Goal: Task Accomplishment & Management: Manage account settings

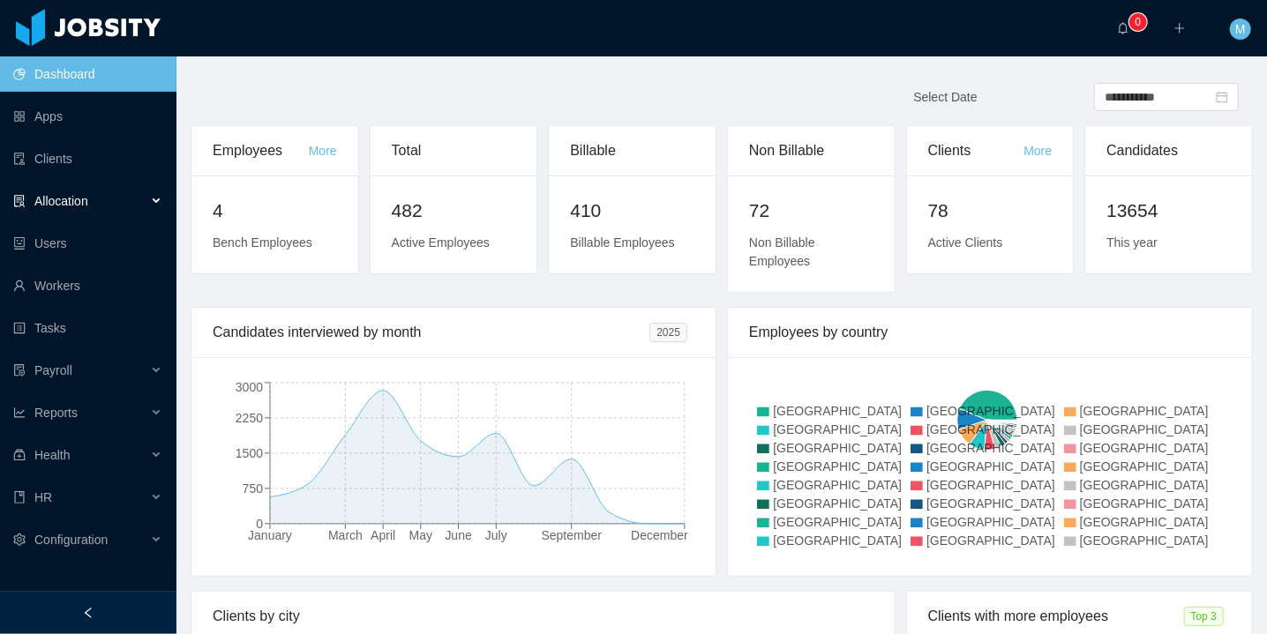
click at [103, 206] on div "Allocation" at bounding box center [88, 201] width 176 height 35
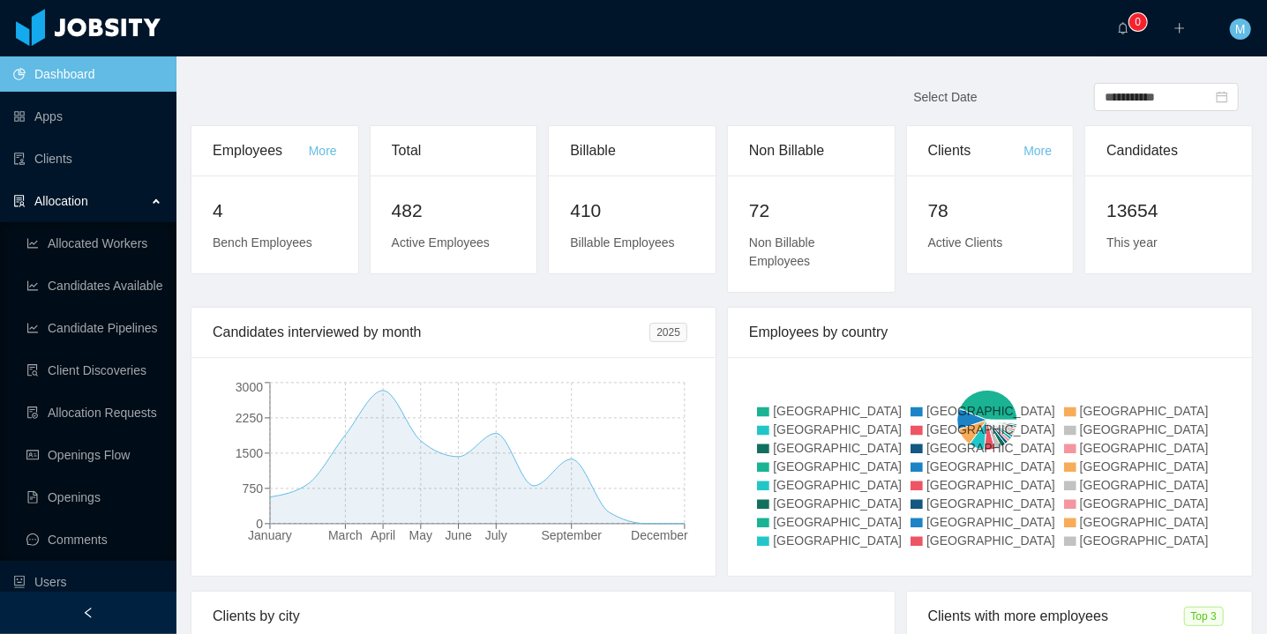
scroll to position [308, 0]
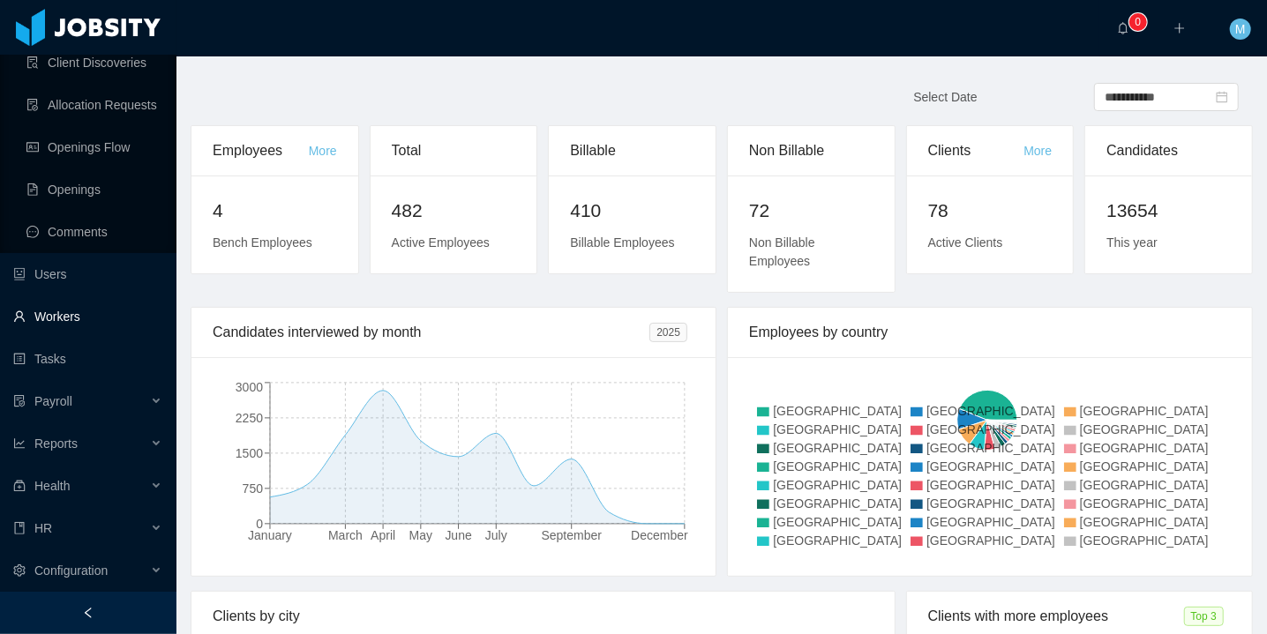
drag, startPoint x: 62, startPoint y: 318, endPoint x: 169, endPoint y: 298, distance: 108.5
click at [63, 318] on link "Workers" at bounding box center [87, 316] width 149 height 35
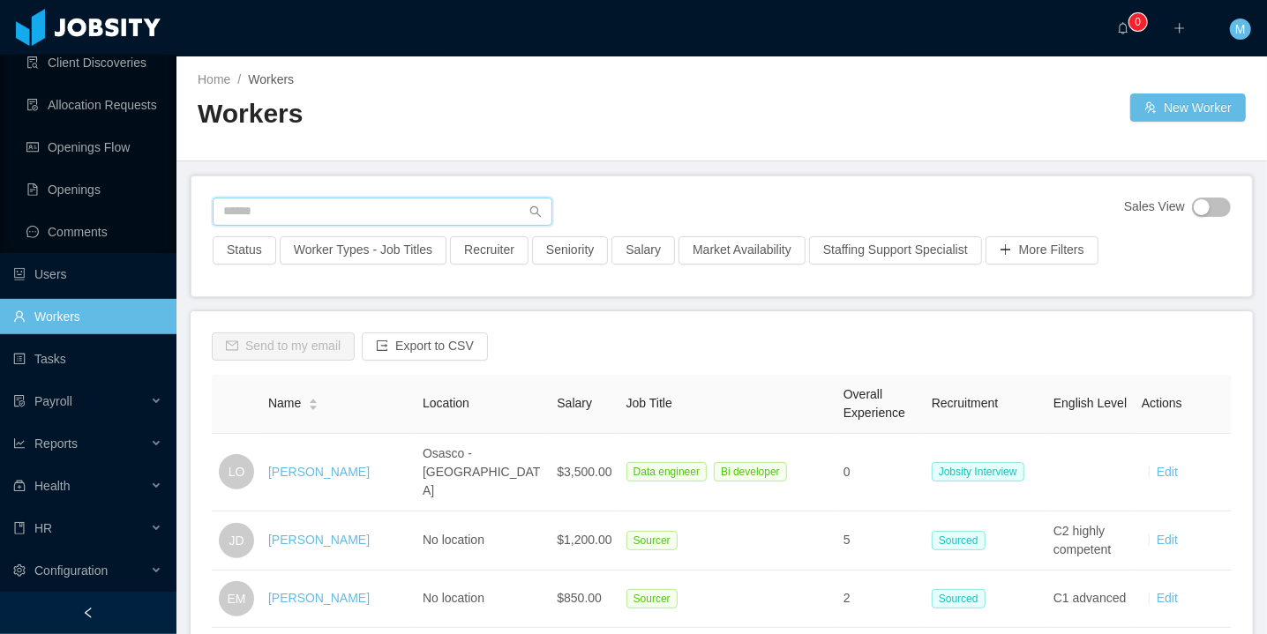
click at [329, 200] on input "text" at bounding box center [383, 212] width 340 height 28
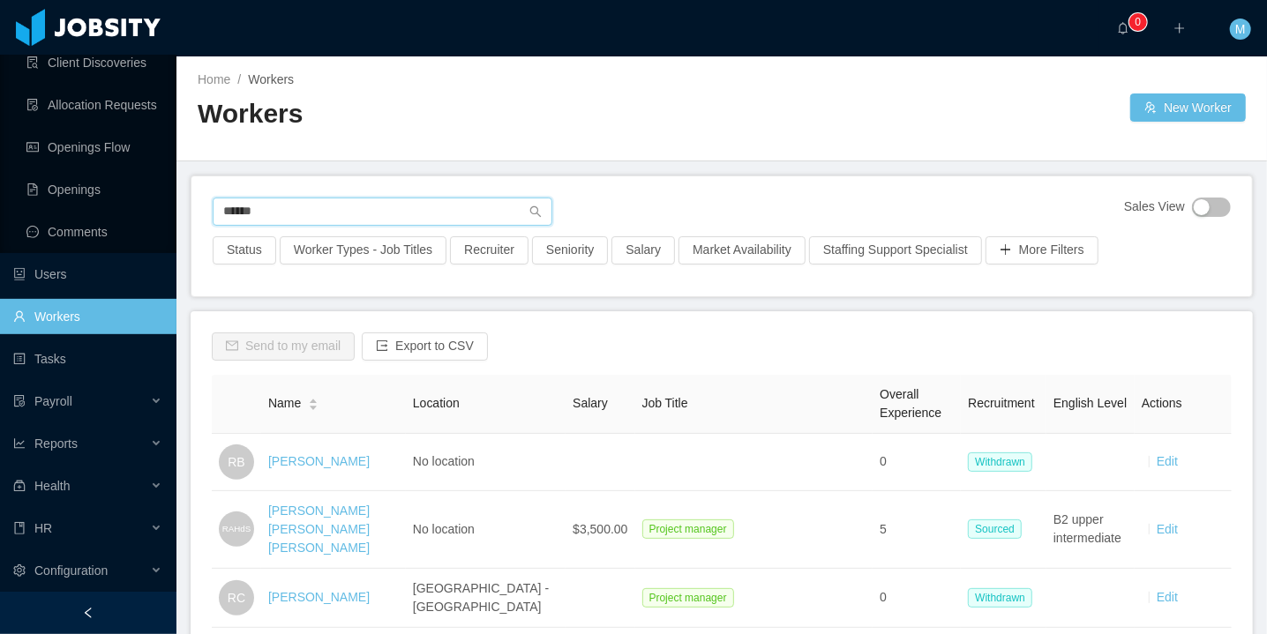
drag, startPoint x: 296, startPoint y: 207, endPoint x: 210, endPoint y: 214, distance: 85.8
click at [210, 214] on div "****** Sales View Status Worker Types - Job Titles Recruiter Seniority Salary M…" at bounding box center [721, 236] width 1061 height 120
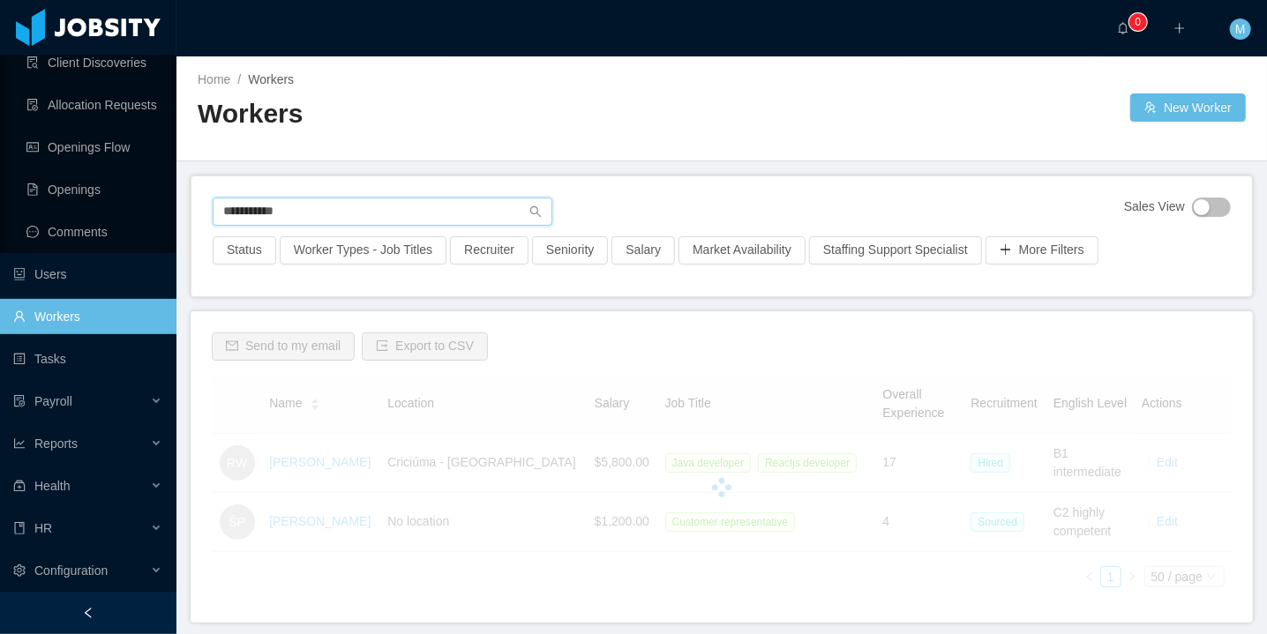
type input "**********"
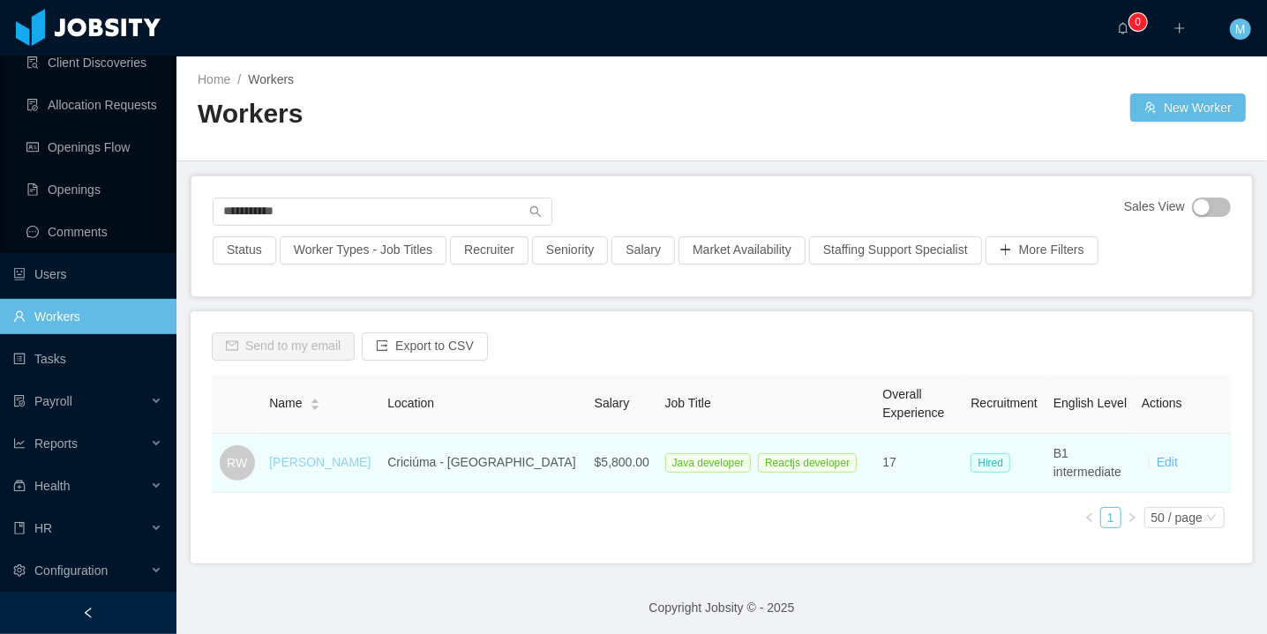
click at [334, 467] on link "Rafael Waterkemper" at bounding box center [319, 462] width 101 height 14
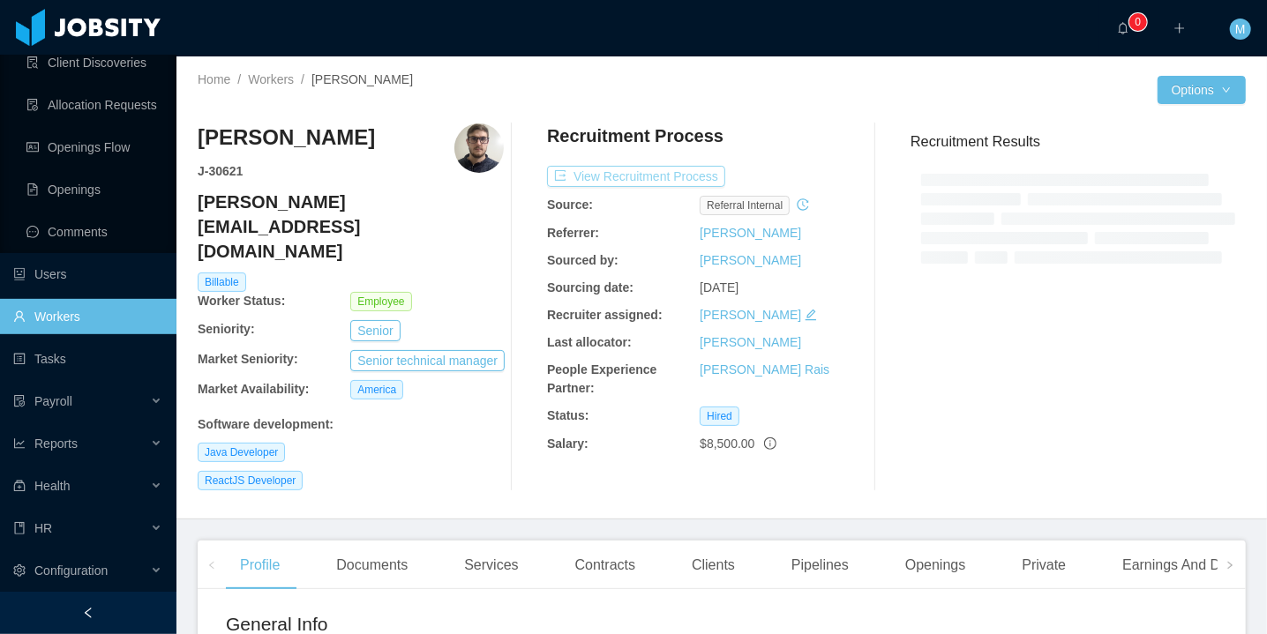
click at [598, 171] on button "View Recruitment Process" at bounding box center [636, 176] width 178 height 21
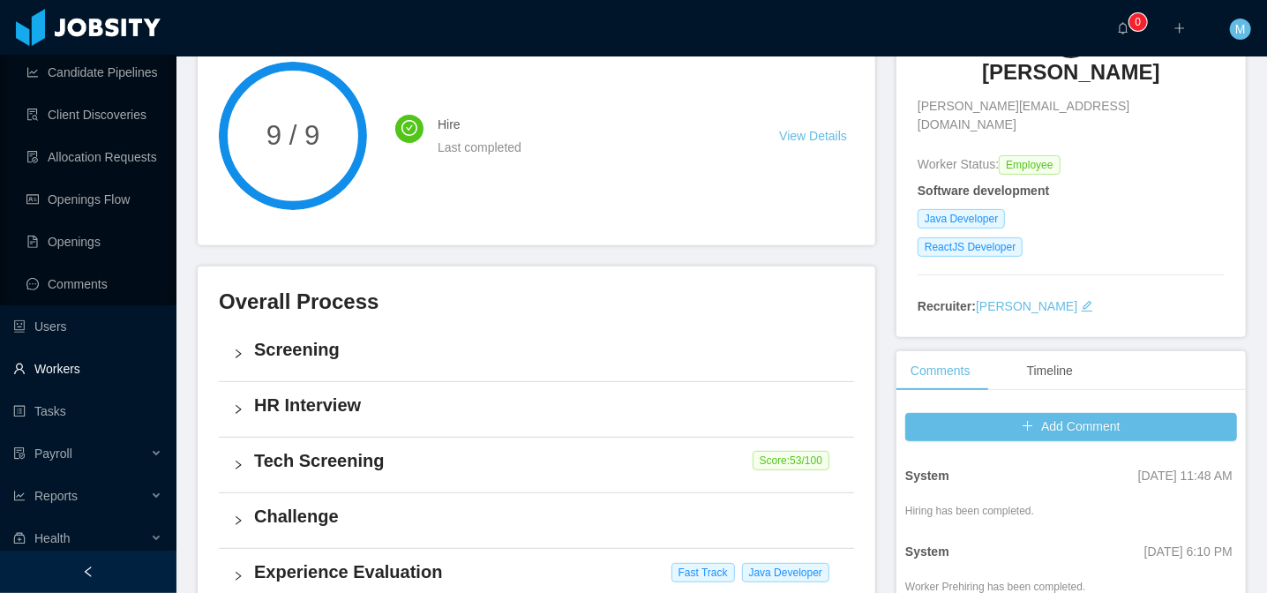
scroll to position [349, 0]
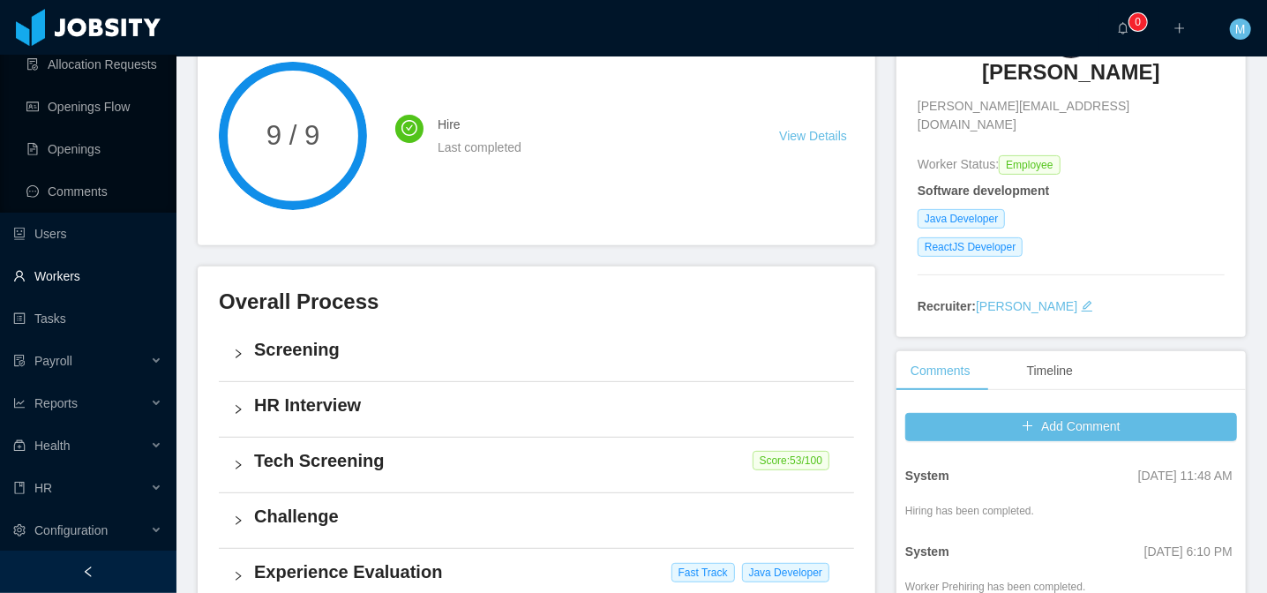
click at [71, 280] on link "Workers" at bounding box center [87, 276] width 149 height 35
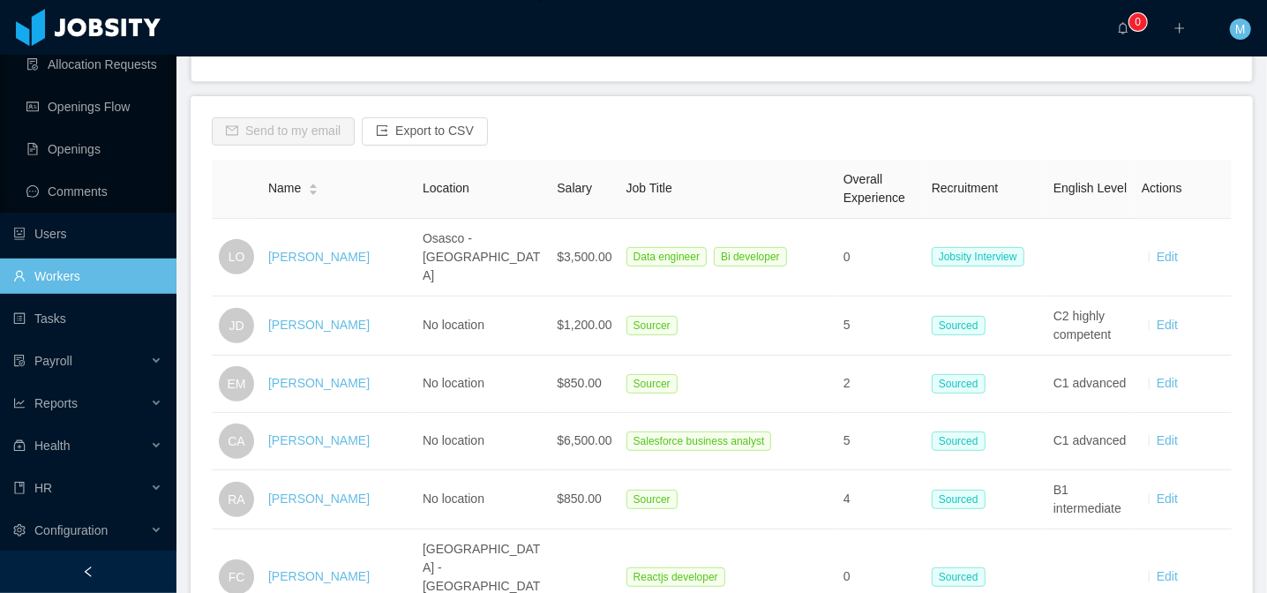
scroll to position [128, 0]
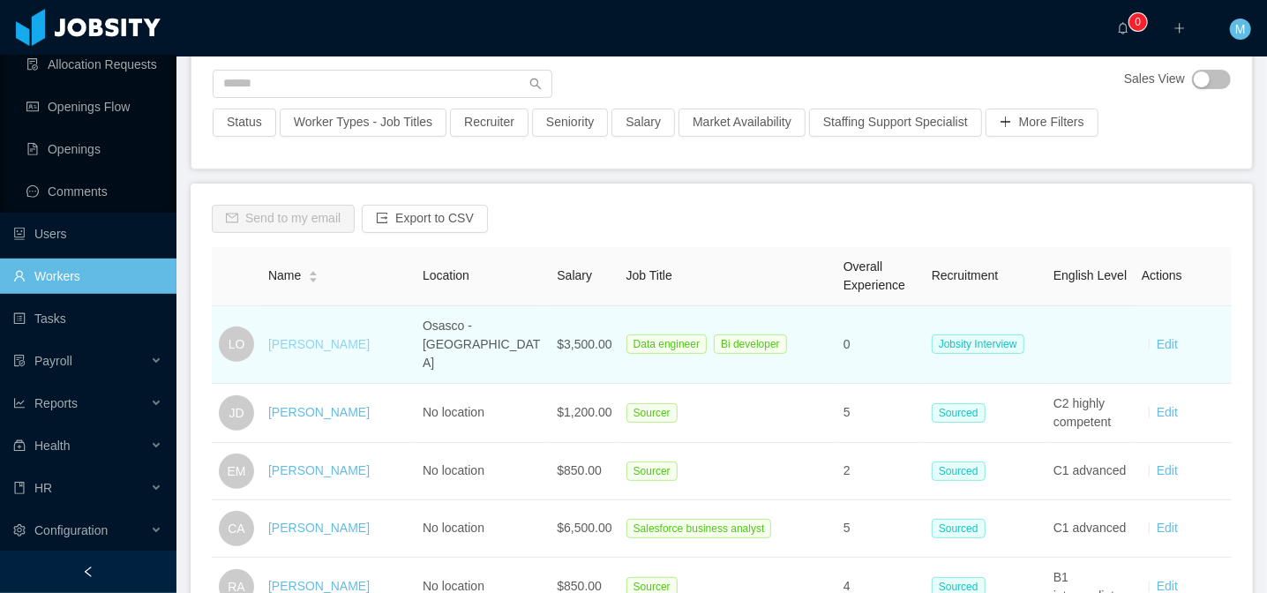
click at [312, 337] on link "Lucas Oliveira" at bounding box center [318, 344] width 101 height 14
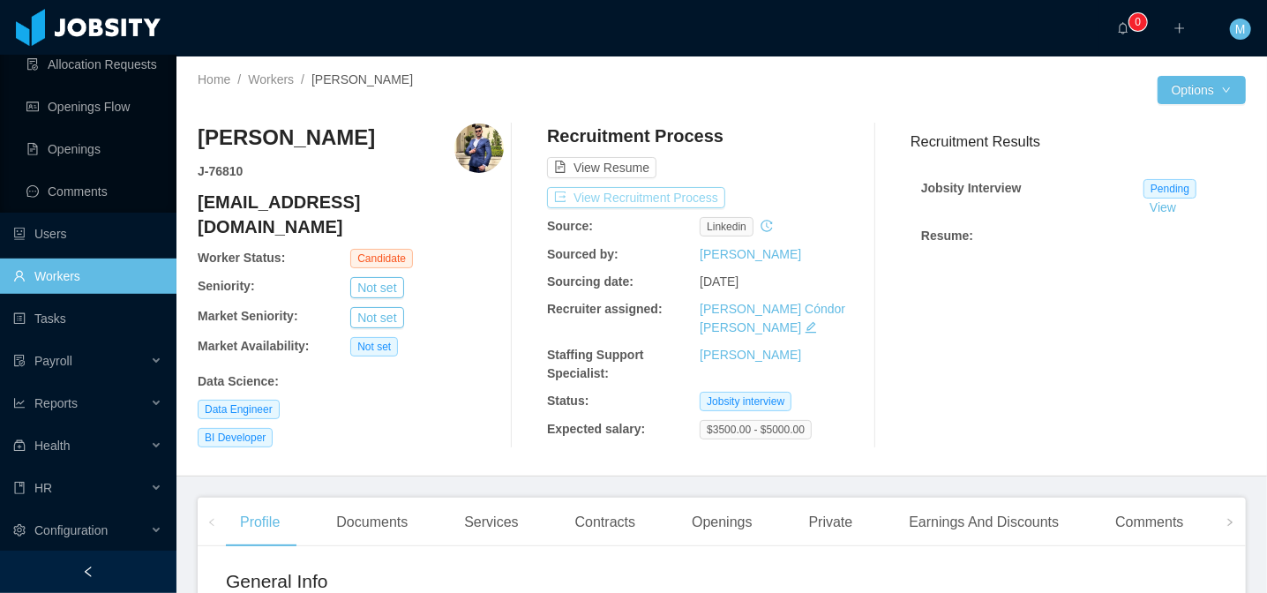
click at [636, 196] on button "View Recruitment Process" at bounding box center [636, 197] width 178 height 21
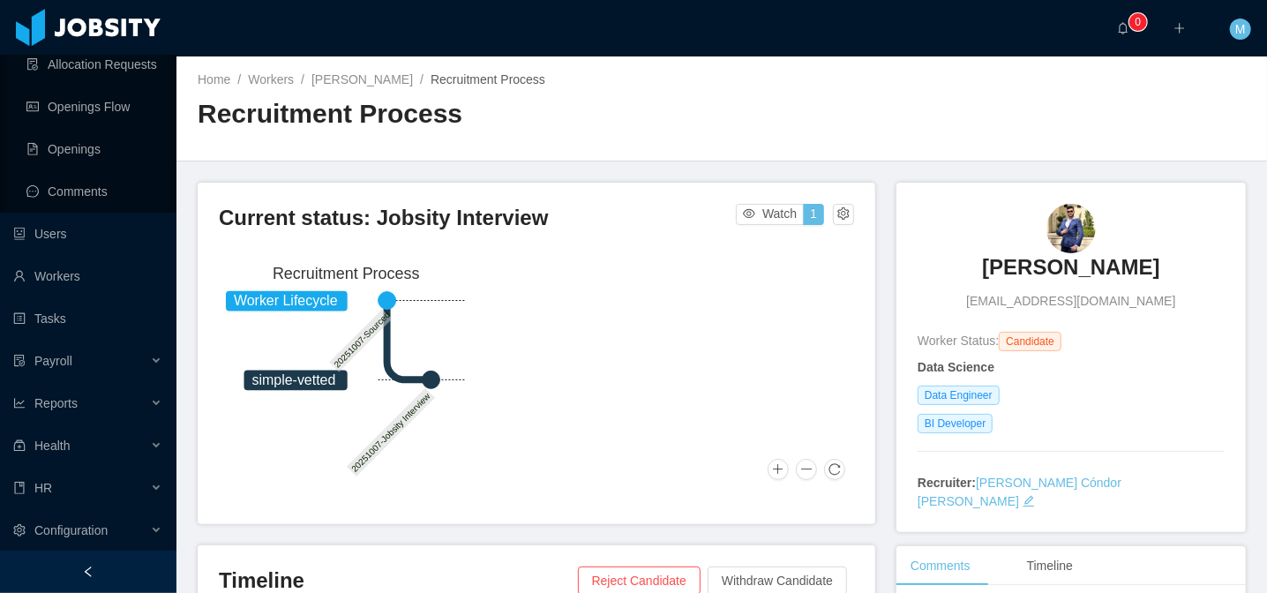
click at [432, 387] on circle at bounding box center [432, 381] width 18 height 18
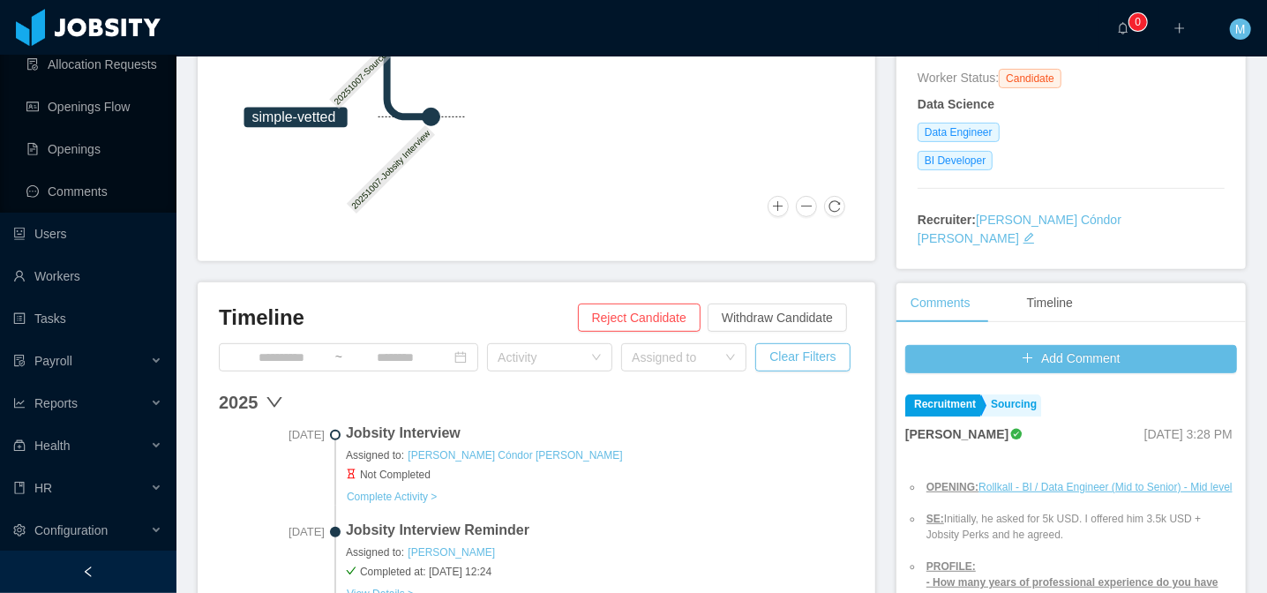
scroll to position [432, 0]
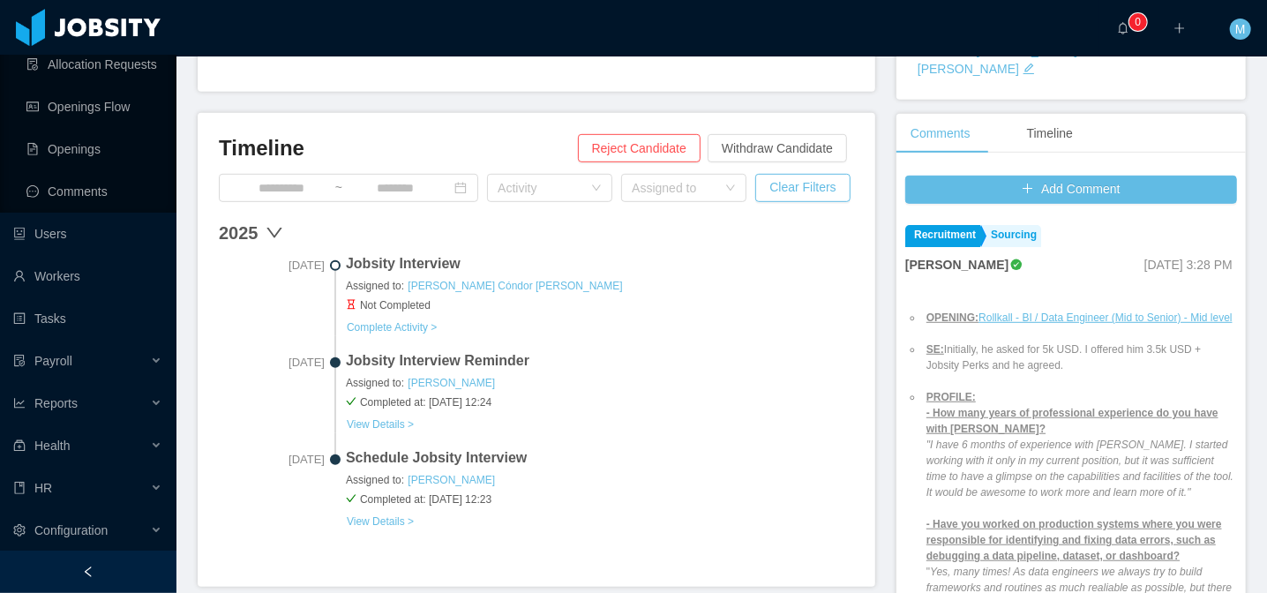
click at [749, 316] on div "Jobsity Interview Assigned to: Paola Cóndor Andrade Not Completed Complete Acti…" at bounding box center [600, 294] width 508 height 83
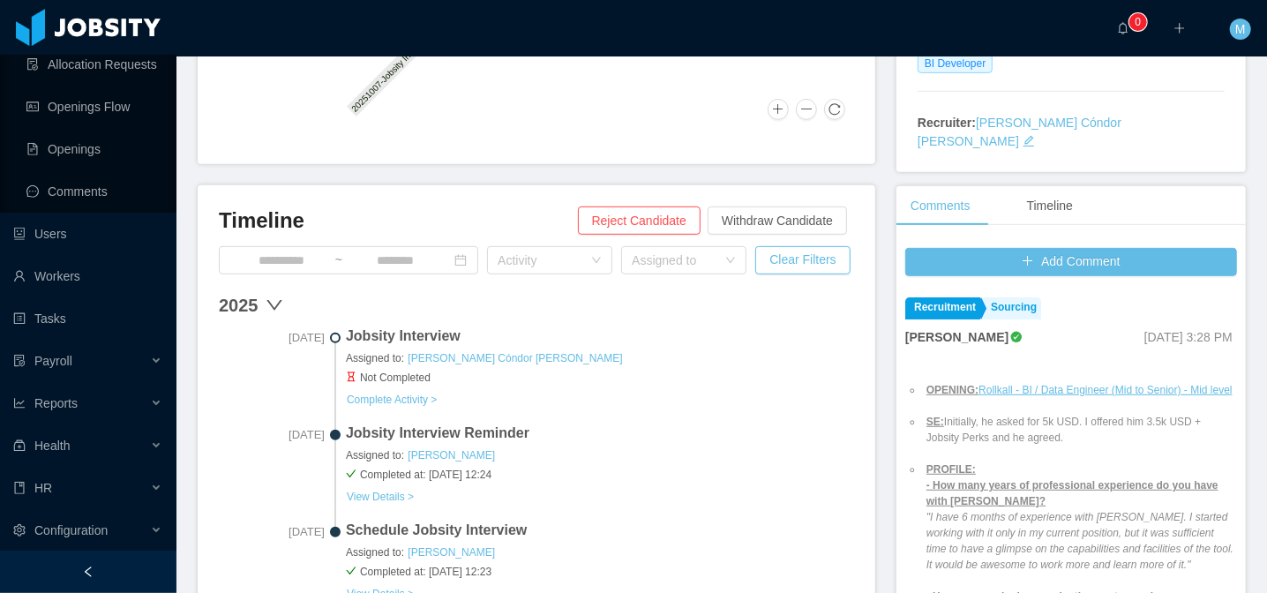
scroll to position [442, 0]
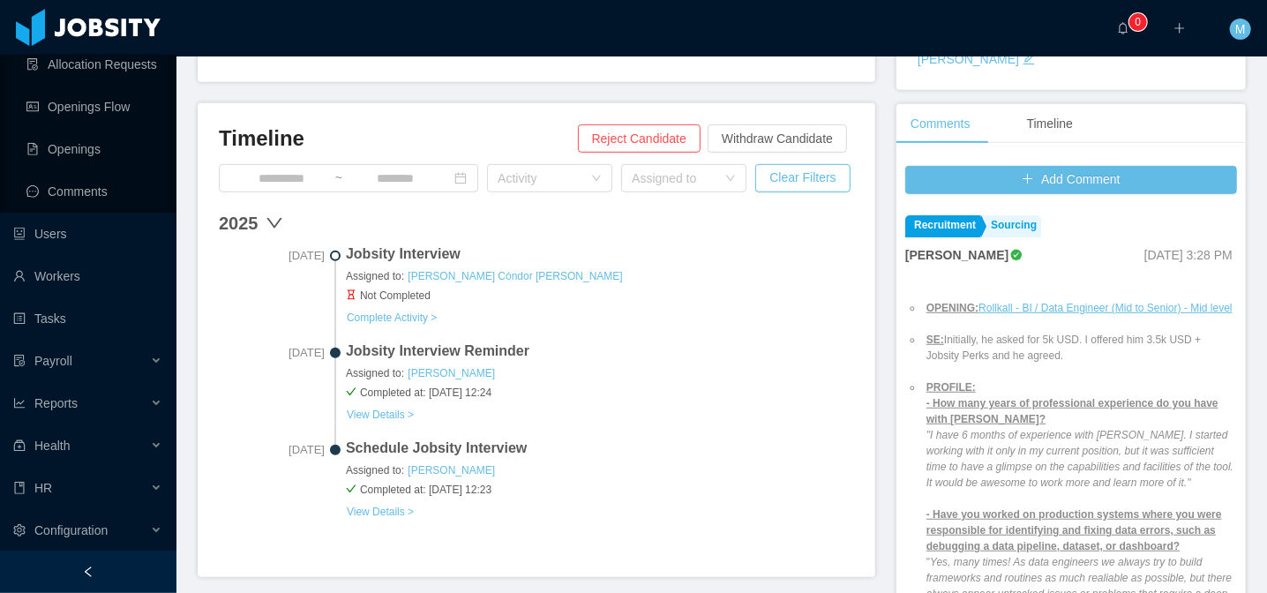
click at [384, 257] on span "Jobsity Interview" at bounding box center [600, 254] width 508 height 21
click at [388, 506] on button "View Details >" at bounding box center [380, 512] width 69 height 14
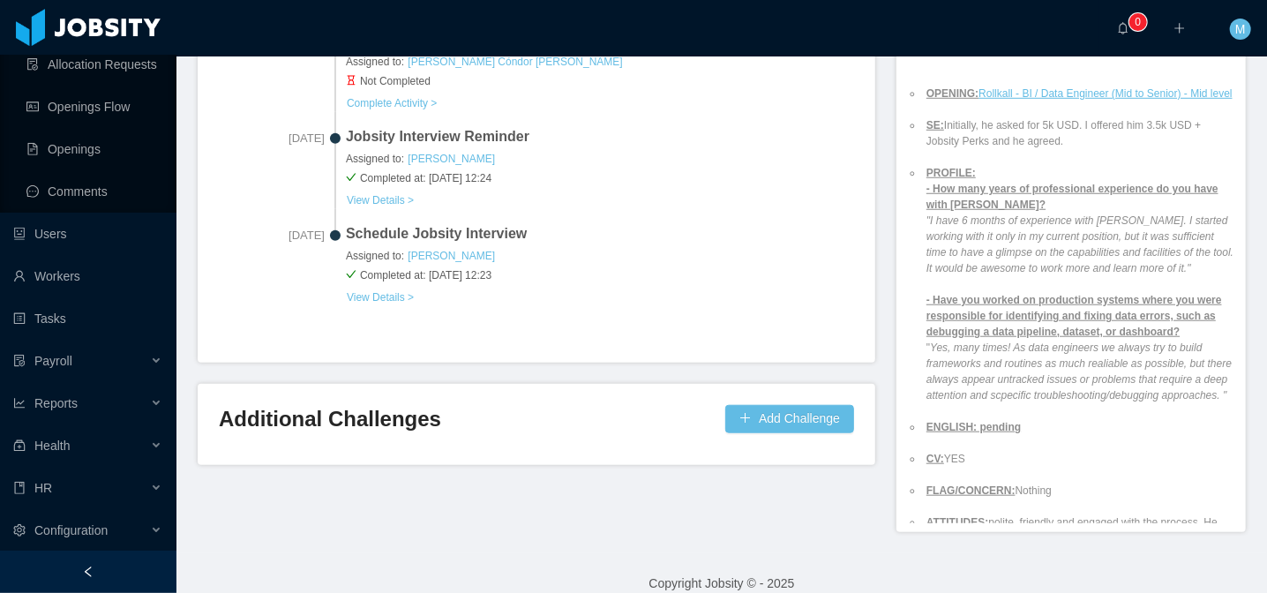
scroll to position [637, 0]
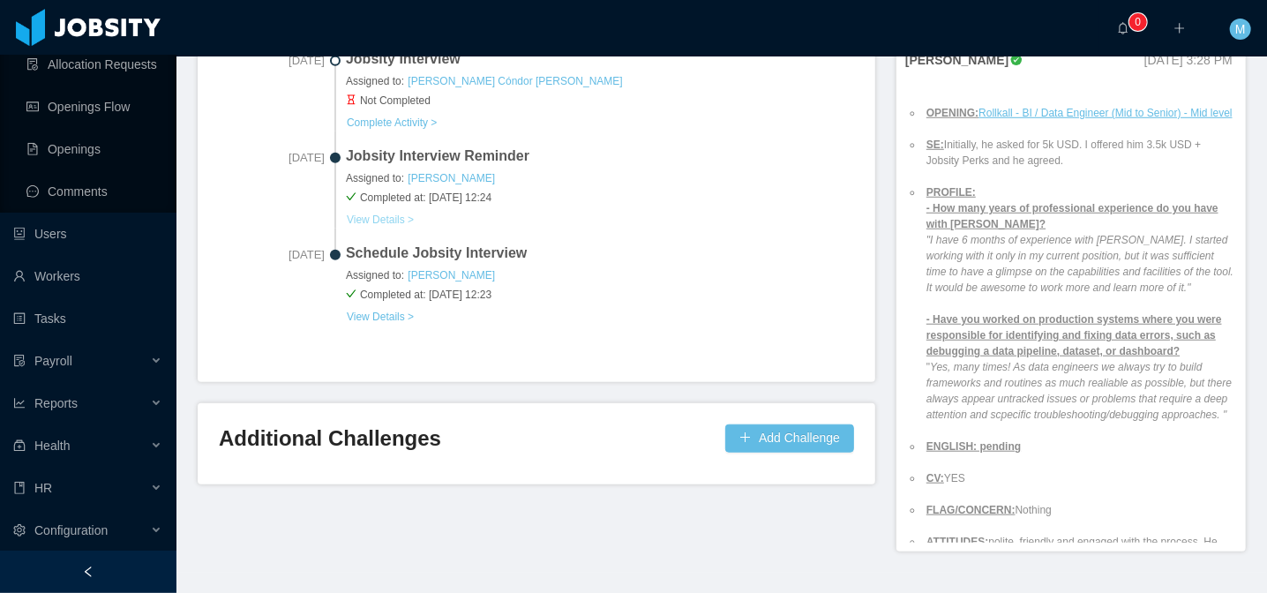
click at [386, 219] on button "View Details >" at bounding box center [380, 220] width 69 height 14
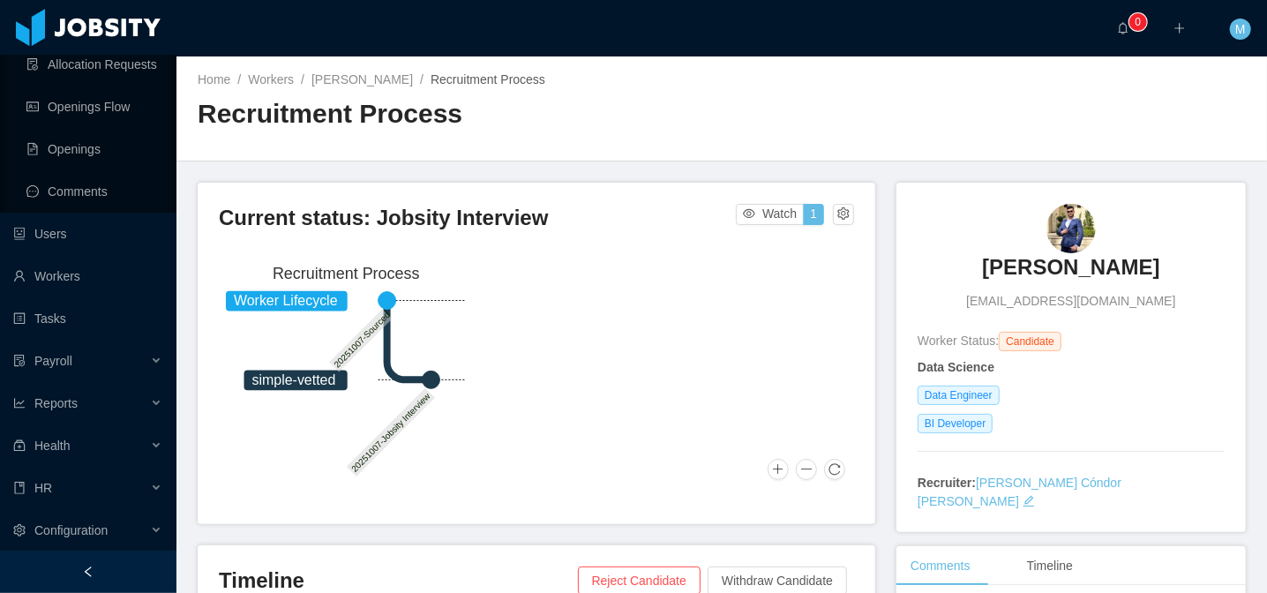
scroll to position [418, 0]
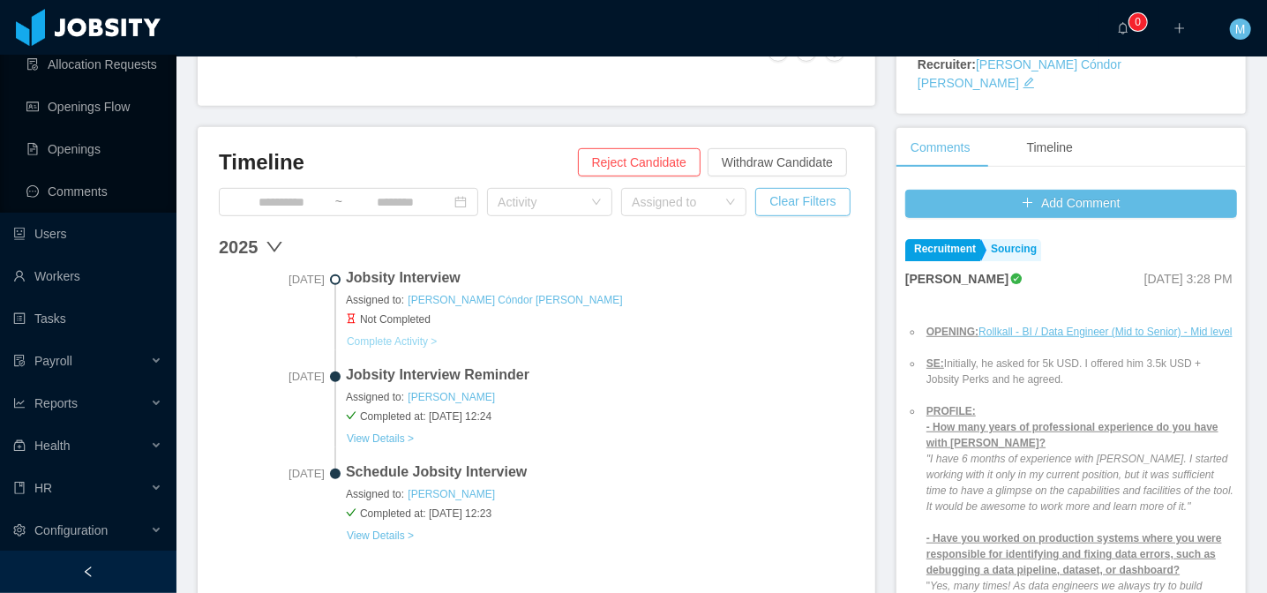
click at [372, 339] on button "Complete Activity >" at bounding box center [392, 341] width 92 height 14
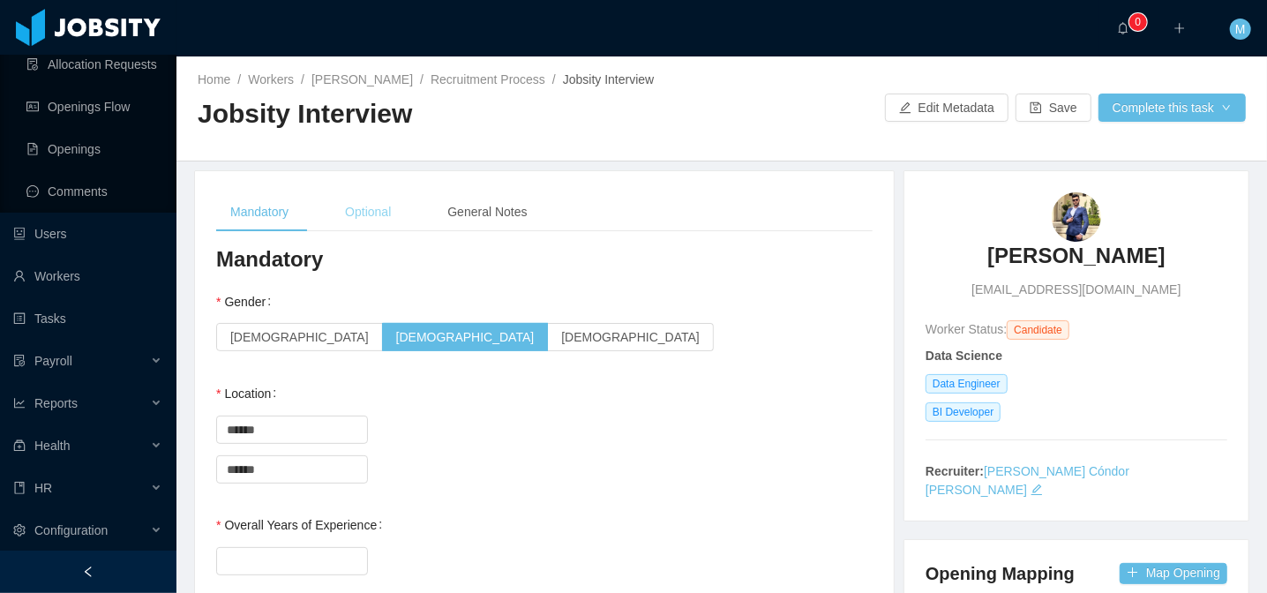
click at [373, 224] on div "Optional" at bounding box center [368, 212] width 74 height 40
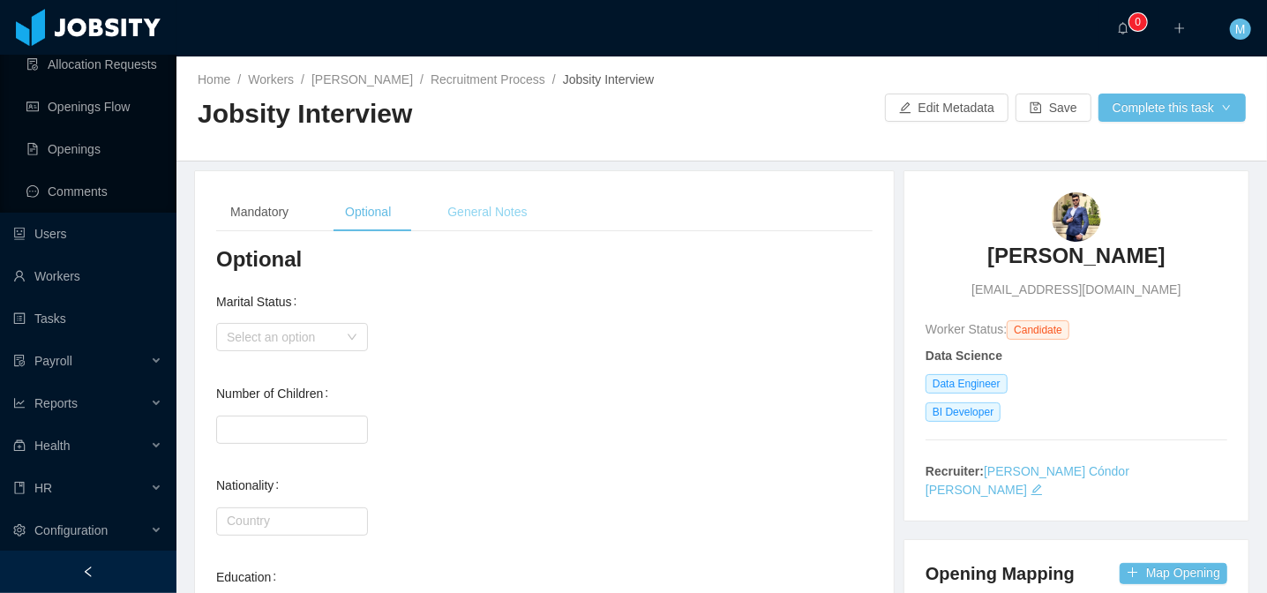
click at [514, 214] on div "General Notes" at bounding box center [487, 212] width 108 height 40
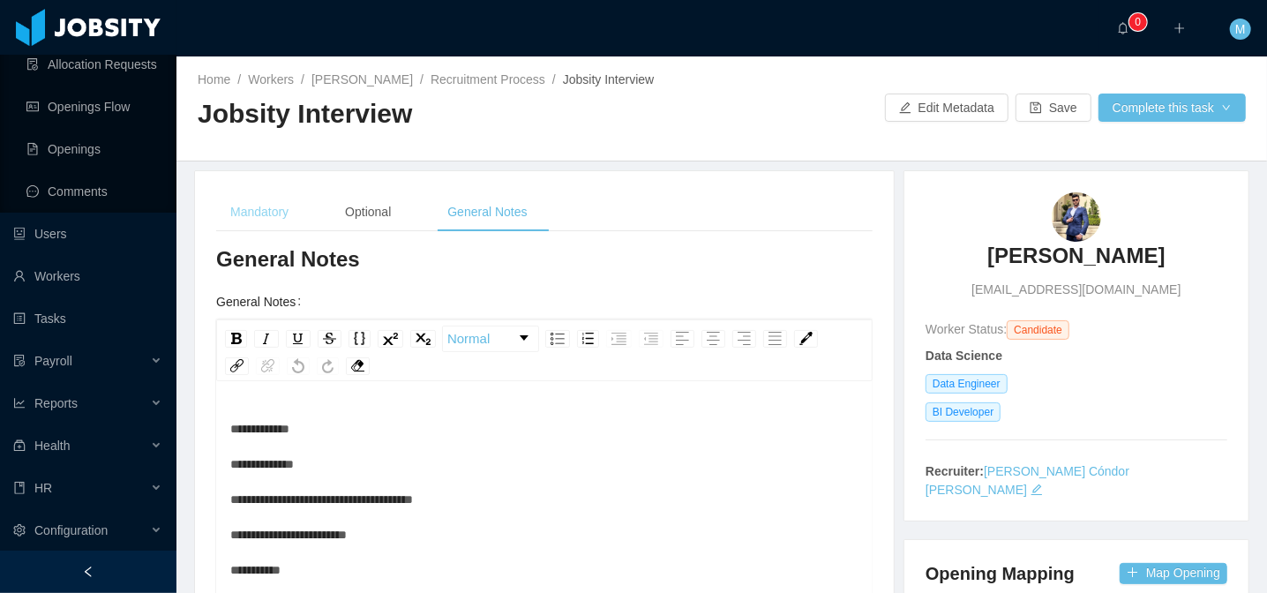
drag, startPoint x: 249, startPoint y: 215, endPoint x: 267, endPoint y: 213, distance: 17.8
click at [249, 215] on div "Mandatory" at bounding box center [259, 212] width 86 height 40
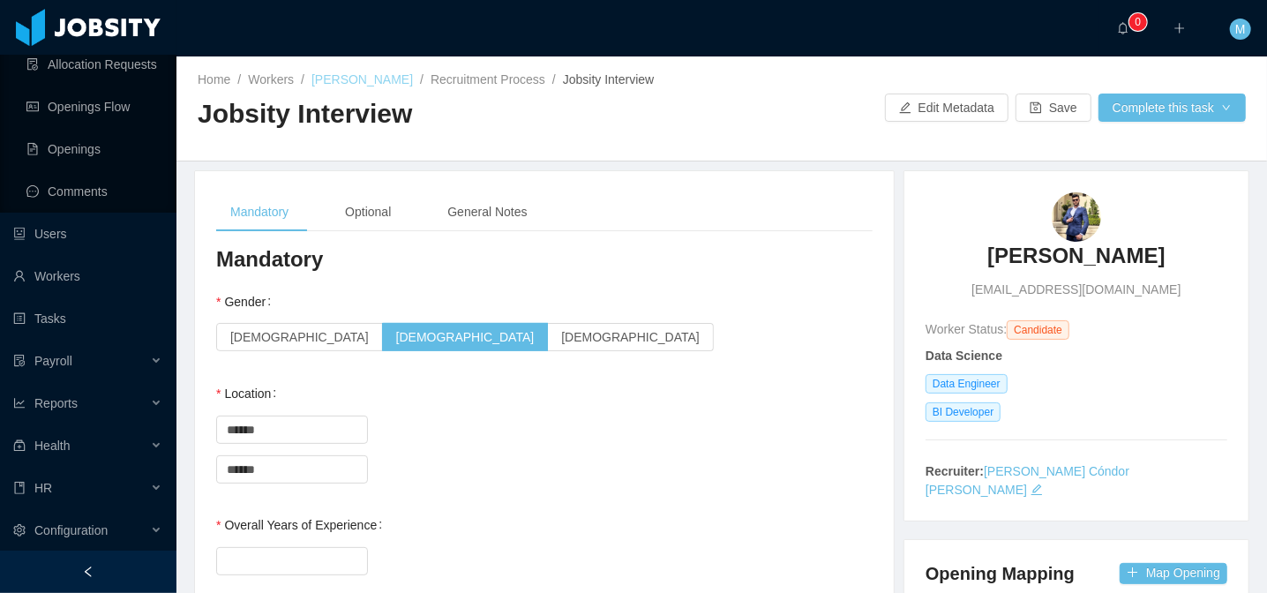
click at [359, 82] on link "Lucas Oliveira" at bounding box center [362, 79] width 101 height 14
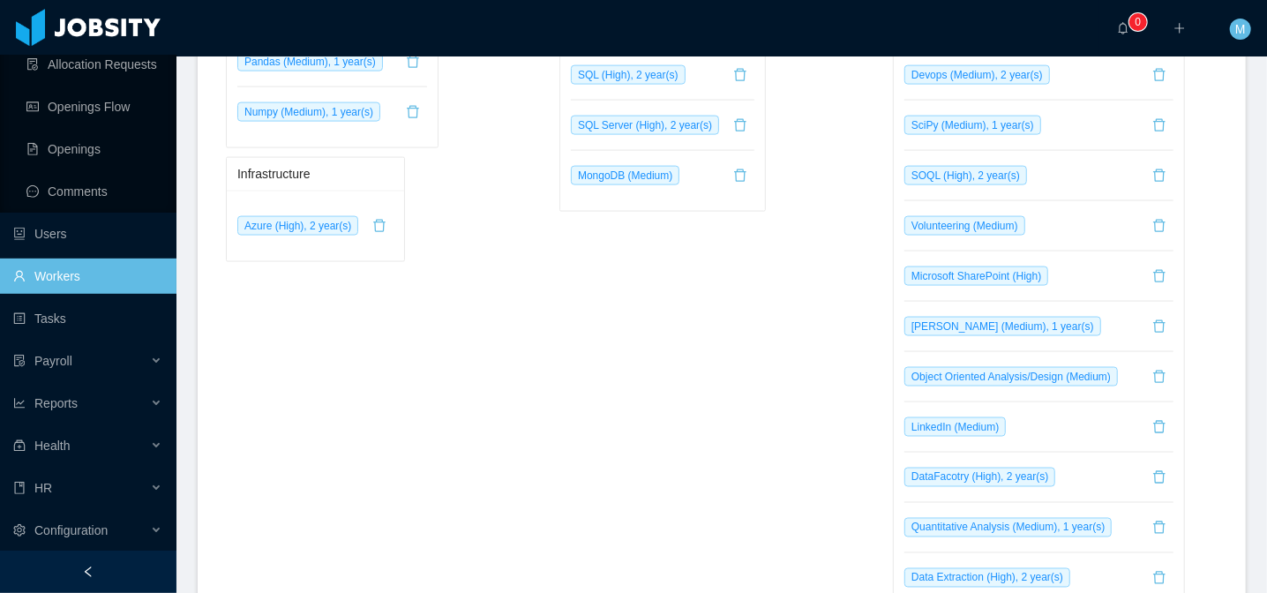
scroll to position [1626, 0]
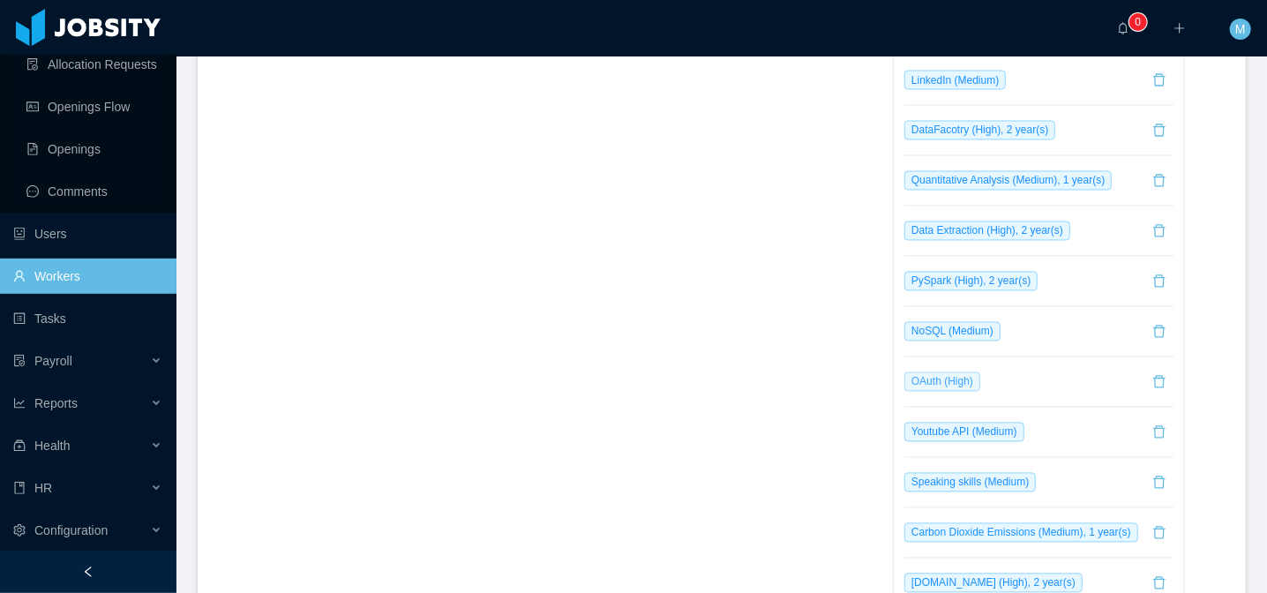
click at [914, 372] on span "OAuth (High)" at bounding box center [943, 381] width 76 height 19
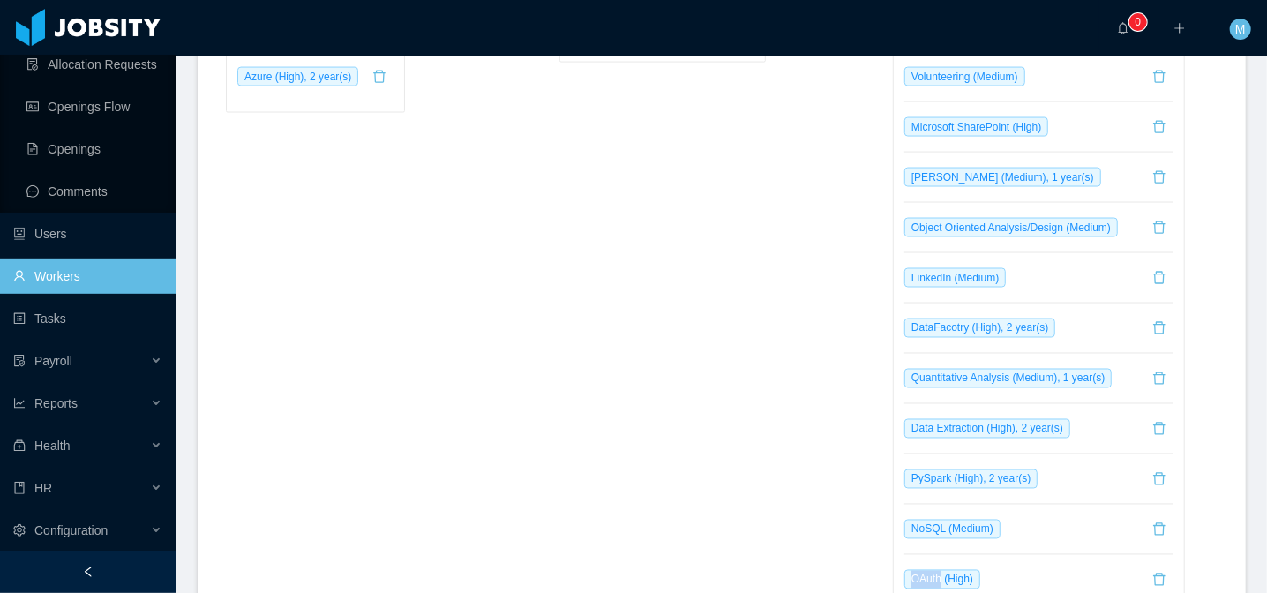
scroll to position [1450, 0]
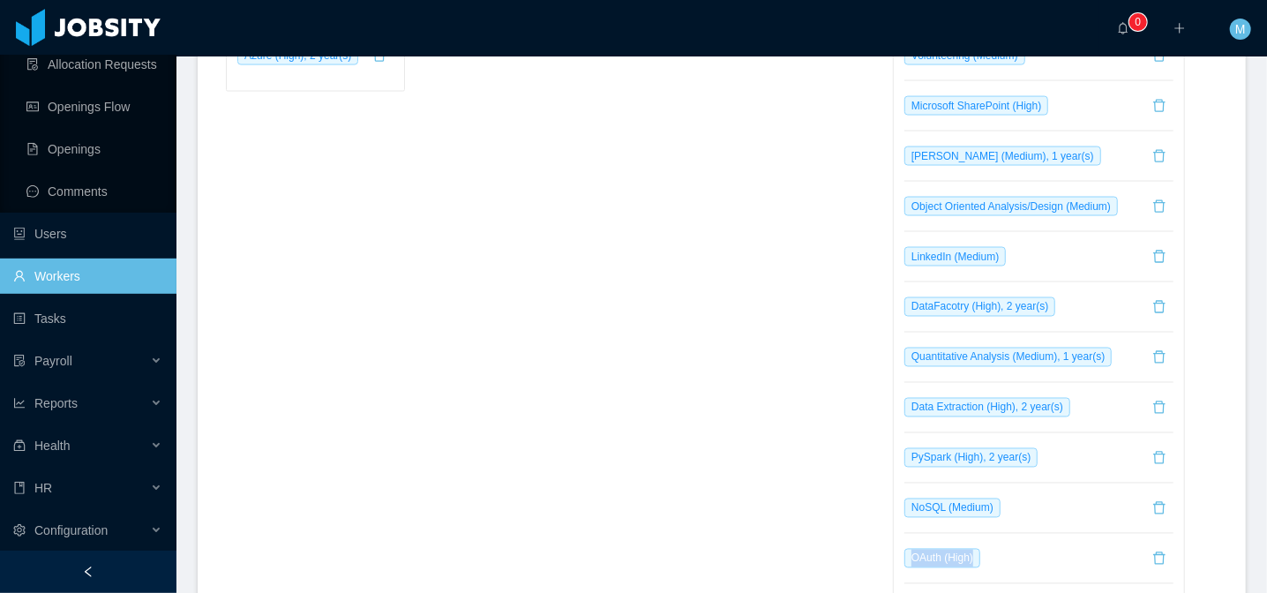
drag, startPoint x: 978, startPoint y: 529, endPoint x: 893, endPoint y: 530, distance: 84.7
click at [894, 530] on div "Devops (Medium), 2 year(s) SciPy (Medium), 1 year(s) SOQL (High), 2 year(s) Vol…" at bounding box center [1039, 357] width 290 height 976
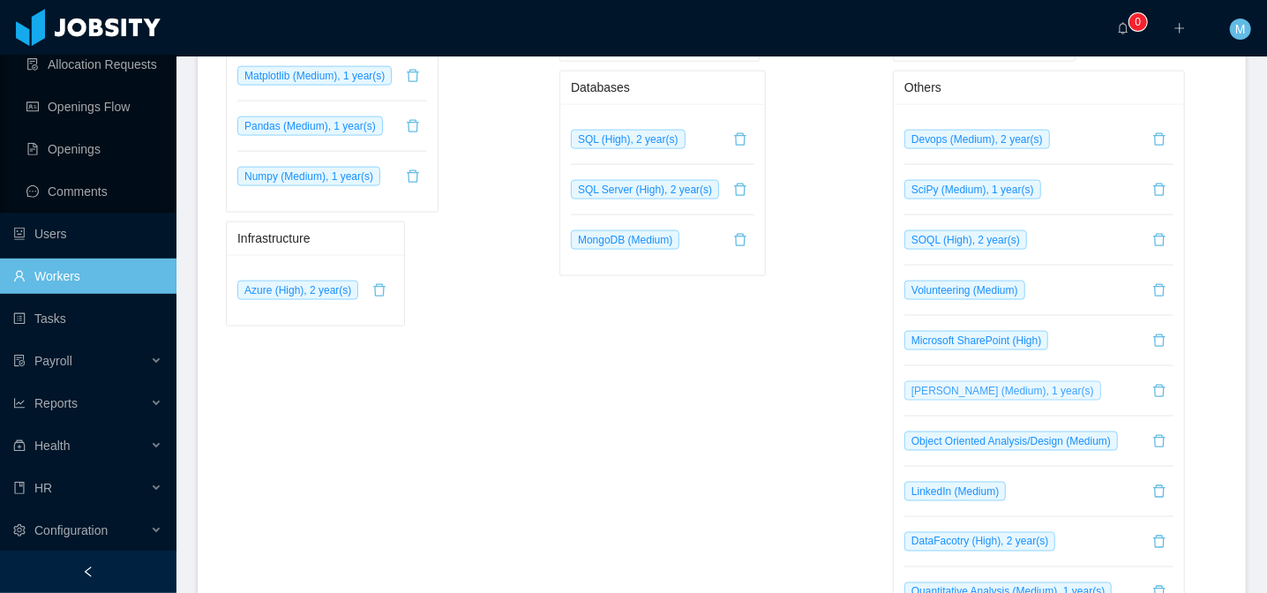
scroll to position [1113, 0]
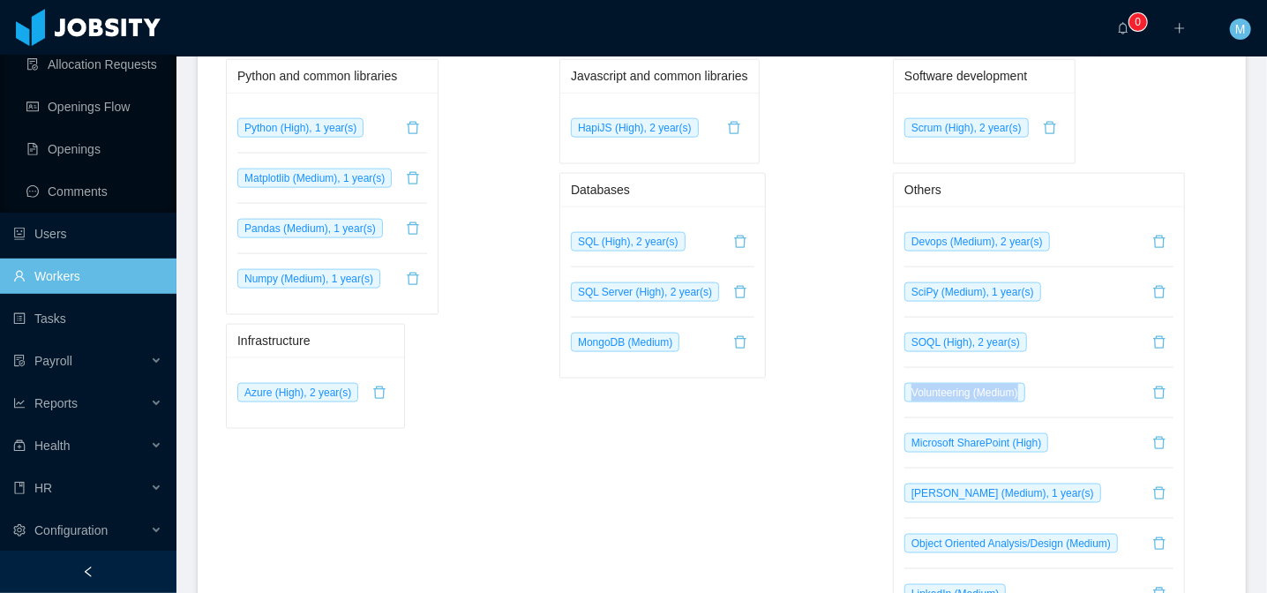
drag, startPoint x: 903, startPoint y: 365, endPoint x: 1043, endPoint y: 364, distance: 140.3
click at [1043, 368] on li "Volunteering (Medium)" at bounding box center [1039, 393] width 269 height 50
click at [818, 330] on div "Databases SQL (High), 2 year(s) SQL Server (High), 2 year(s) MongoDB (Medium)" at bounding box center [721, 276] width 325 height 206
drag, startPoint x: 907, startPoint y: 363, endPoint x: 1078, endPoint y: 360, distance: 171.2
click at [1078, 368] on li "Volunteering (Medium)" at bounding box center [1039, 393] width 269 height 50
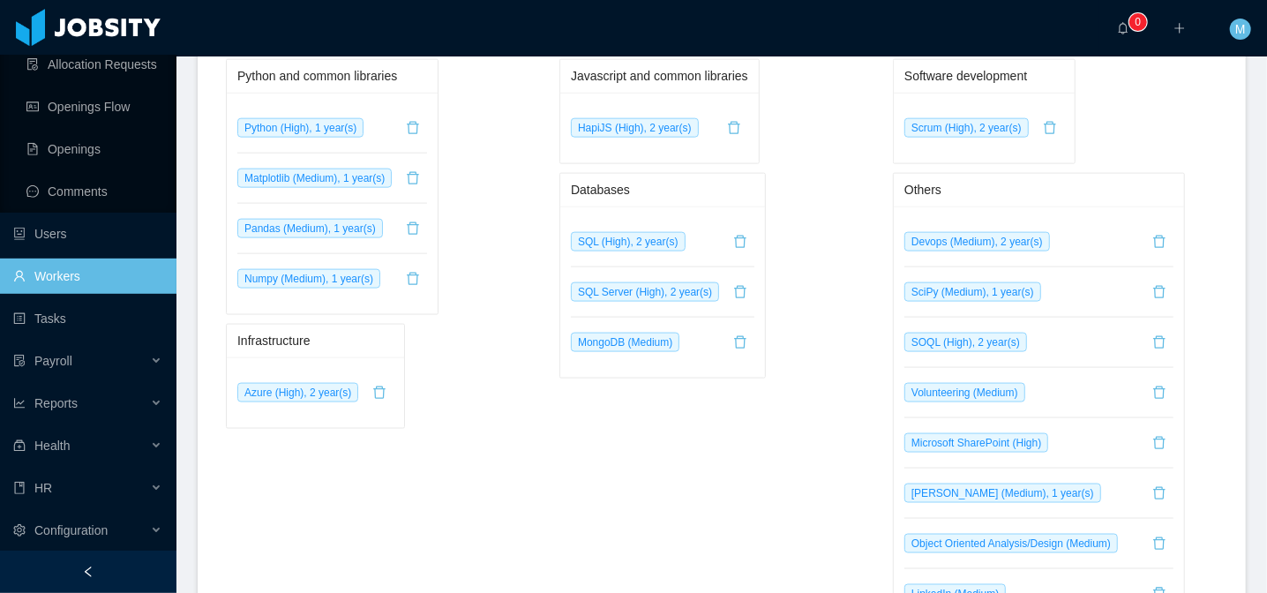
click at [849, 417] on div "Data visualization Power BI Service (High), 2 year(s) Javascript and common lib…" at bounding box center [721, 564] width 325 height 1238
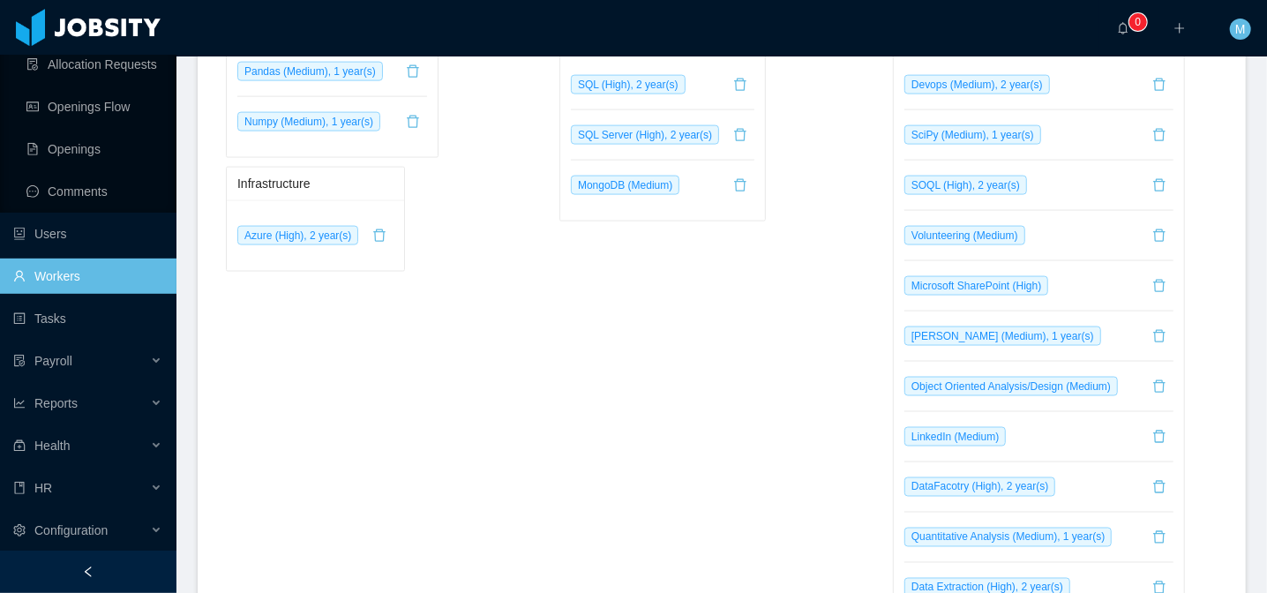
scroll to position [1258, 0]
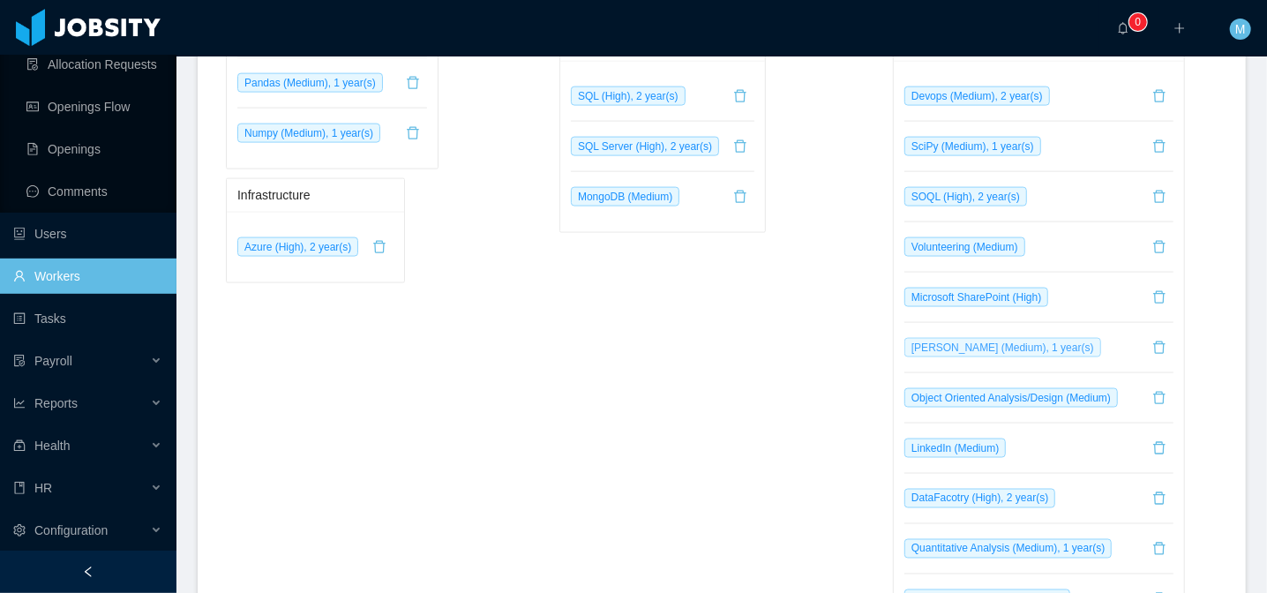
click at [920, 338] on span "Seaborn (Medium), 1 year(s)" at bounding box center [1003, 347] width 197 height 19
copy span "Seaborn"
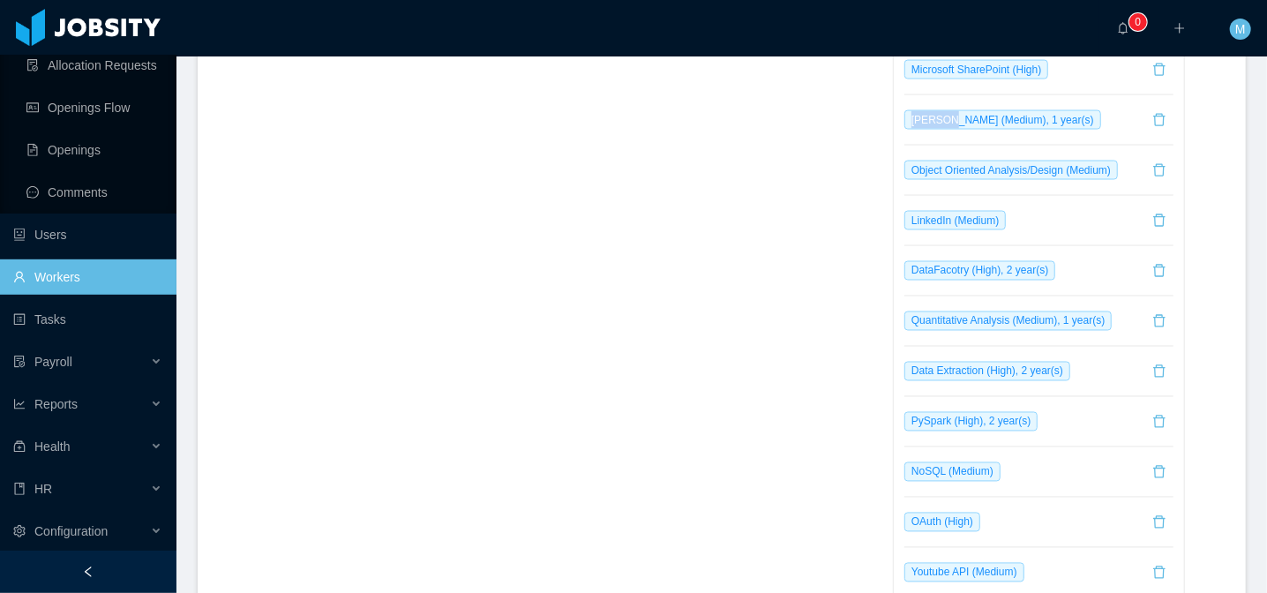
scroll to position [1908, 0]
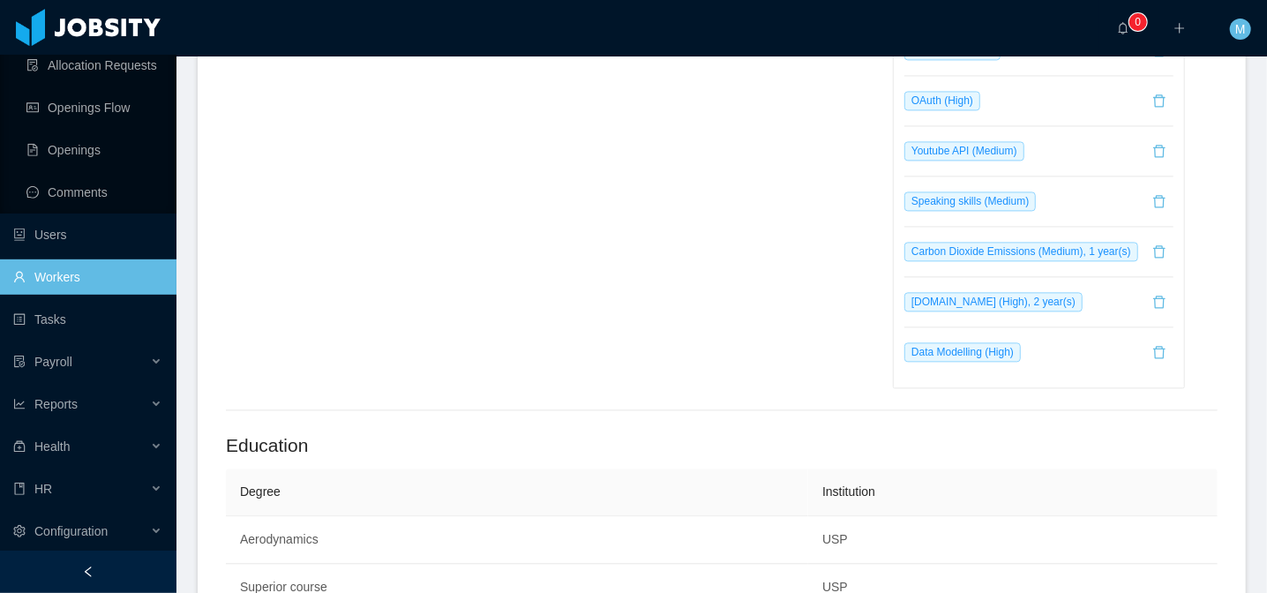
drag, startPoint x: 897, startPoint y: 267, endPoint x: 1096, endPoint y: 267, distance: 198.6
click at [1096, 277] on li "Salesforce.com (High), 2 year(s)" at bounding box center [1039, 302] width 269 height 50
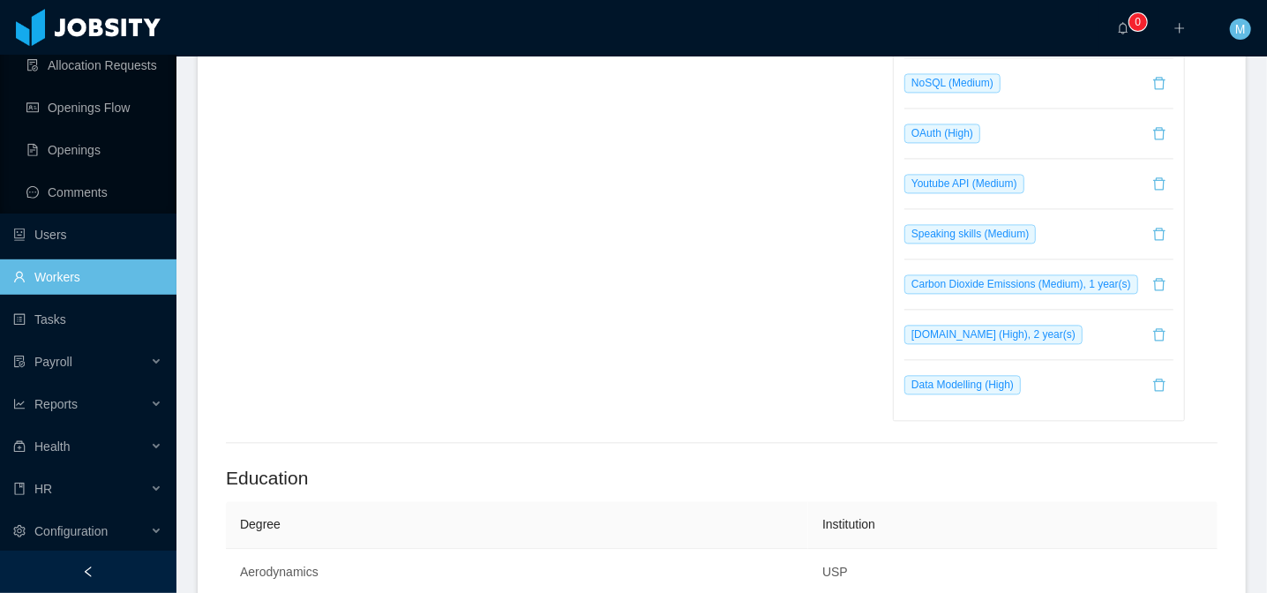
scroll to position [1779, 0]
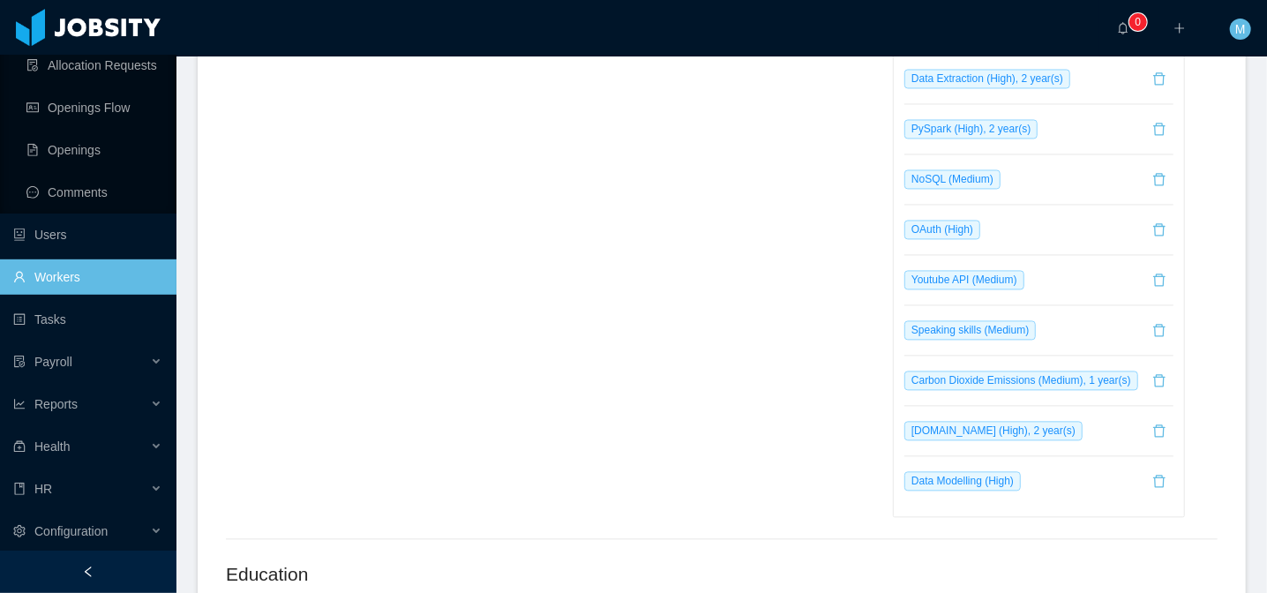
click at [990, 414] on li "Salesforce.com (High), 2 year(s)" at bounding box center [1039, 431] width 269 height 50
drag, startPoint x: 984, startPoint y: 400, endPoint x: 895, endPoint y: 401, distance: 89.1
click at [895, 401] on div "Devops (Medium), 2 year(s) SciPy (Medium), 1 year(s) SOQL (High), 2 year(s) Vol…" at bounding box center [1039, 28] width 290 height 976
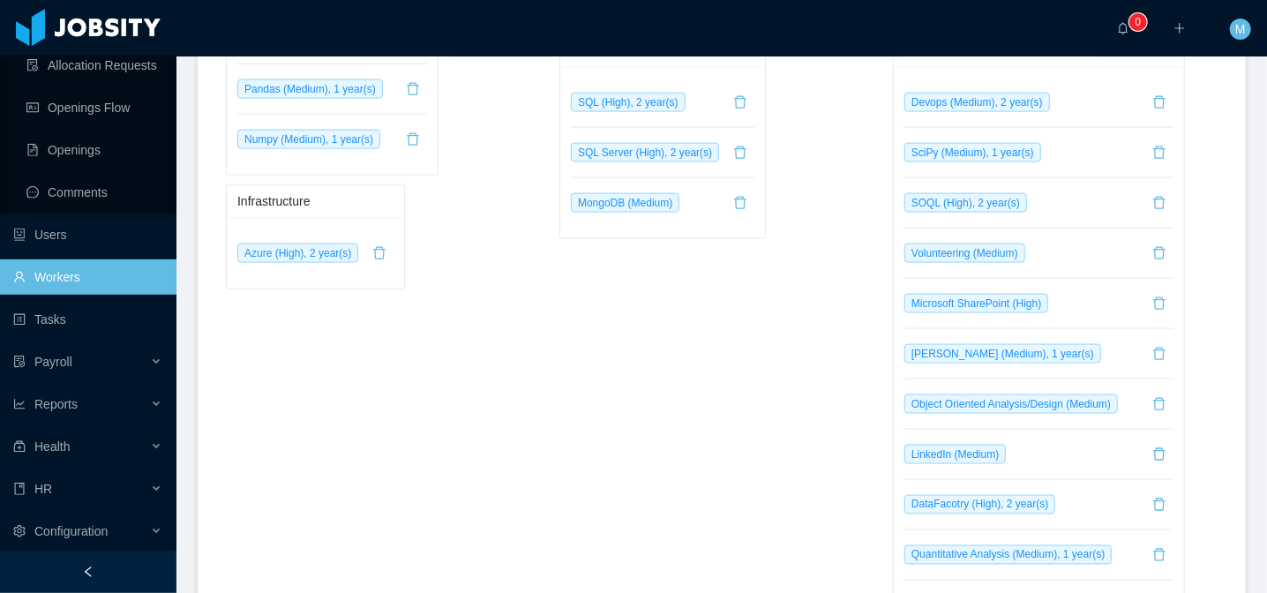
scroll to position [1149, 0]
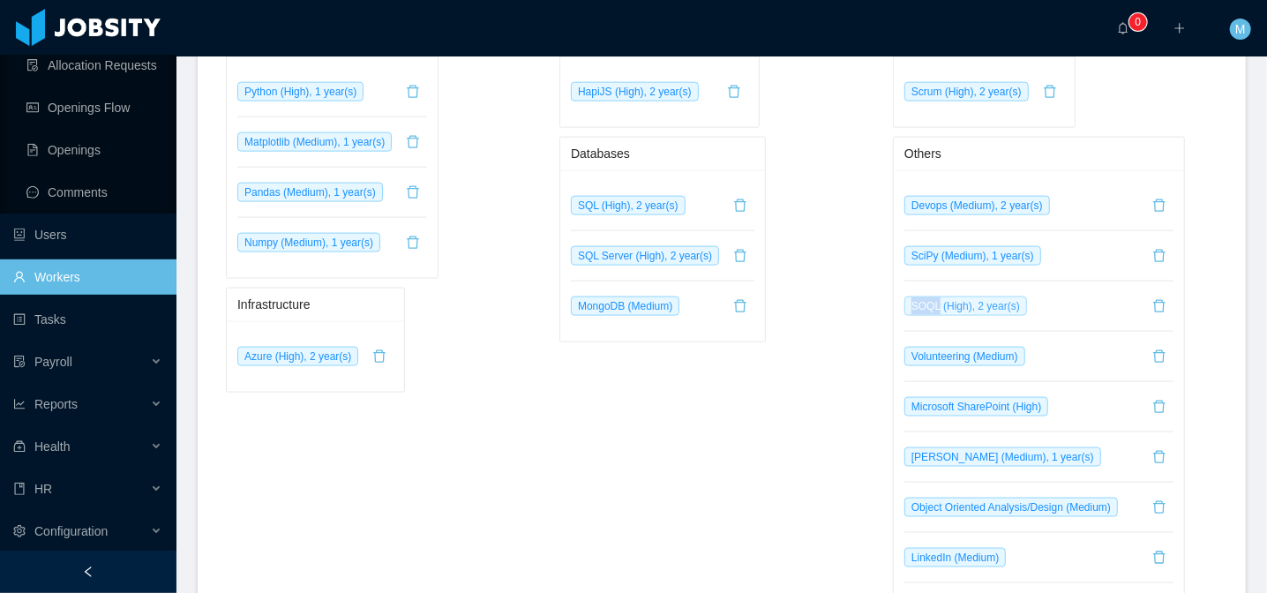
drag, startPoint x: 905, startPoint y: 278, endPoint x: 933, endPoint y: 279, distance: 28.3
click at [933, 297] on span "SOQL (High), 2 year(s)" at bounding box center [966, 306] width 123 height 19
copy span "SOQL"
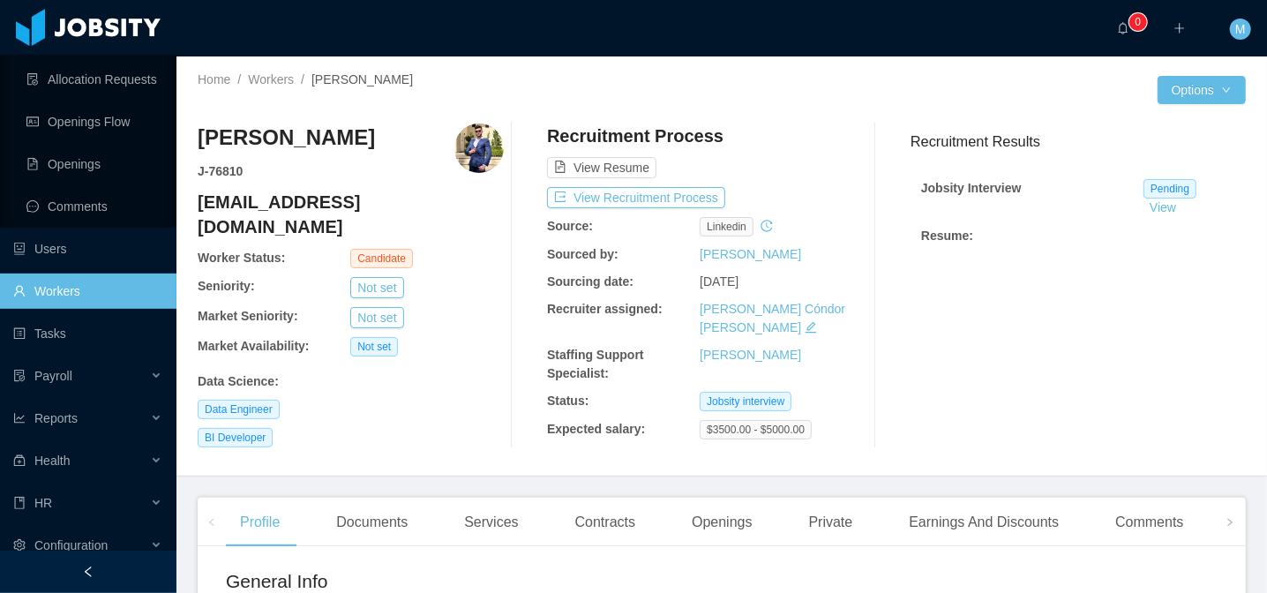
scroll to position [349, 0]
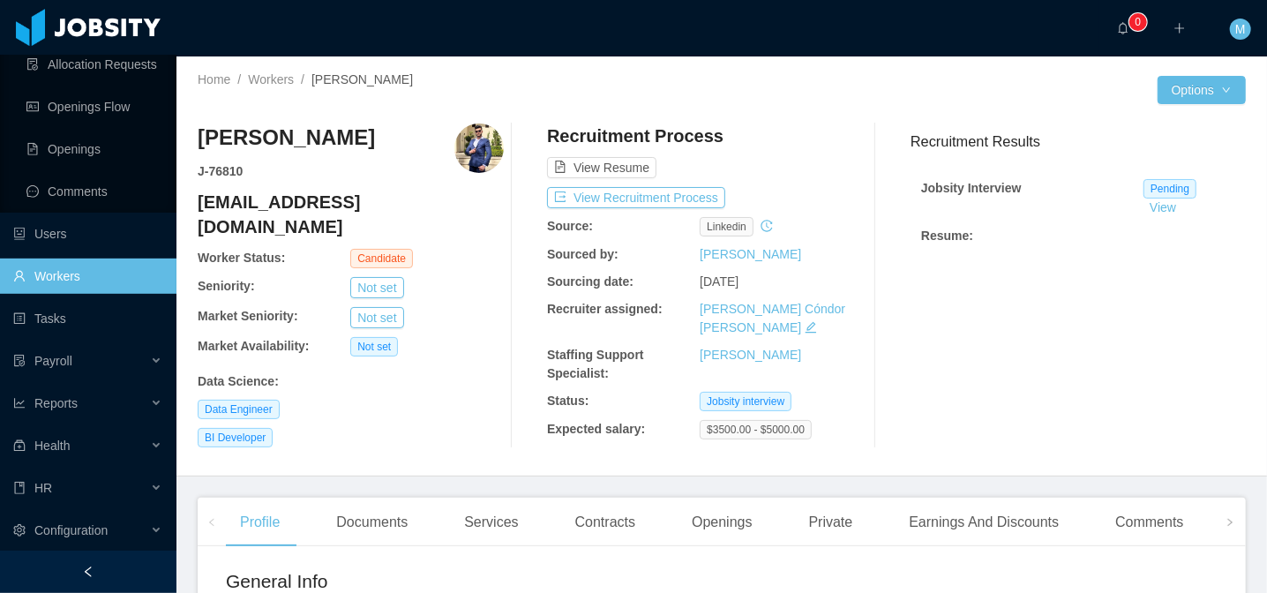
click at [72, 281] on link "Workers" at bounding box center [87, 276] width 149 height 35
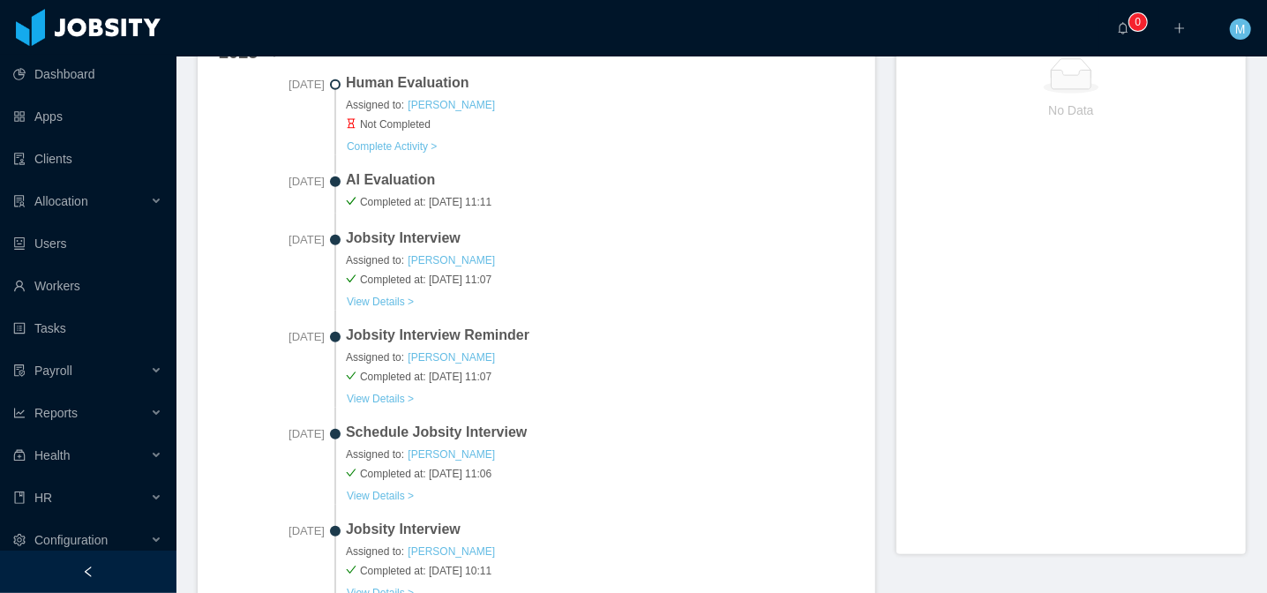
scroll to position [596, 0]
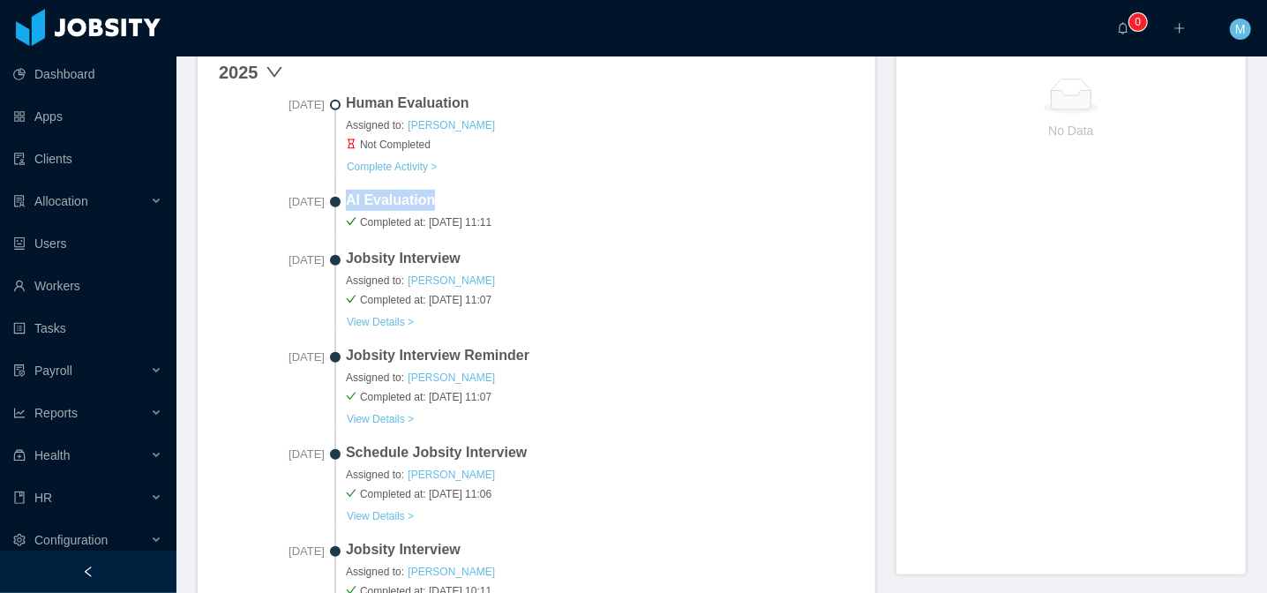
drag, startPoint x: 350, startPoint y: 200, endPoint x: 466, endPoint y: 205, distance: 115.7
click at [466, 205] on span "AI Evaluation" at bounding box center [600, 200] width 508 height 21
drag, startPoint x: 514, startPoint y: 265, endPoint x: 348, endPoint y: 261, distance: 165.9
click at [348, 261] on span "Jobsity Interview" at bounding box center [600, 258] width 508 height 21
drag, startPoint x: 472, startPoint y: 198, endPoint x: 348, endPoint y: 203, distance: 124.5
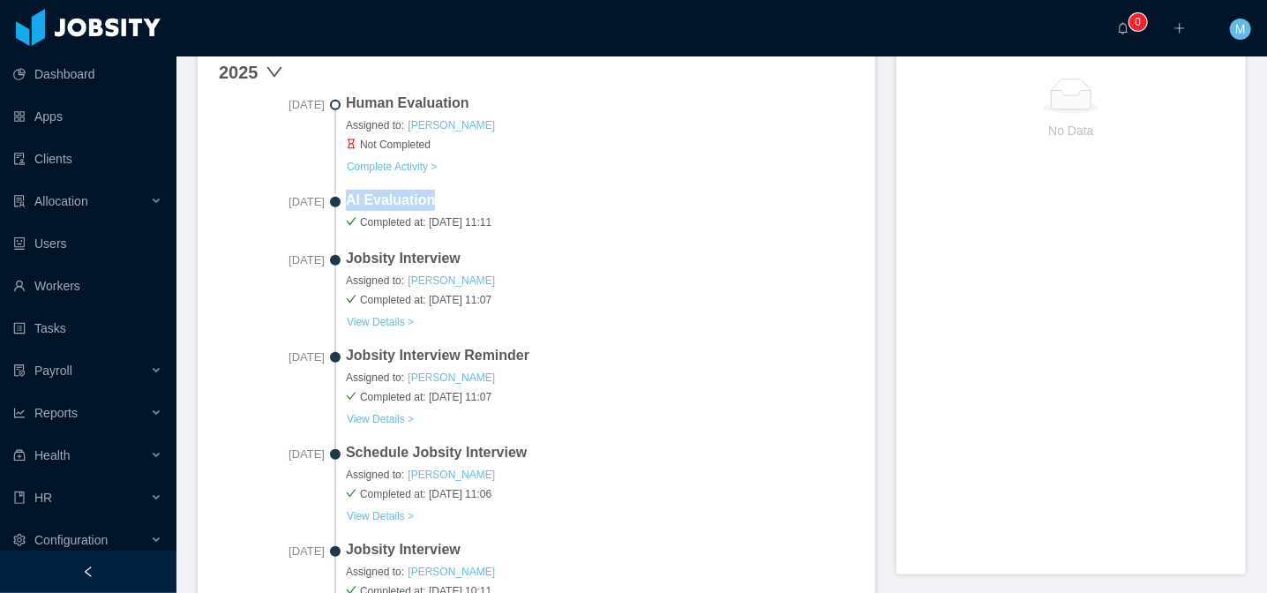
click at [348, 203] on span "AI Evaluation" at bounding box center [600, 200] width 508 height 21
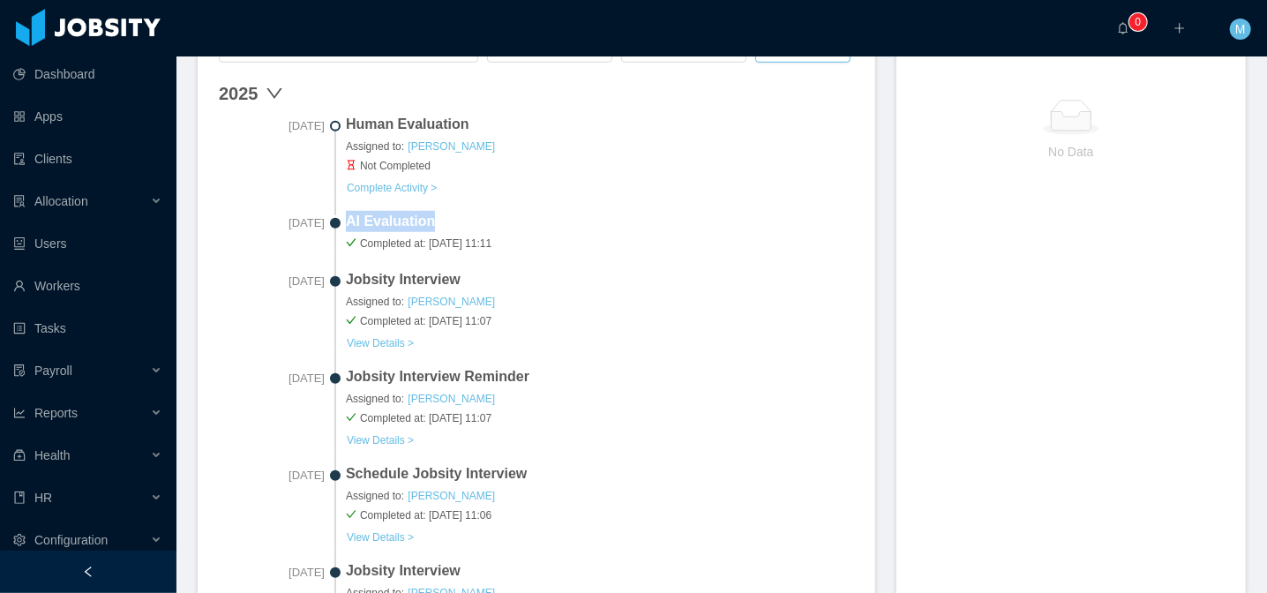
scroll to position [487, 0]
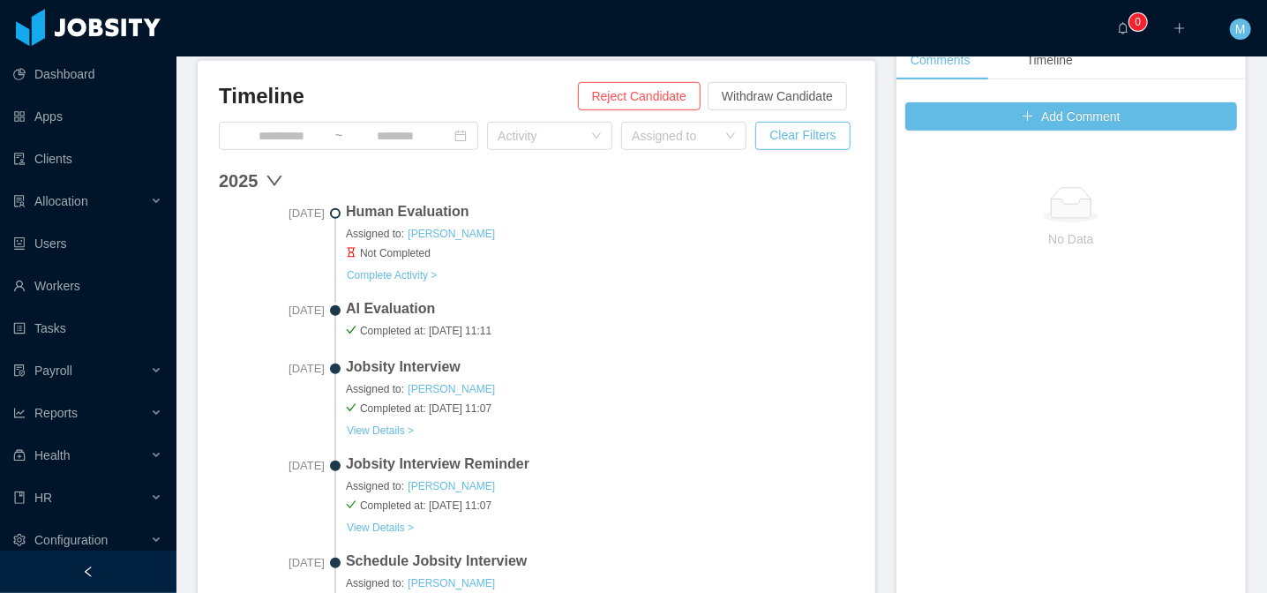
click at [600, 271] on div "Human Evaluation Assigned to: [PERSON_NAME] Not Completed Complete Activity >" at bounding box center [600, 242] width 508 height 83
drag, startPoint x: 359, startPoint y: 332, endPoint x: 572, endPoint y: 333, distance: 212.7
click at [572, 333] on span "Completed at: [DATE] 11:11" at bounding box center [600, 331] width 508 height 16
click at [552, 305] on span "AI Evaluation" at bounding box center [600, 308] width 508 height 21
drag, startPoint x: 359, startPoint y: 333, endPoint x: 575, endPoint y: 326, distance: 216.3
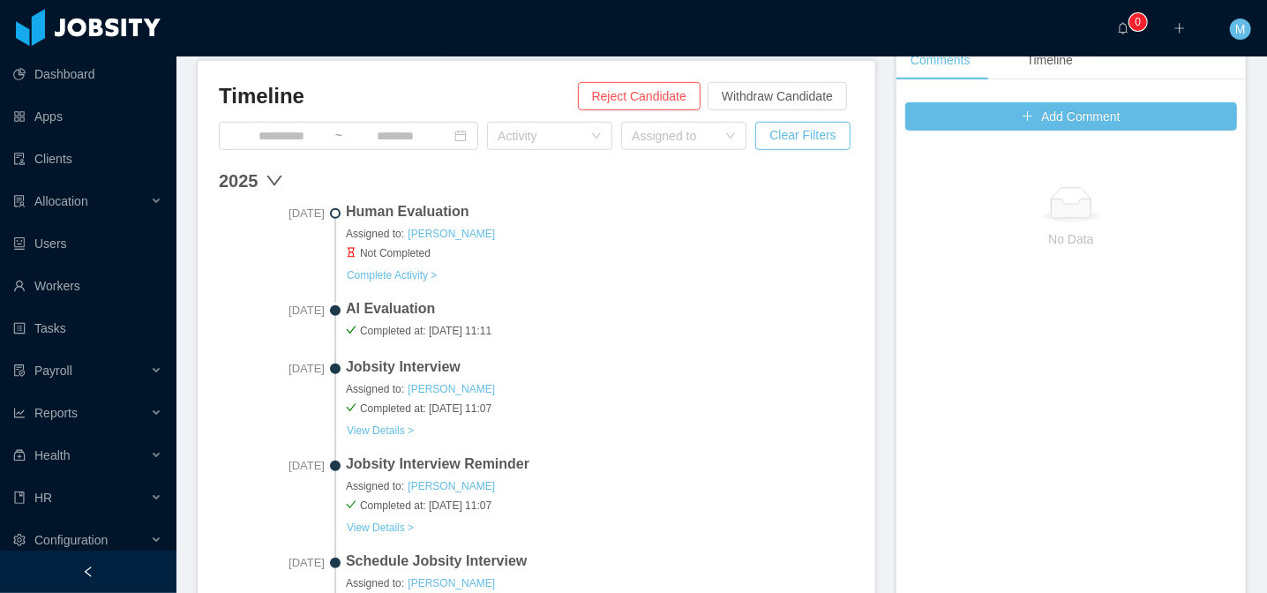
click at [575, 326] on span "Completed at: [DATE] 11:11" at bounding box center [600, 331] width 508 height 16
drag, startPoint x: 502, startPoint y: 360, endPoint x: 339, endPoint y: 364, distance: 163.3
click at [339, 364] on div "[DATE] Jobsity Interview Assigned to: [PERSON_NAME] Completed at: [DATE] 11:07 …" at bounding box center [536, 405] width 635 height 97
drag, startPoint x: 549, startPoint y: 328, endPoint x: 345, endPoint y: 311, distance: 204.6
click at [345, 311] on div "[DATE] AI Evaluation Completed at: [DATE] 11:11" at bounding box center [536, 327] width 635 height 58
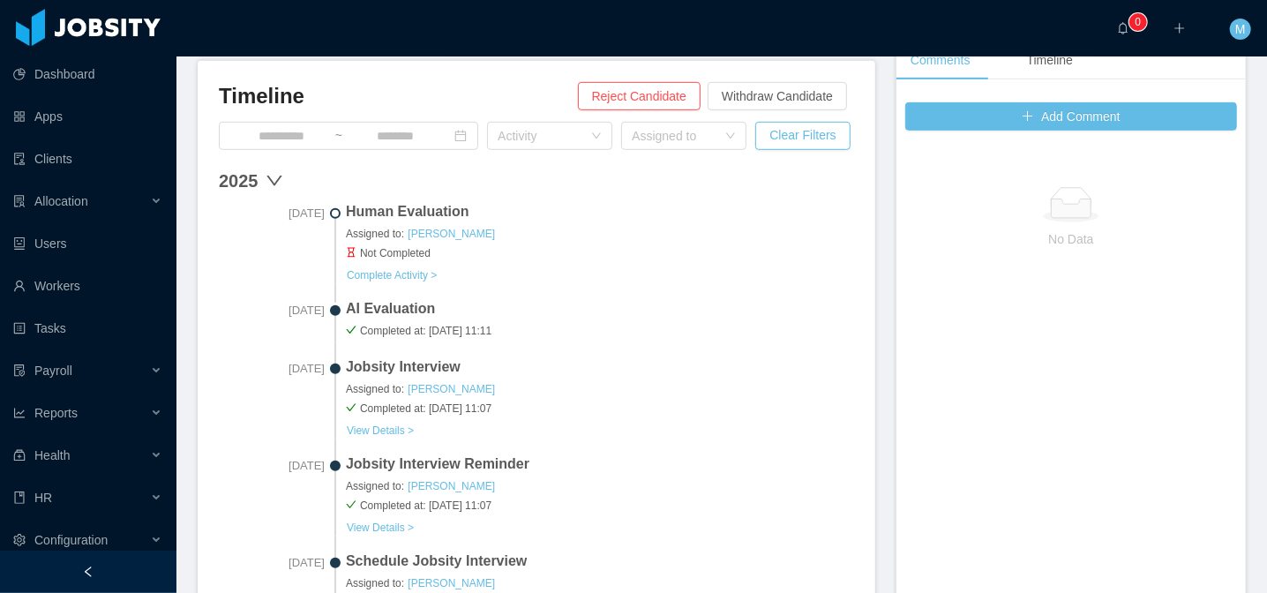
click at [564, 281] on div "Human Evaluation Assigned to: [PERSON_NAME] Not Completed Complete Activity >" at bounding box center [600, 242] width 508 height 83
drag, startPoint x: 551, startPoint y: 323, endPoint x: 356, endPoint y: 314, distance: 195.2
click at [356, 314] on div "AI Evaluation Completed at: [DATE] 11:11" at bounding box center [600, 320] width 508 height 44
drag, startPoint x: 351, startPoint y: 313, endPoint x: 544, endPoint y: 314, distance: 192.4
click at [544, 314] on span "AI Evaluation" at bounding box center [600, 308] width 508 height 21
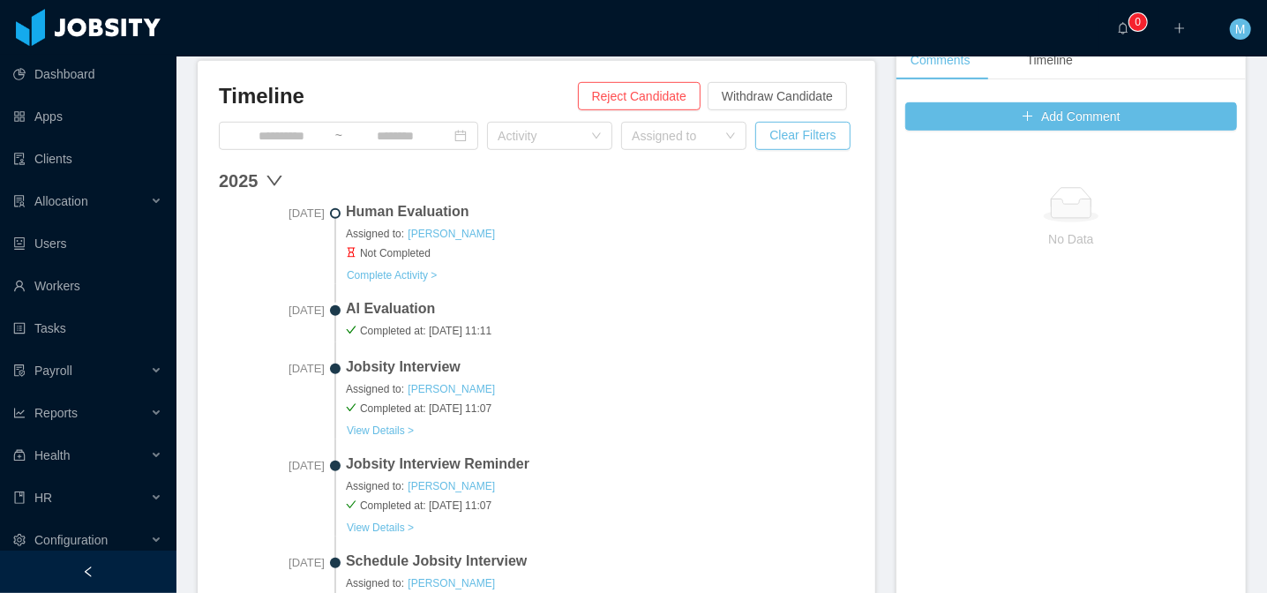
drag, startPoint x: 529, startPoint y: 323, endPoint x: 432, endPoint y: 321, distance: 96.2
click at [432, 323] on span "Completed at: [DATE] 11:11" at bounding box center [600, 331] width 508 height 16
click at [543, 330] on span "Completed at: [DATE] 11:11" at bounding box center [600, 331] width 508 height 16
drag, startPoint x: 567, startPoint y: 330, endPoint x: 246, endPoint y: 317, distance: 321.5
click at [246, 317] on div "[DATE] AI Evaluation Completed at: [DATE] 11:11" at bounding box center [536, 327] width 635 height 58
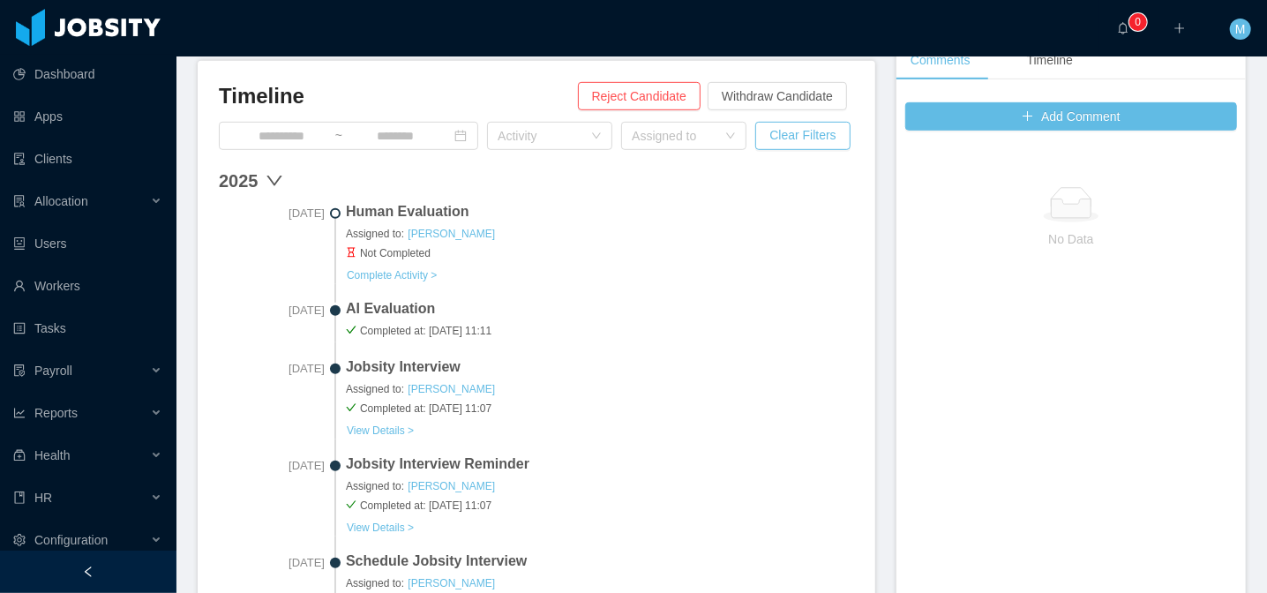
click at [710, 260] on div "Human Evaluation Assigned to: [PERSON_NAME] Not Completed Complete Activity >" at bounding box center [600, 242] width 508 height 83
click at [404, 273] on button "Complete Activity >" at bounding box center [392, 275] width 92 height 14
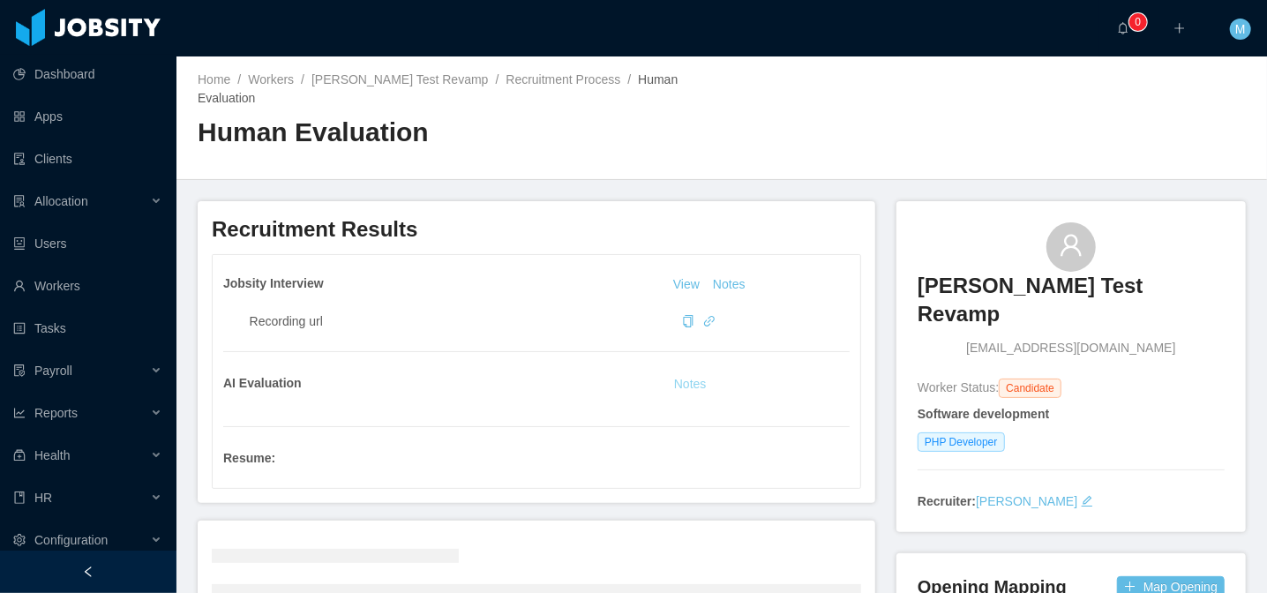
click at [681, 379] on button "Notes" at bounding box center [690, 384] width 47 height 21
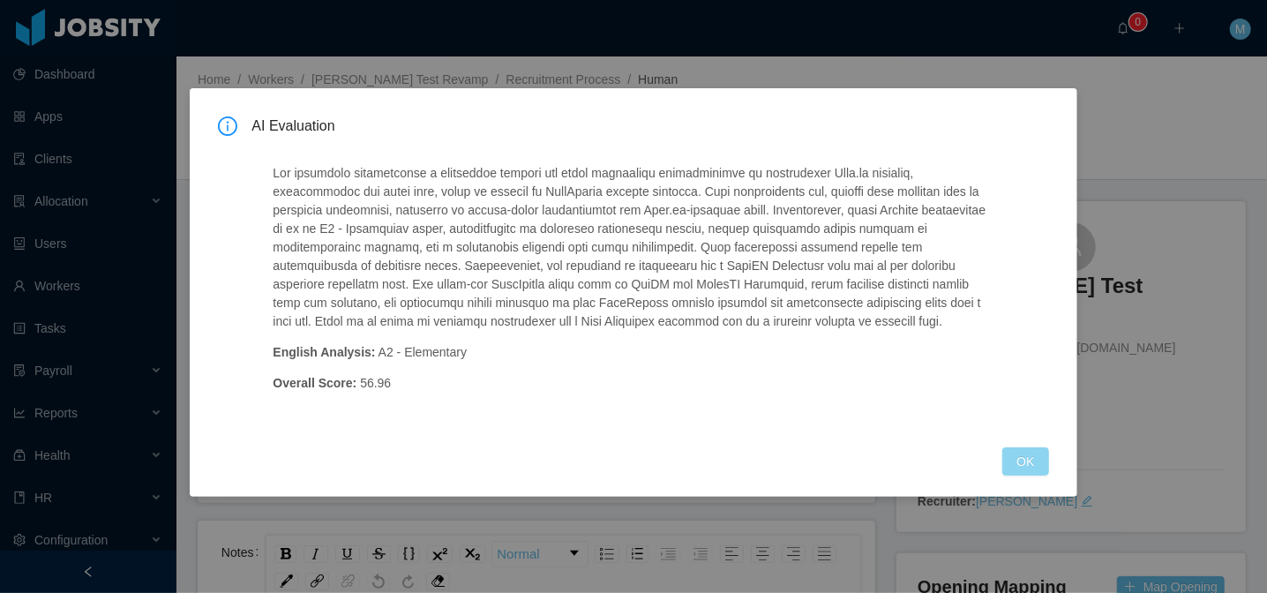
click at [1025, 459] on button "OK" at bounding box center [1025, 461] width 46 height 28
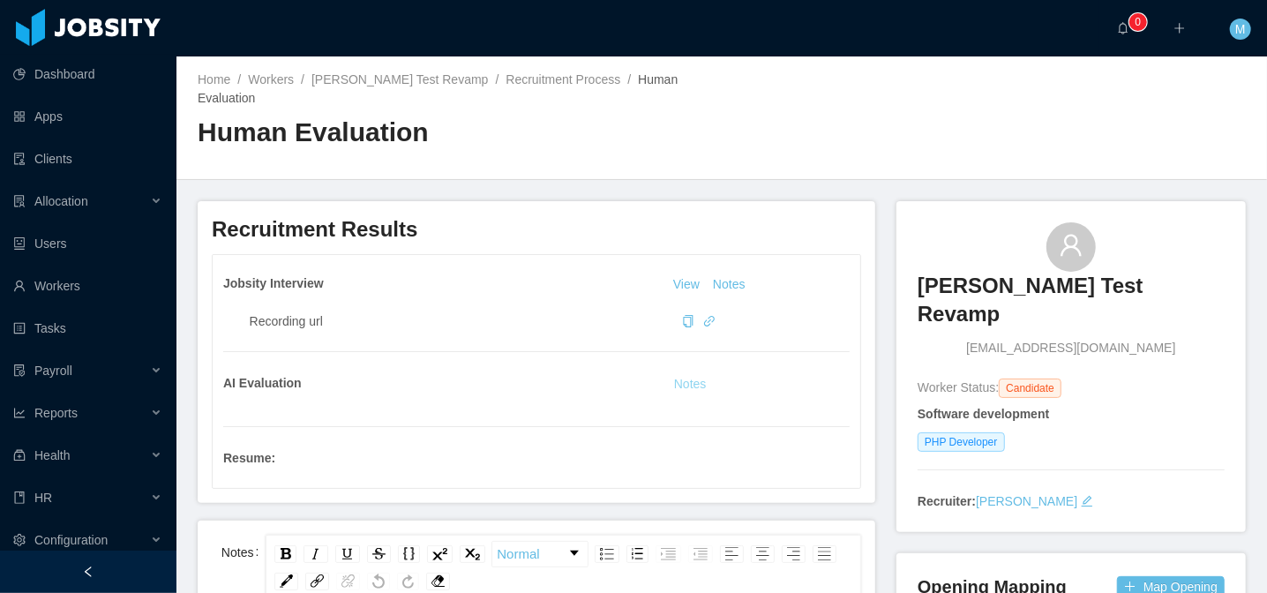
click at [693, 386] on button "Notes" at bounding box center [690, 384] width 47 height 21
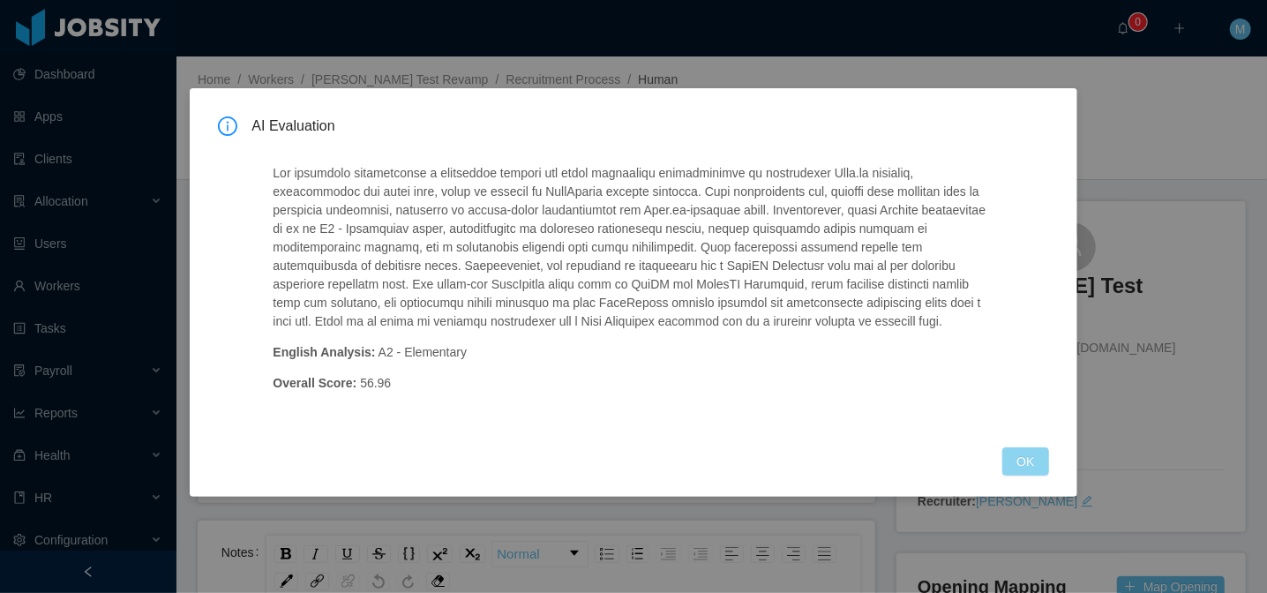
click at [1017, 463] on button "OK" at bounding box center [1025, 461] width 46 height 28
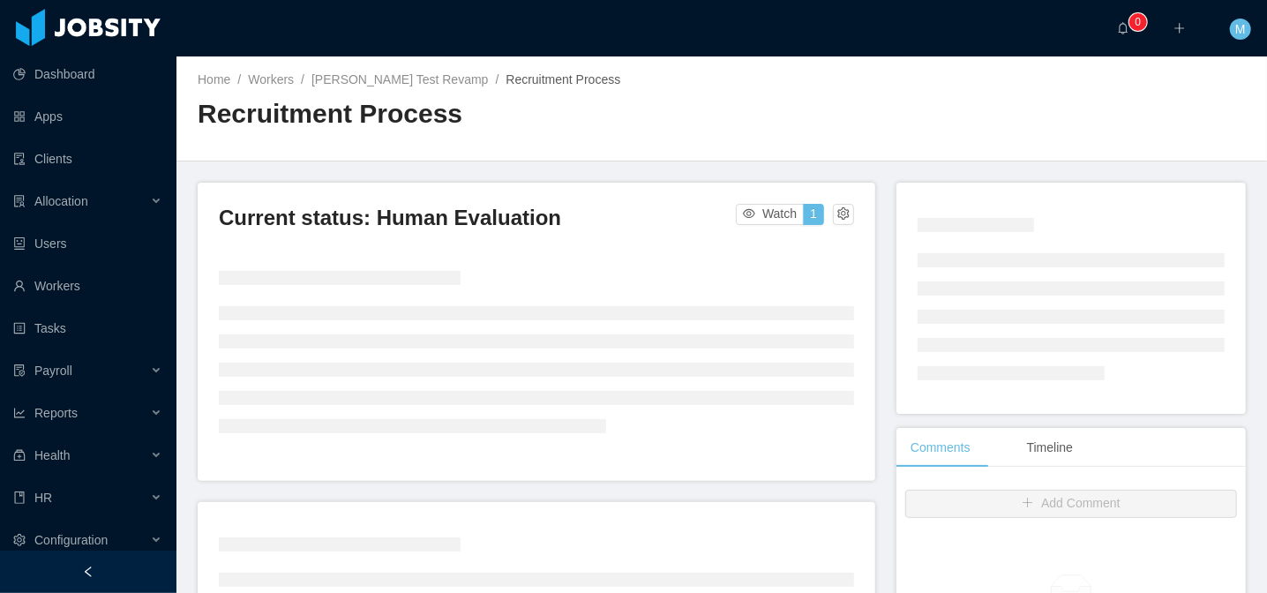
click at [1243, 36] on span "M" at bounding box center [1240, 29] width 11 height 21
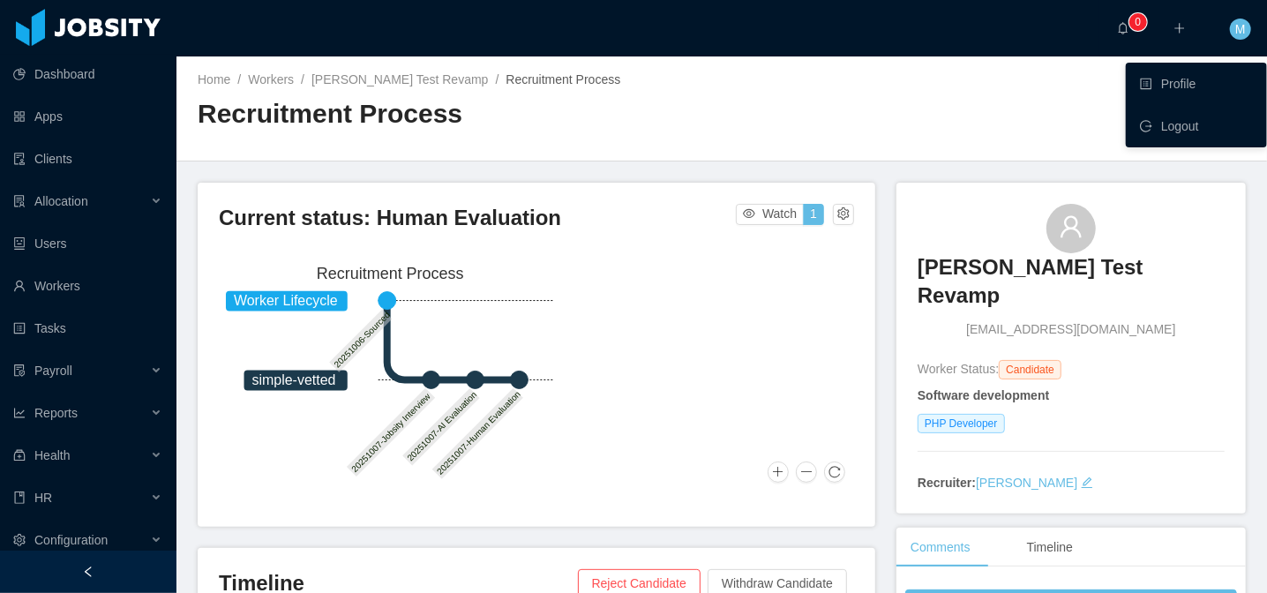
click at [882, 105] on div "Home / Workers / [PERSON_NAME] Test Revamp / Recruitment Process / Recruitment …" at bounding box center [721, 108] width 1091 height 105
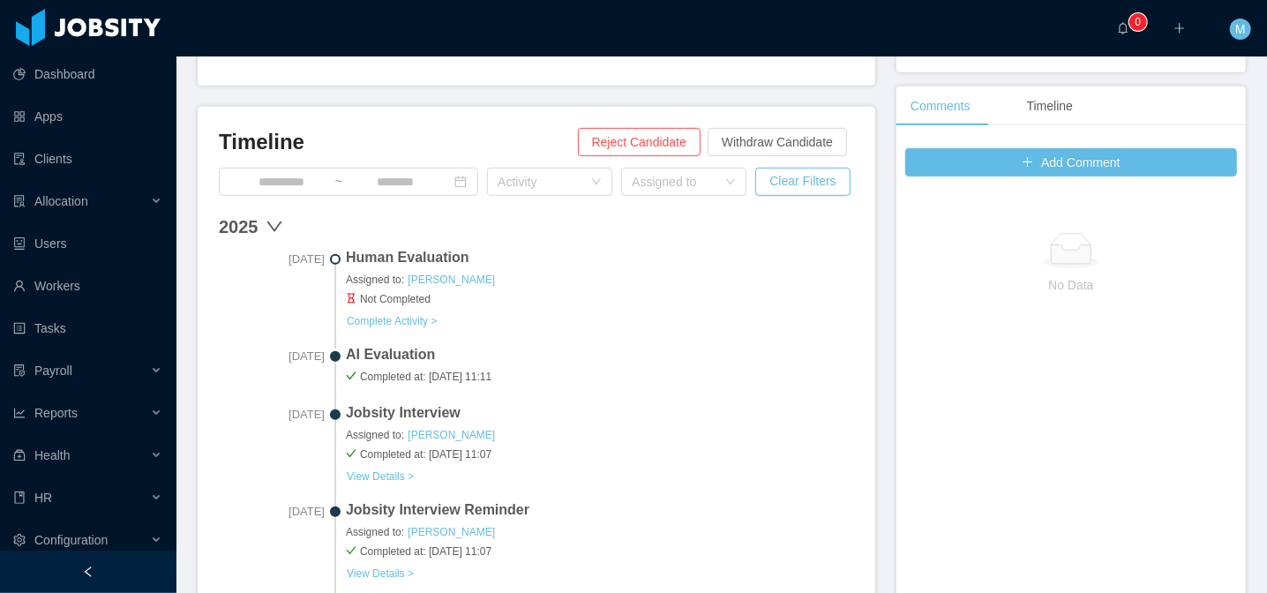
scroll to position [82, 0]
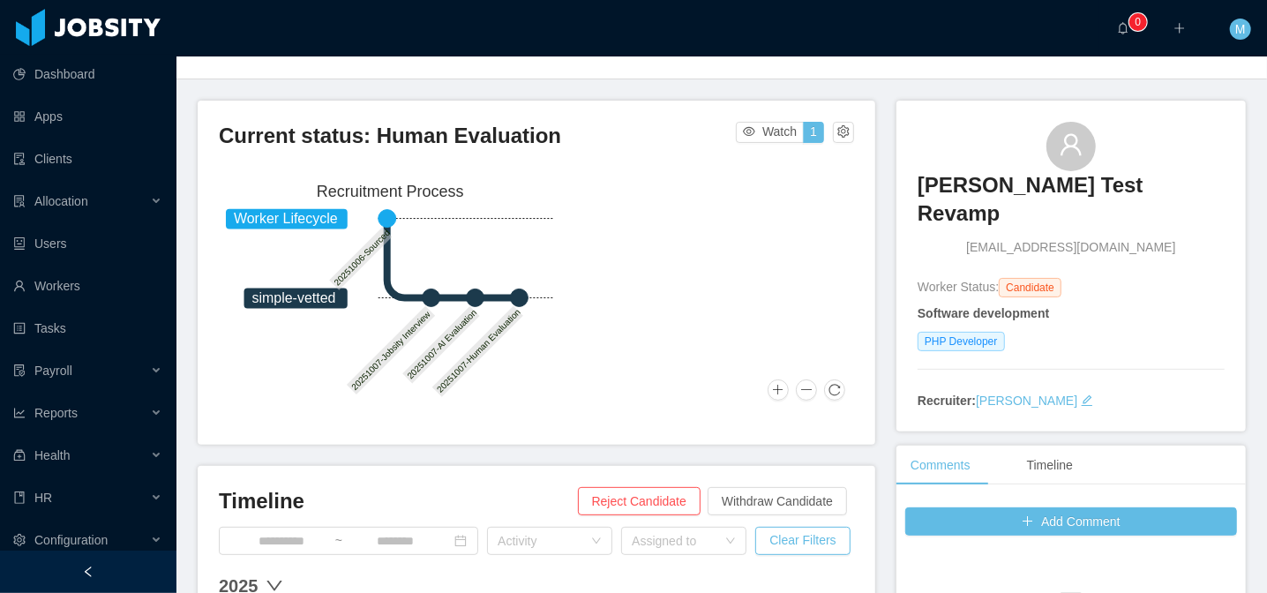
click at [1245, 36] on span "M" at bounding box center [1240, 29] width 11 height 21
click at [837, 61] on div "Home / Workers / [PERSON_NAME] Test Revamp / Recruitment Process / Recruitment …" at bounding box center [721, 26] width 1091 height 105
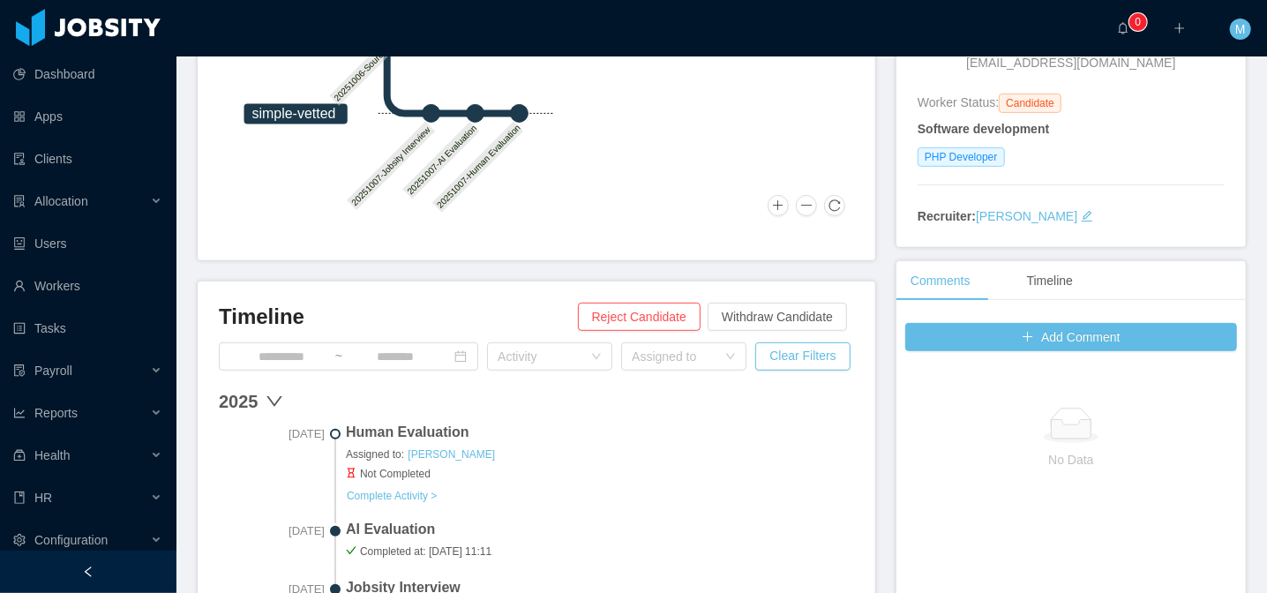
scroll to position [442, 0]
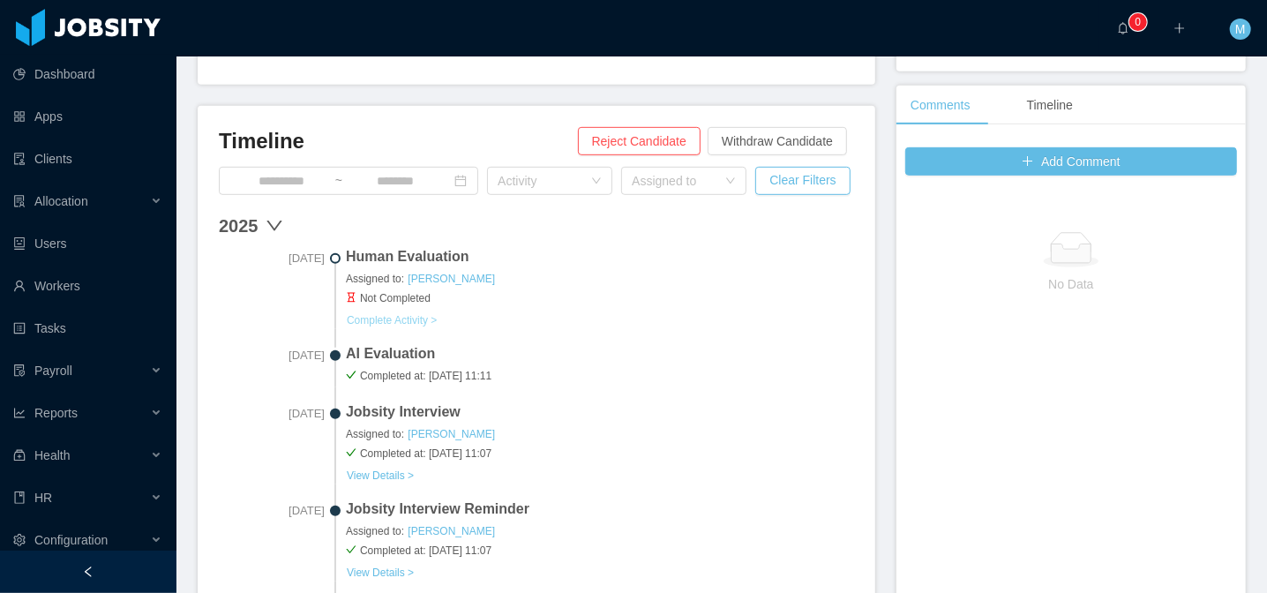
click at [403, 323] on button "Complete Activity >" at bounding box center [392, 320] width 92 height 14
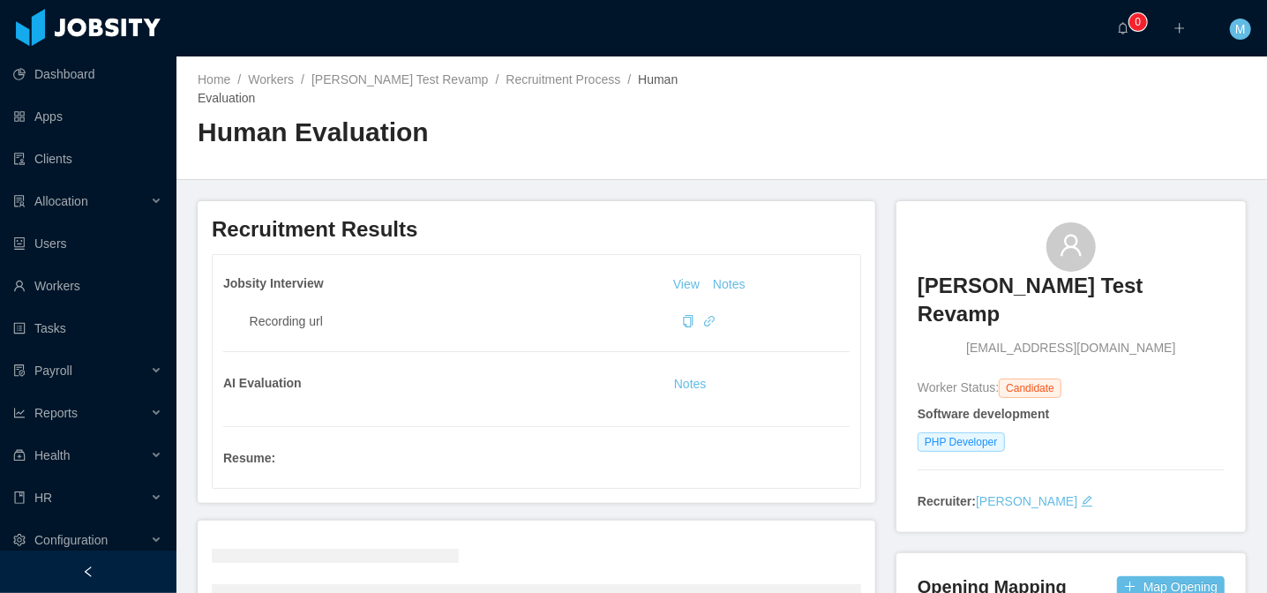
scroll to position [226, 0]
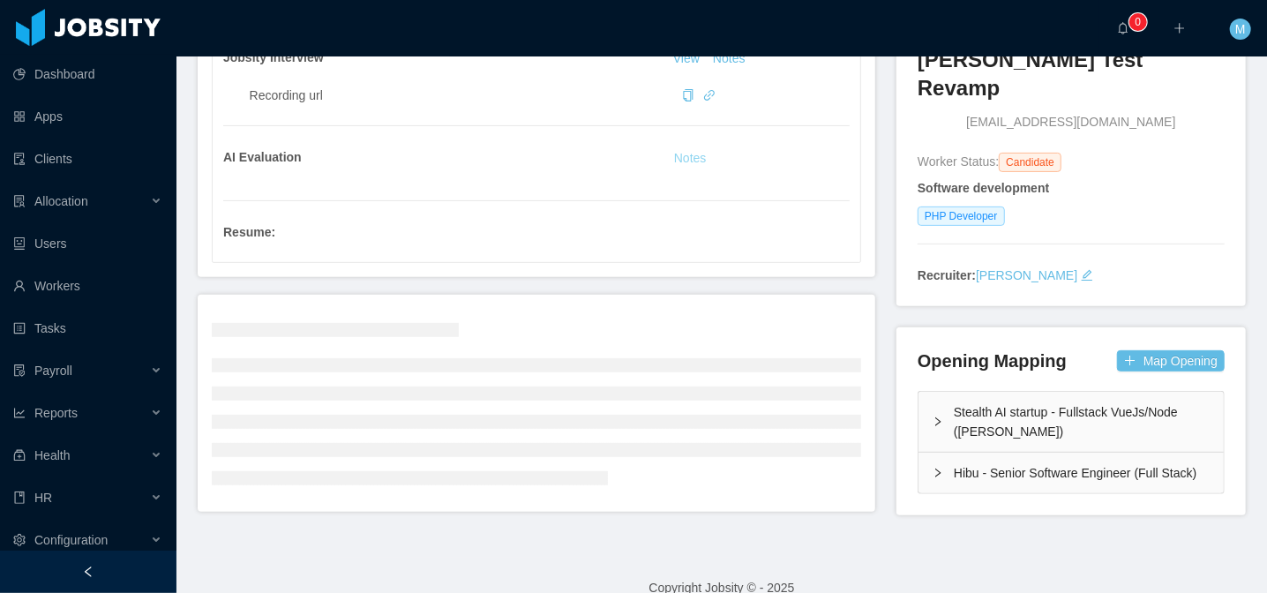
click at [678, 161] on button "Notes" at bounding box center [690, 158] width 47 height 21
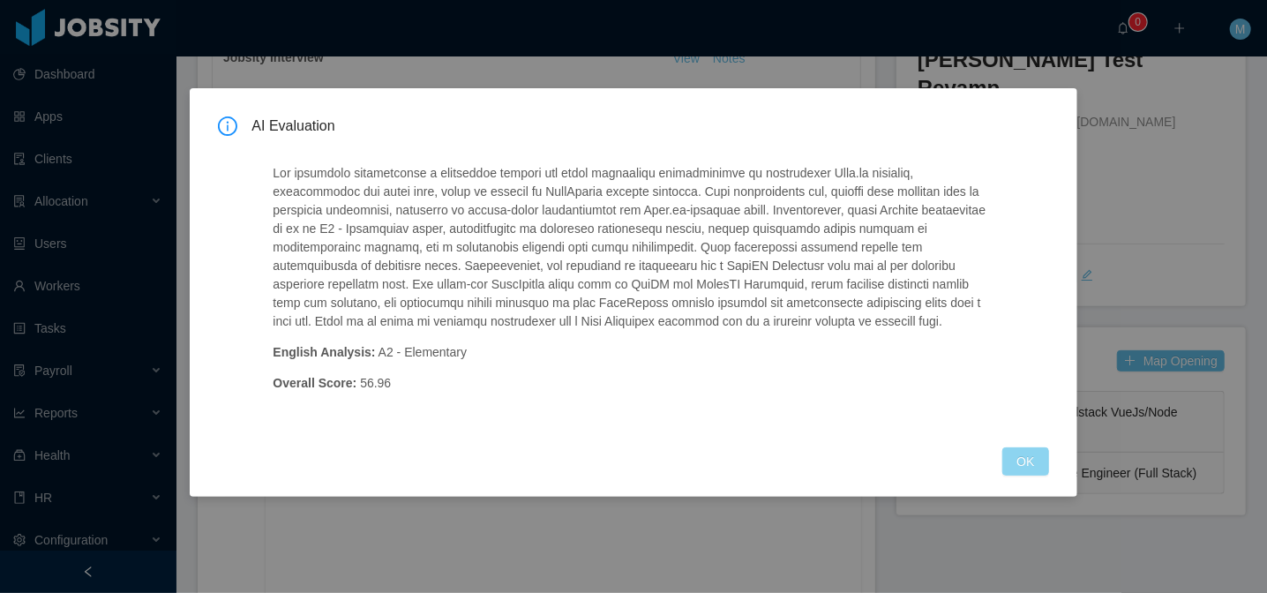
click at [1023, 462] on button "OK" at bounding box center [1025, 461] width 46 height 28
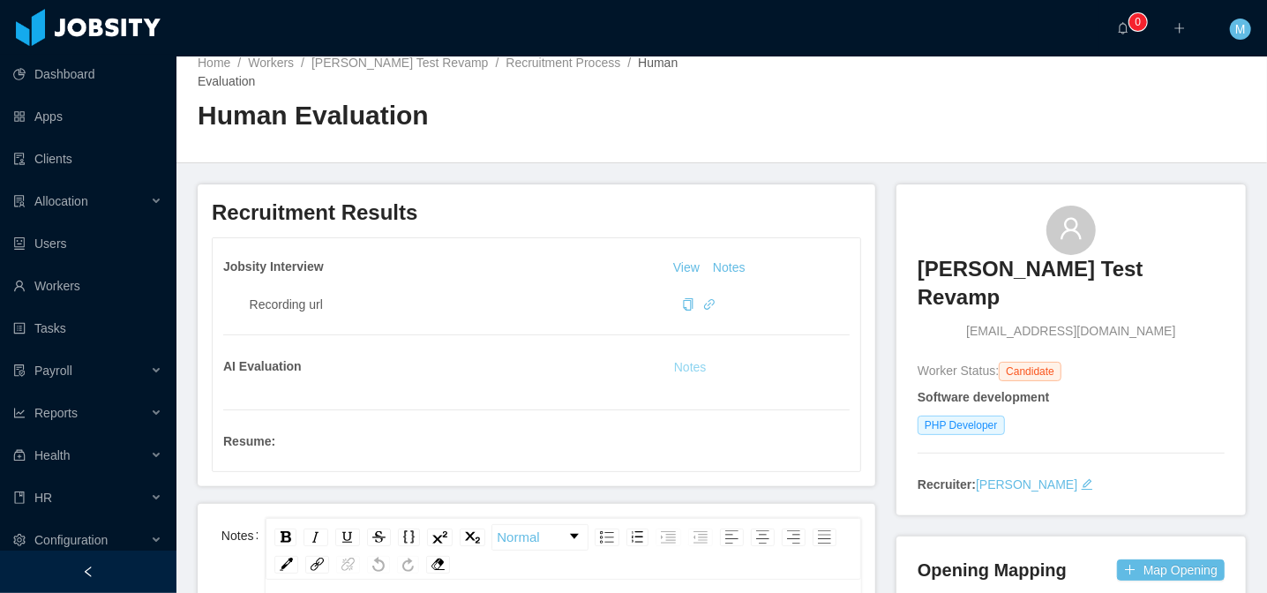
scroll to position [0, 0]
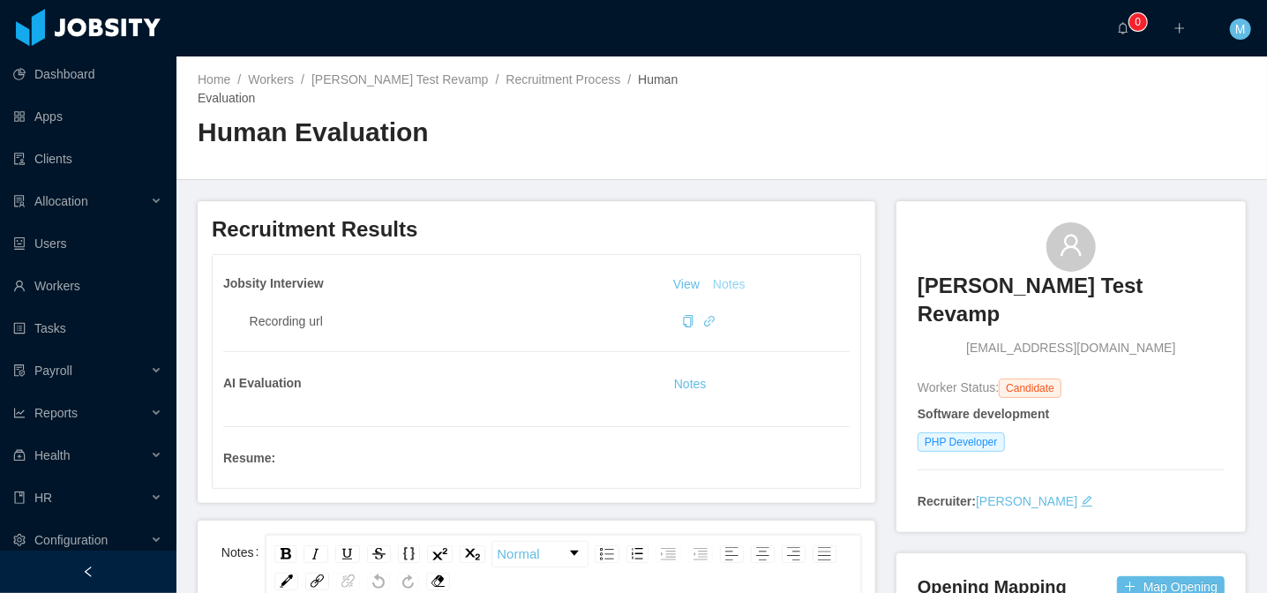
click at [727, 282] on button "Notes" at bounding box center [729, 284] width 47 height 21
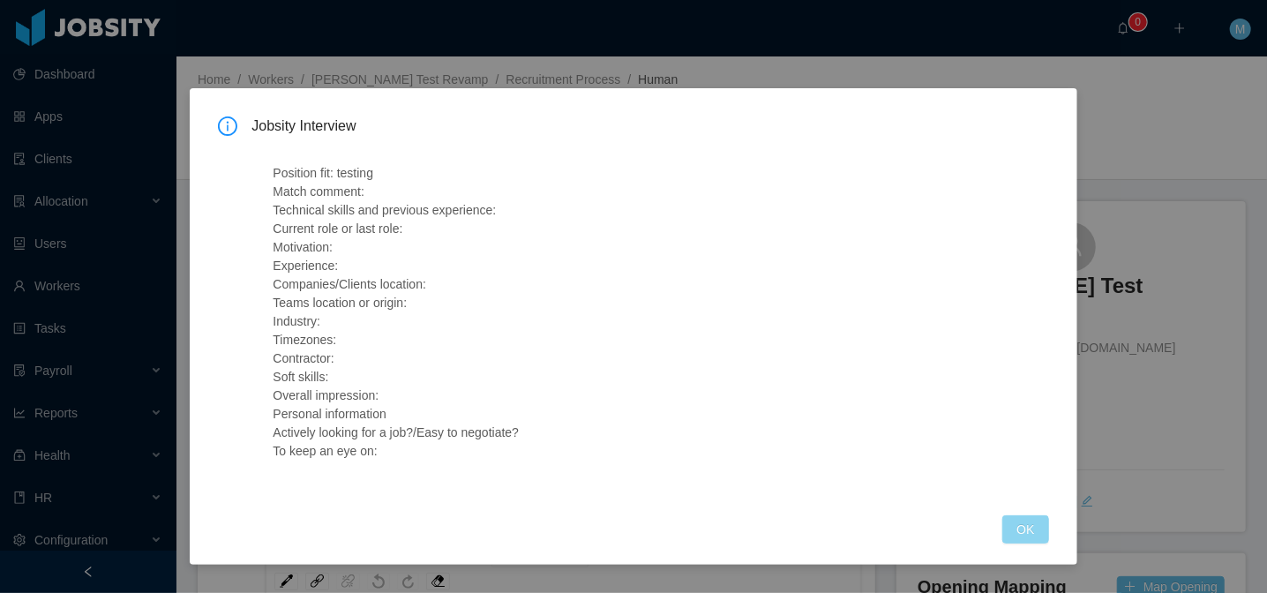
click at [1032, 530] on button "OK" at bounding box center [1025, 529] width 46 height 28
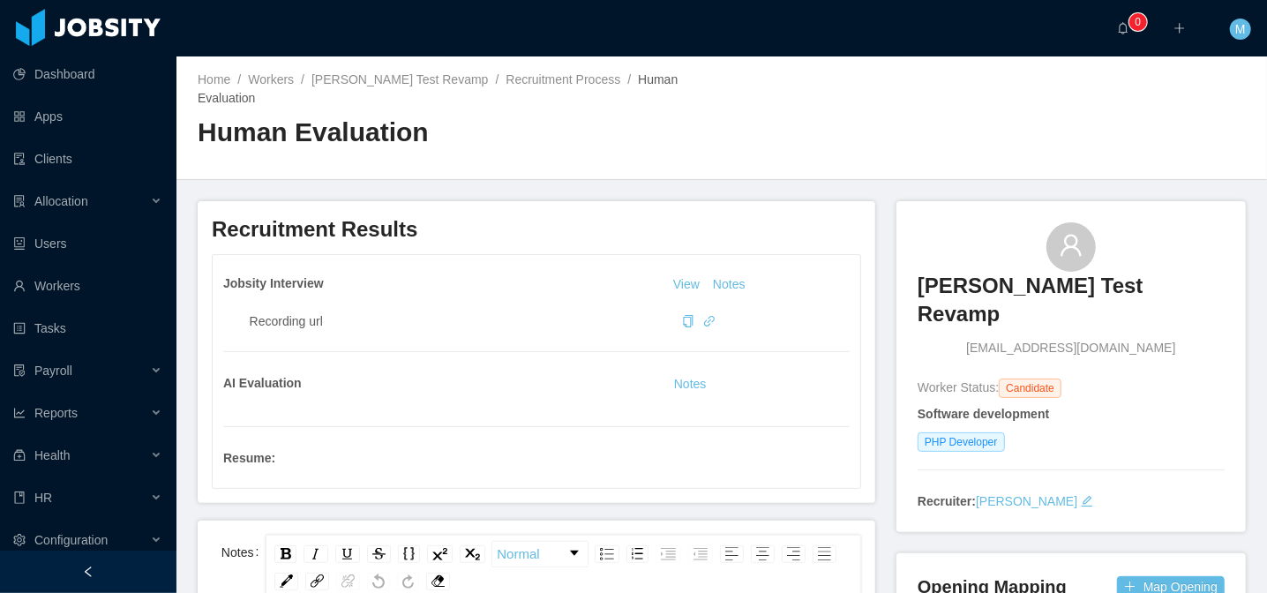
click at [1243, 26] on span "M" at bounding box center [1240, 29] width 11 height 21
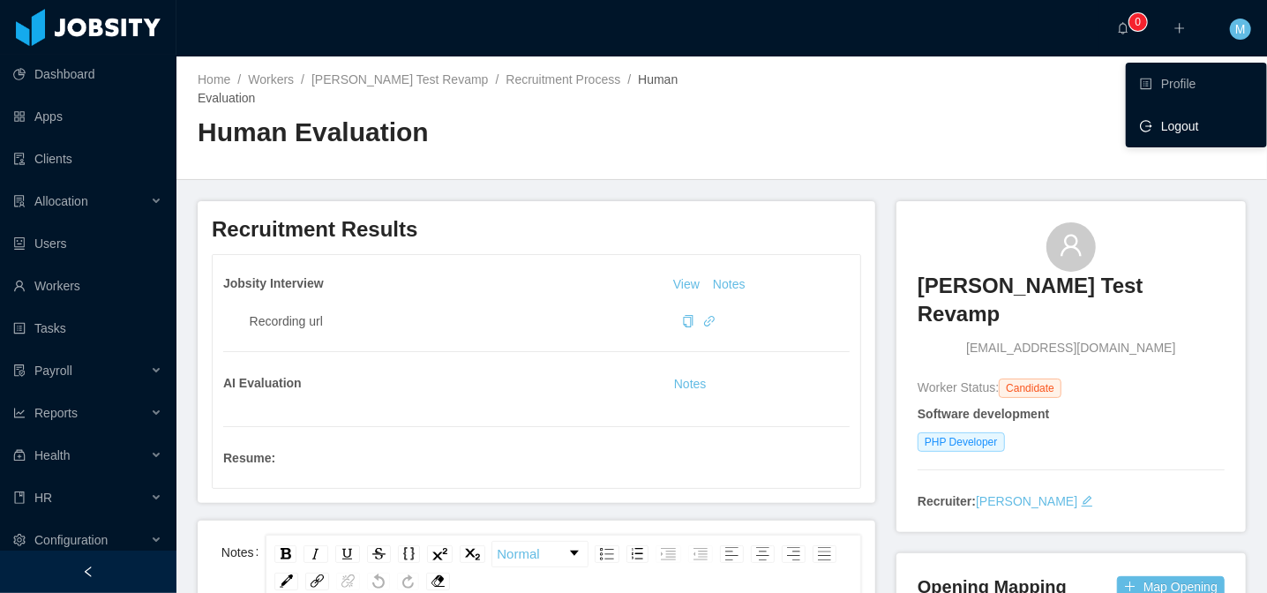
click at [1178, 122] on span "Logout" at bounding box center [1180, 126] width 38 height 14
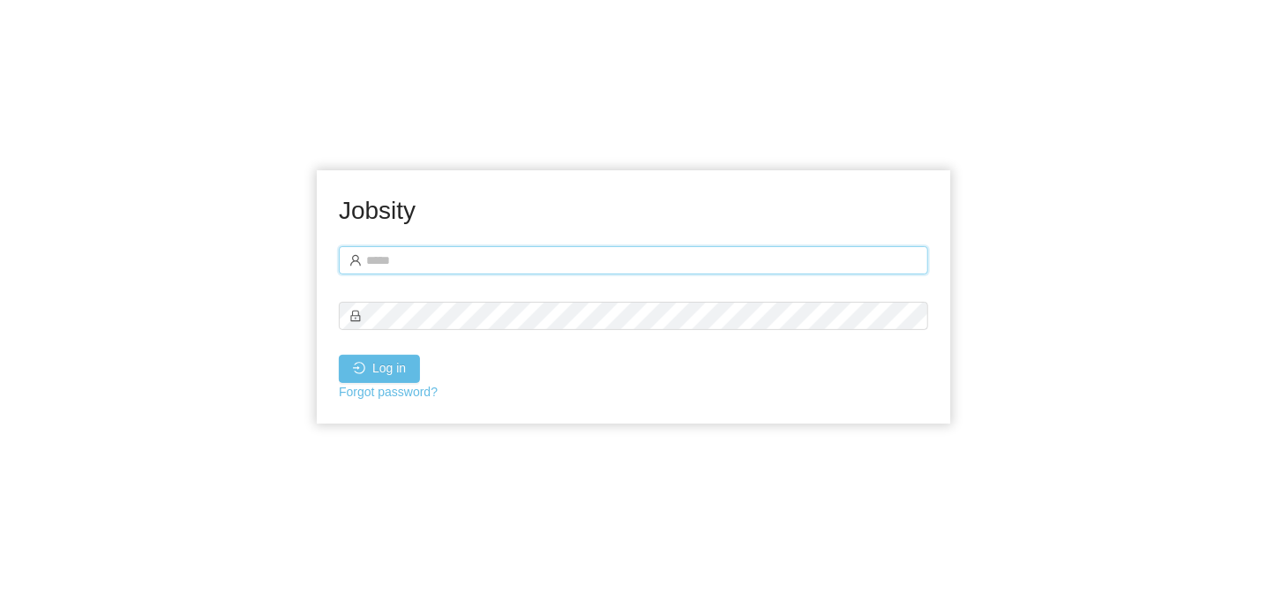
click at [488, 264] on input "text" at bounding box center [633, 260] width 589 height 28
type input "**********"
click at [339, 355] on button "Log in" at bounding box center [379, 369] width 81 height 28
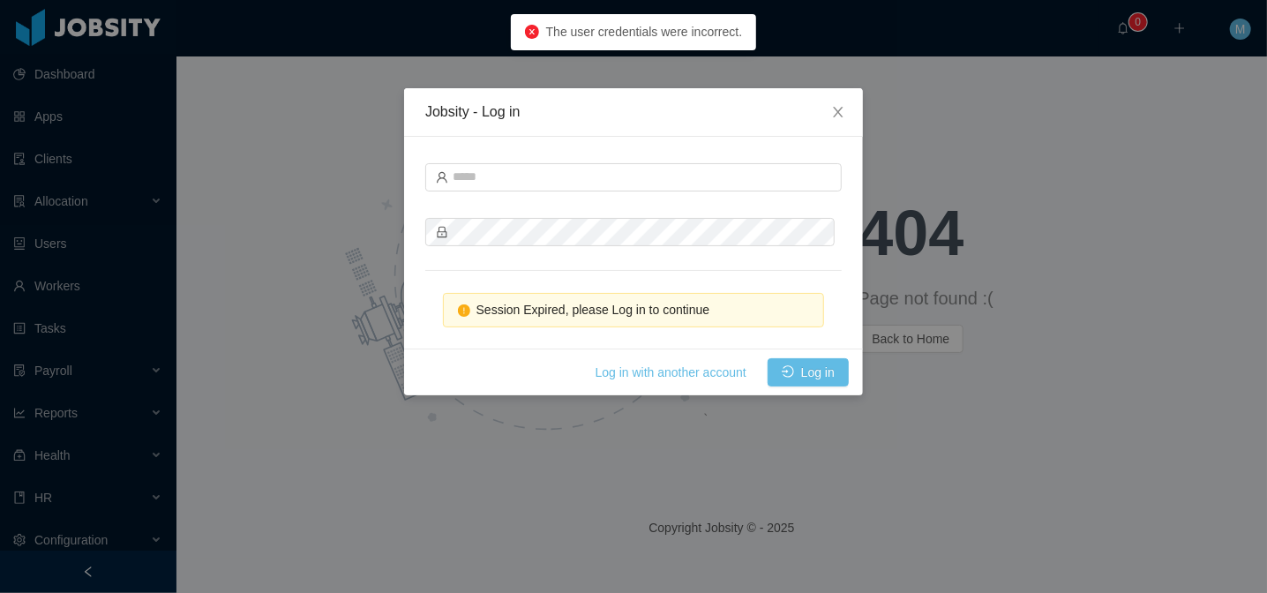
click at [295, 310] on div "Jobsity - Log in Session Expired, please Log in to continue Log in with another…" at bounding box center [633, 296] width 1267 height 593
click at [523, 180] on input "text" at bounding box center [633, 177] width 417 height 28
type input "**********"
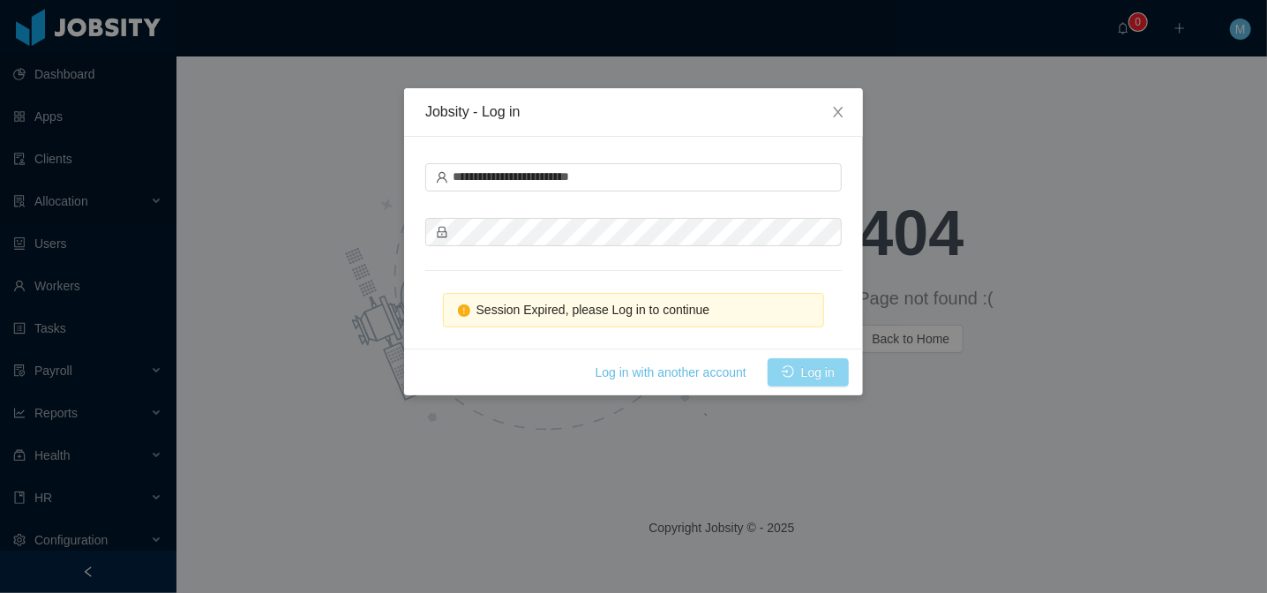
drag, startPoint x: 809, startPoint y: 372, endPoint x: 830, endPoint y: 361, distance: 23.7
click at [810, 372] on button "Log in" at bounding box center [808, 372] width 81 height 28
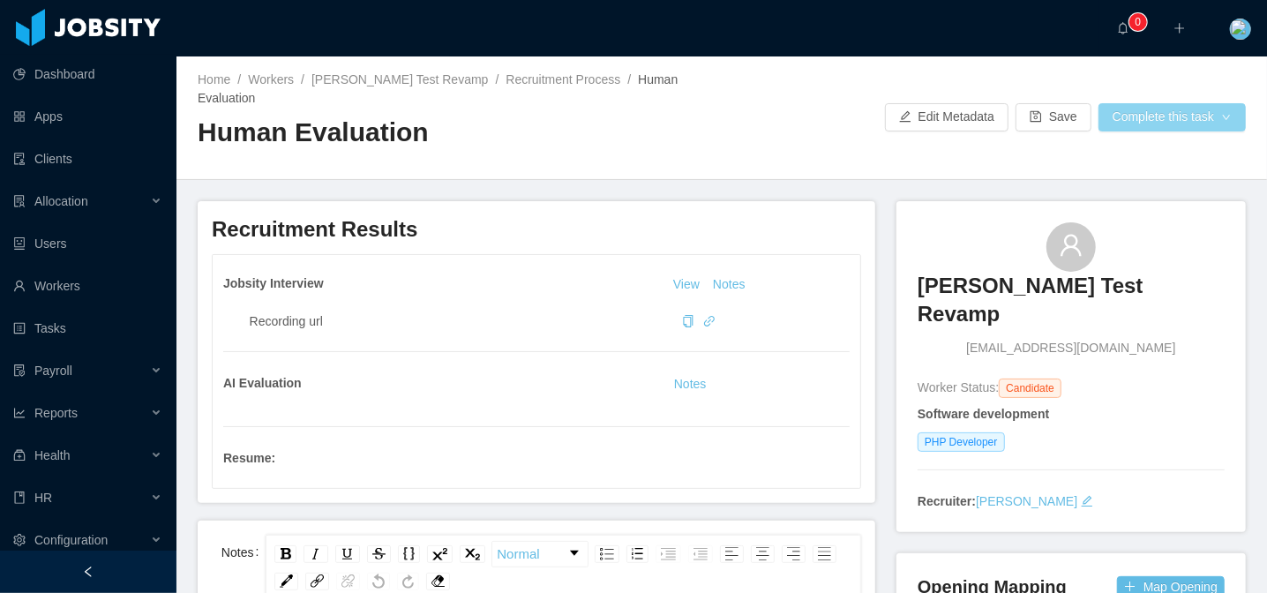
click at [1223, 118] on button "Complete this task" at bounding box center [1172, 117] width 147 height 28
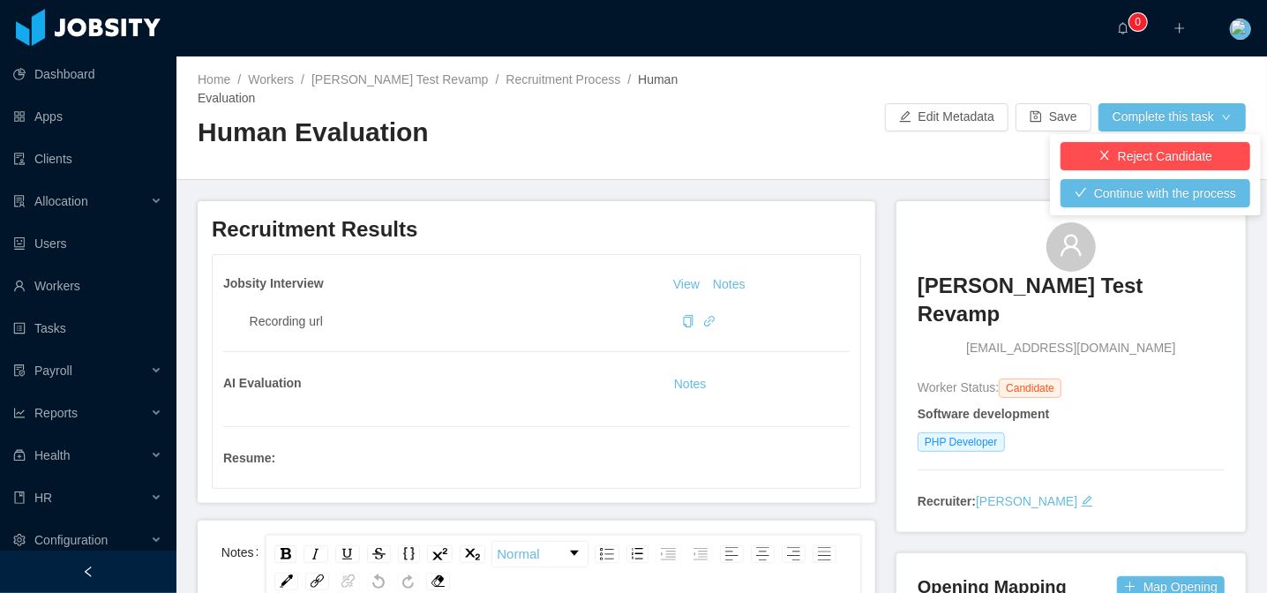
click at [836, 152] on div "Home / Workers / [PERSON_NAME] Test Revamp / Recruitment Process / Human Evalua…" at bounding box center [721, 118] width 1091 height 124
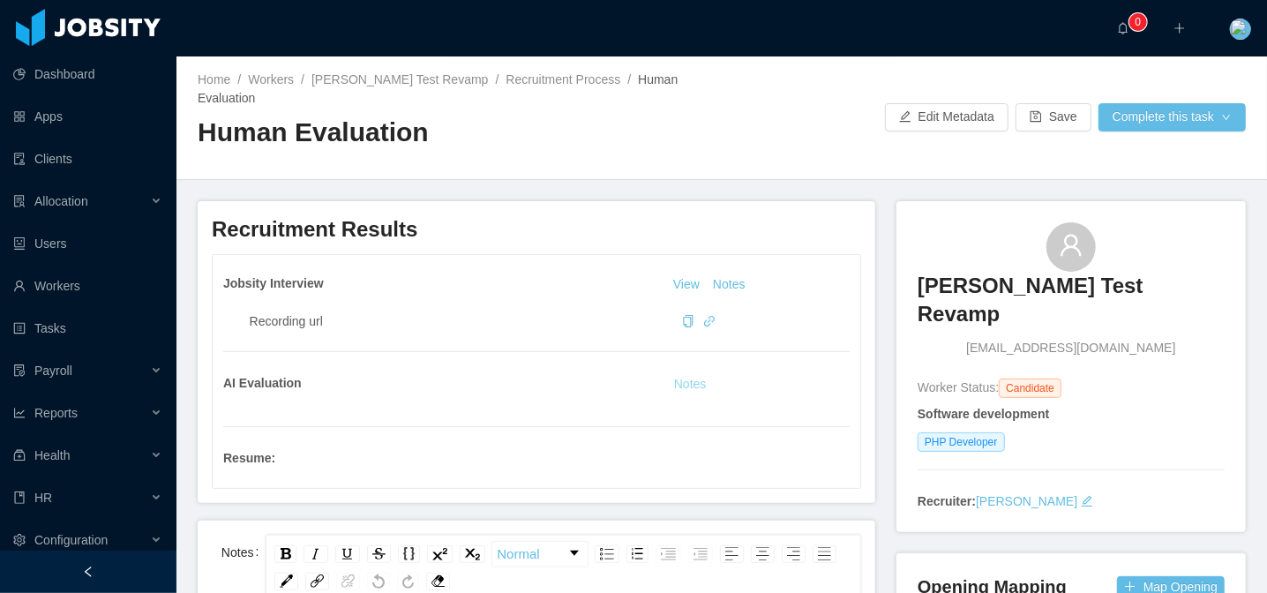
click at [690, 375] on button "Notes" at bounding box center [690, 384] width 47 height 21
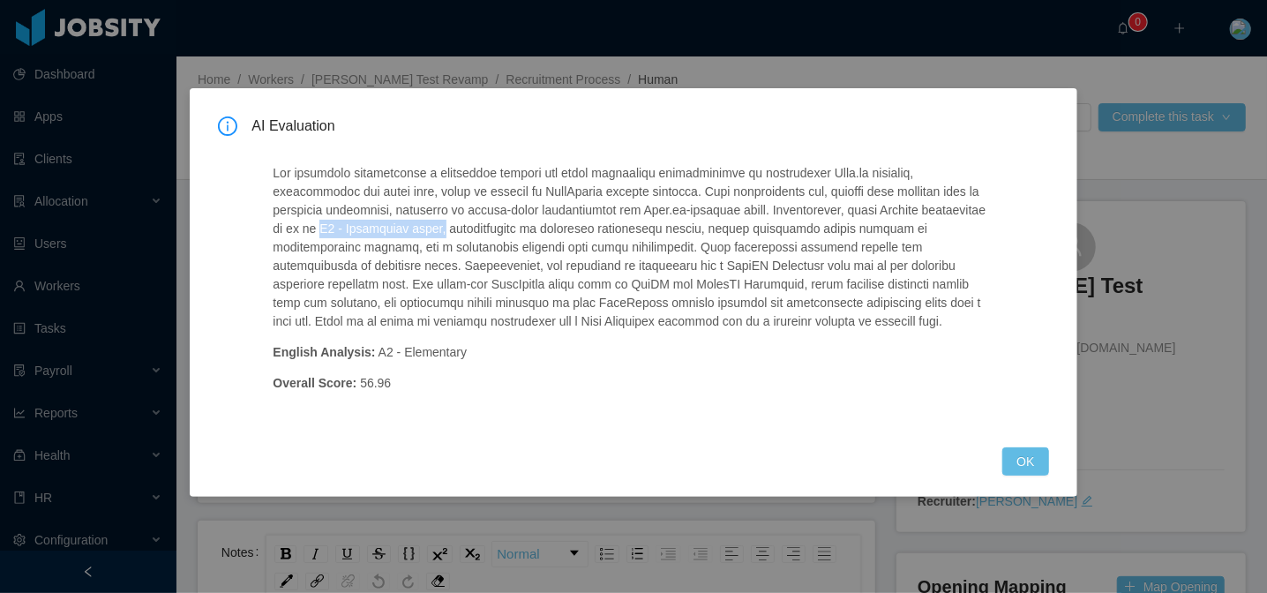
drag, startPoint x: 387, startPoint y: 230, endPoint x: 509, endPoint y: 227, distance: 121.8
click at [509, 227] on p at bounding box center [634, 247] width 722 height 167
click at [1049, 464] on div "AI Evaluation English Analysis: A2 - Elementary Overall Score: 56.96 OK" at bounding box center [633, 292] width 887 height 409
click at [1033, 456] on button "OK" at bounding box center [1025, 461] width 46 height 28
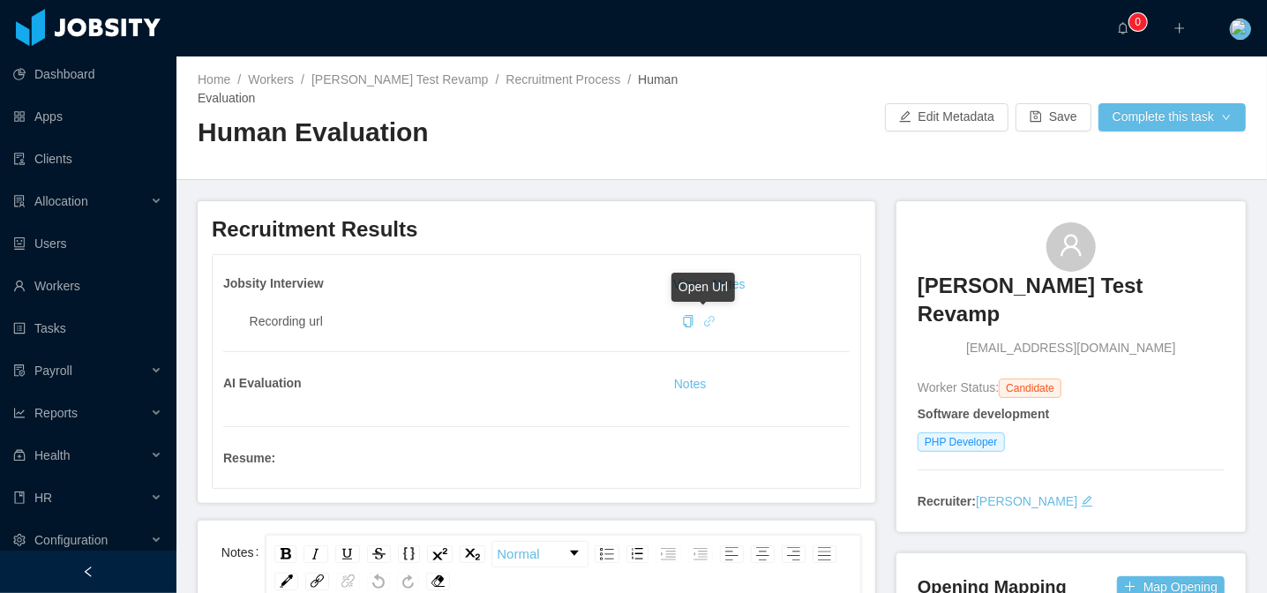
click at [705, 320] on icon "icon: link" at bounding box center [709, 321] width 12 height 12
click at [679, 239] on h3 "Recruitment Results" at bounding box center [536, 229] width 649 height 28
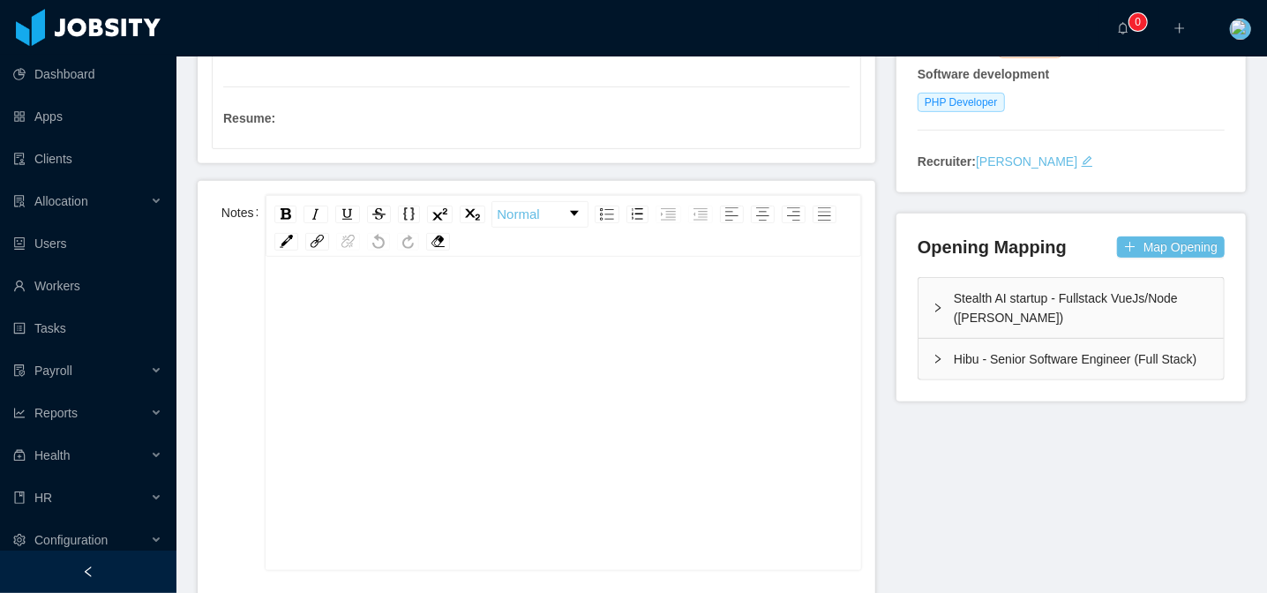
scroll to position [253, 0]
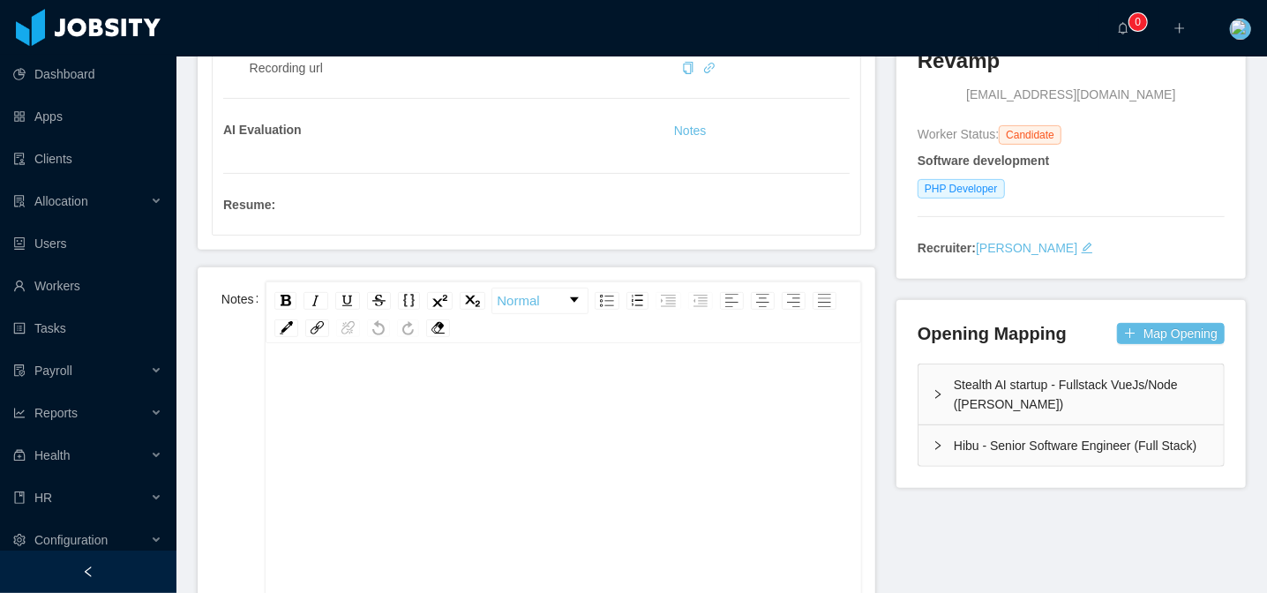
click at [349, 466] on div "rdw-editor" at bounding box center [564, 527] width 568 height 309
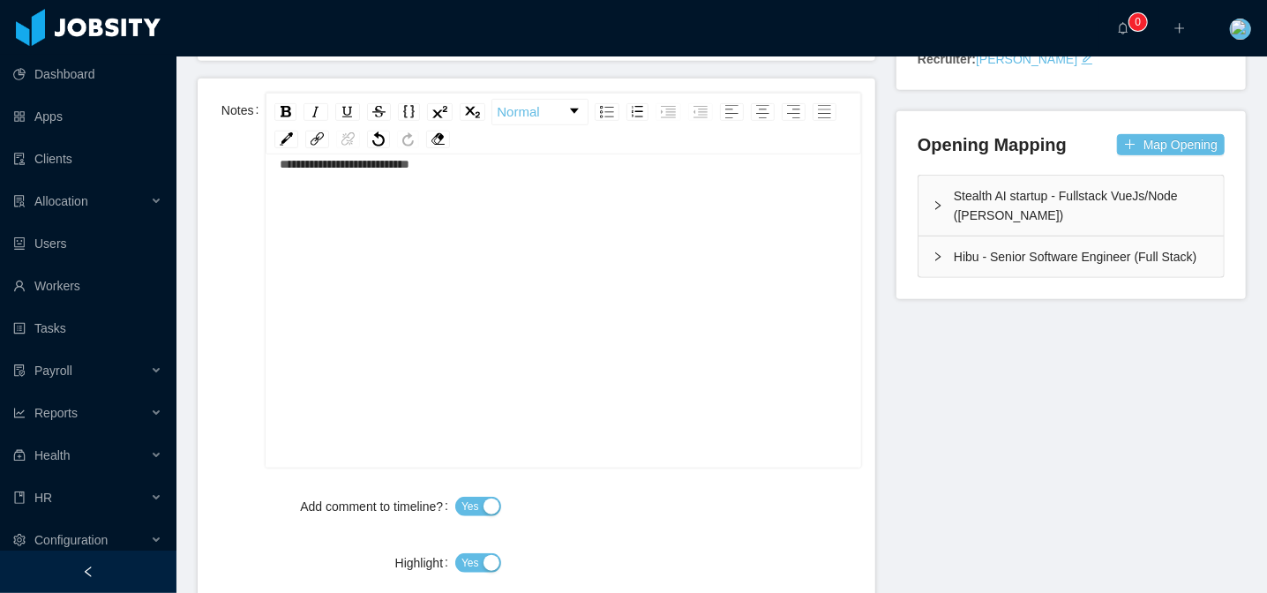
scroll to position [628, 0]
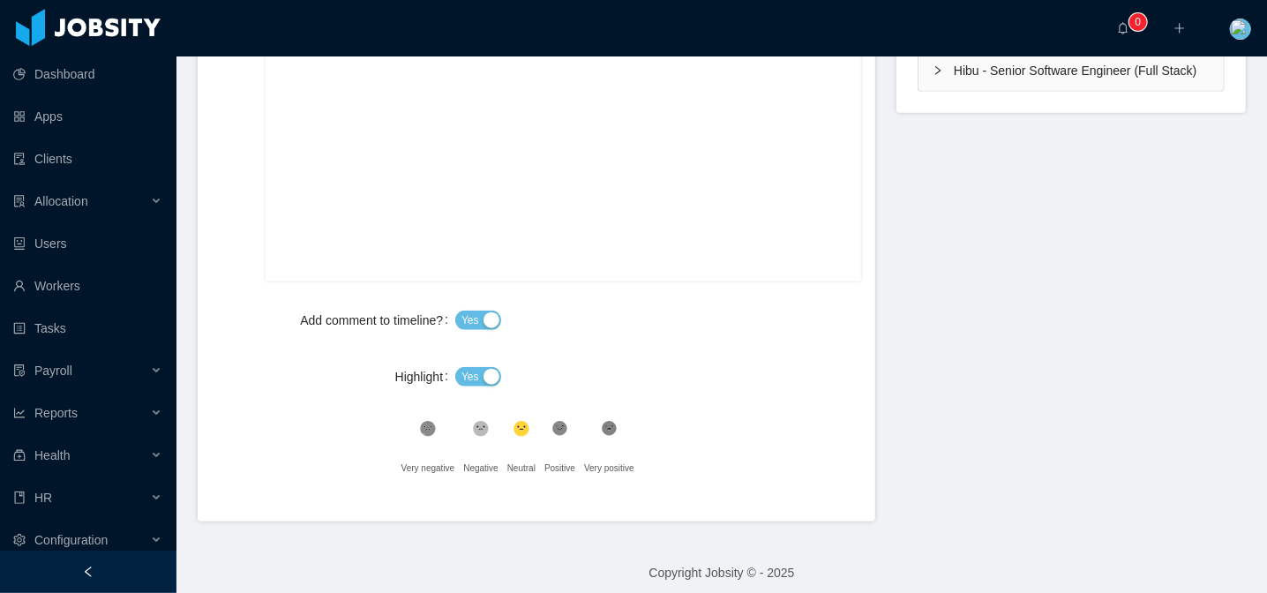
click at [469, 327] on span "Yes" at bounding box center [471, 321] width 18 height 18
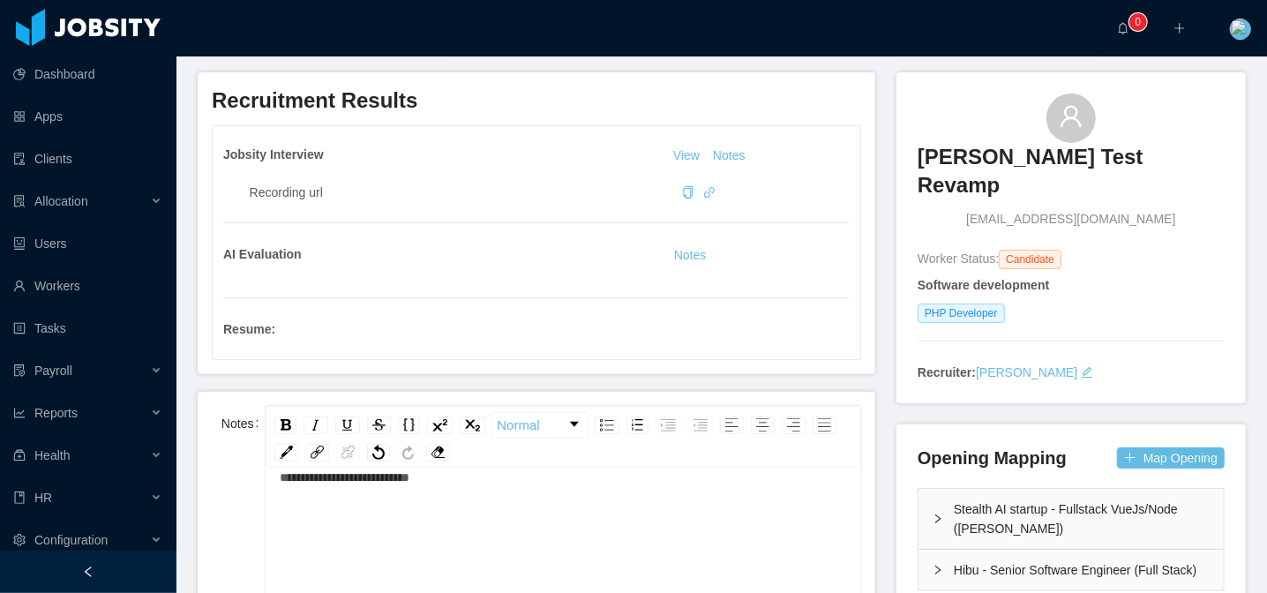
scroll to position [27, 0]
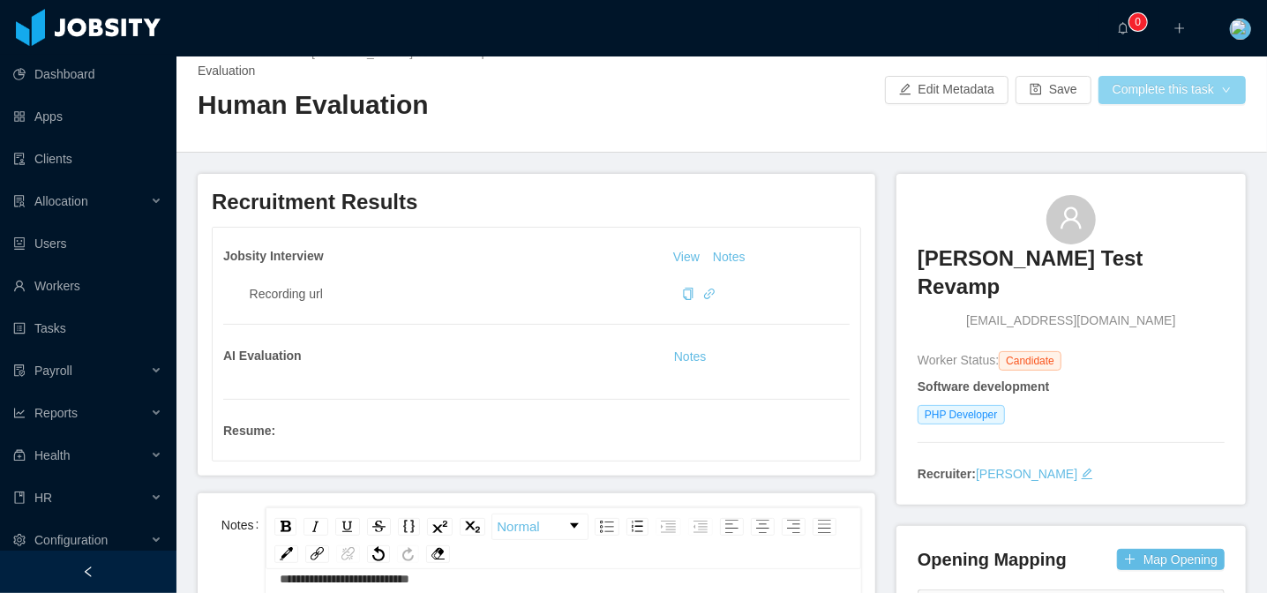
click at [1153, 87] on button "Complete this task" at bounding box center [1172, 90] width 147 height 28
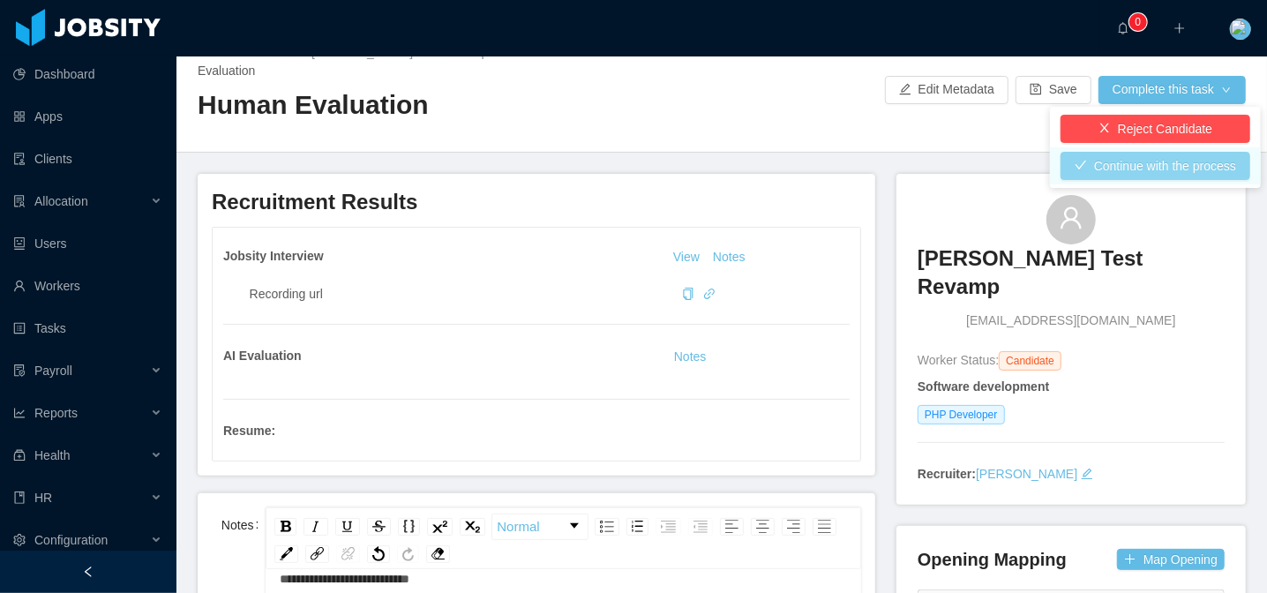
click at [1145, 169] on button "Continue with the process" at bounding box center [1156, 166] width 190 height 28
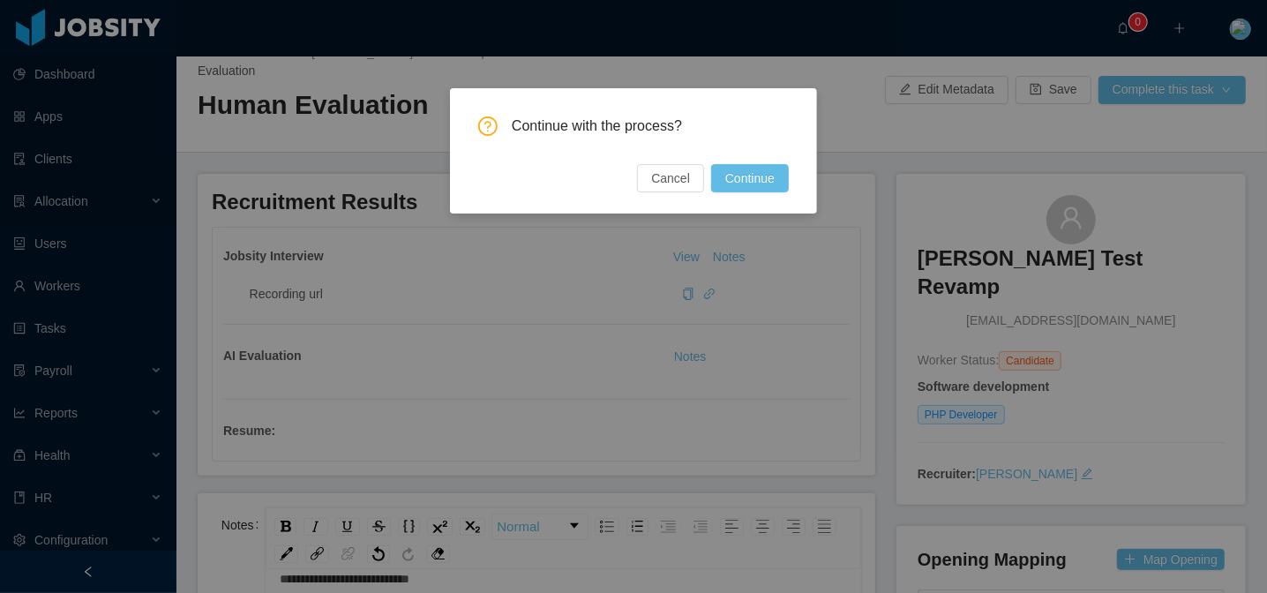
click at [759, 187] on button "Continue" at bounding box center [750, 178] width 78 height 28
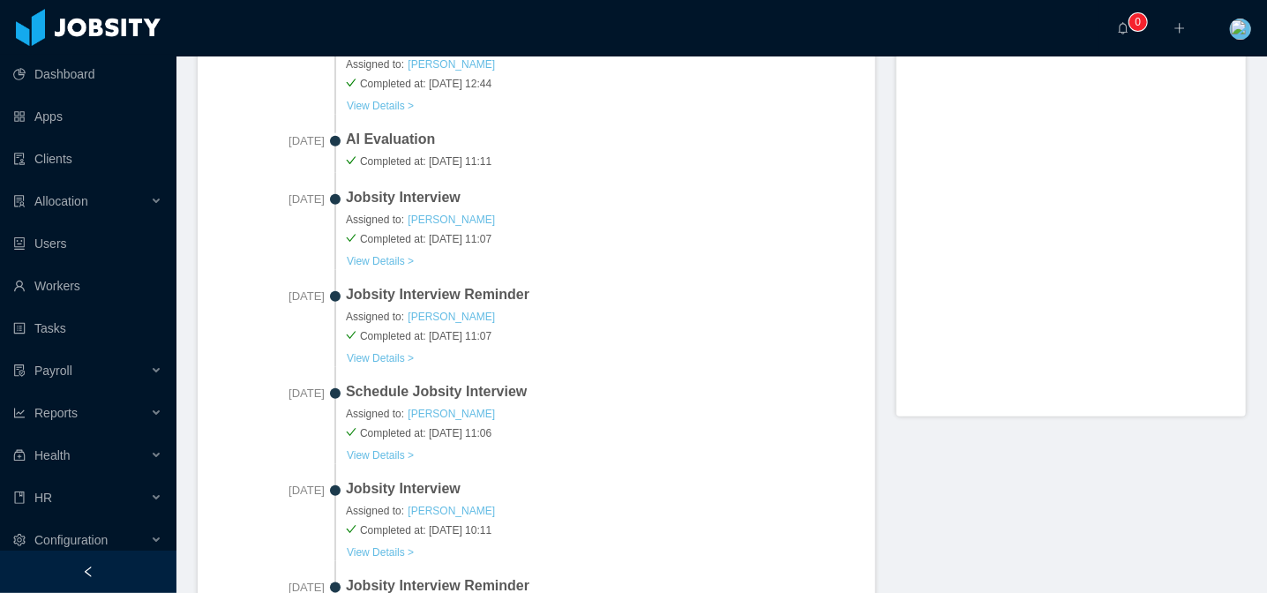
scroll to position [404, 0]
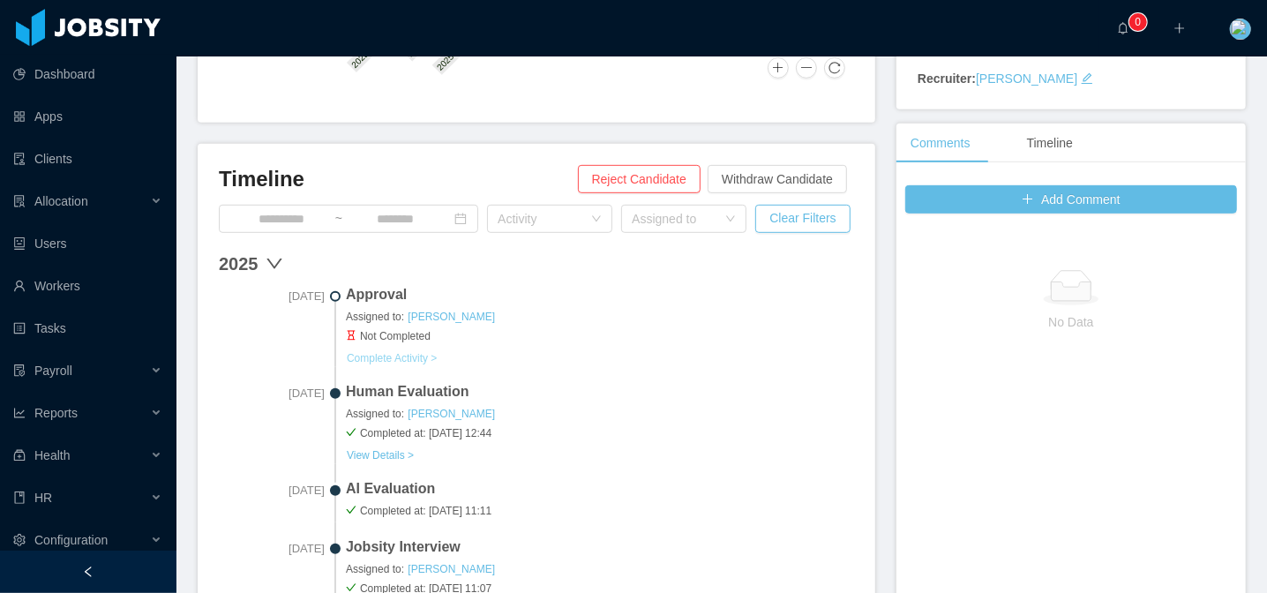
click at [401, 361] on button "Complete Activity >" at bounding box center [392, 358] width 92 height 14
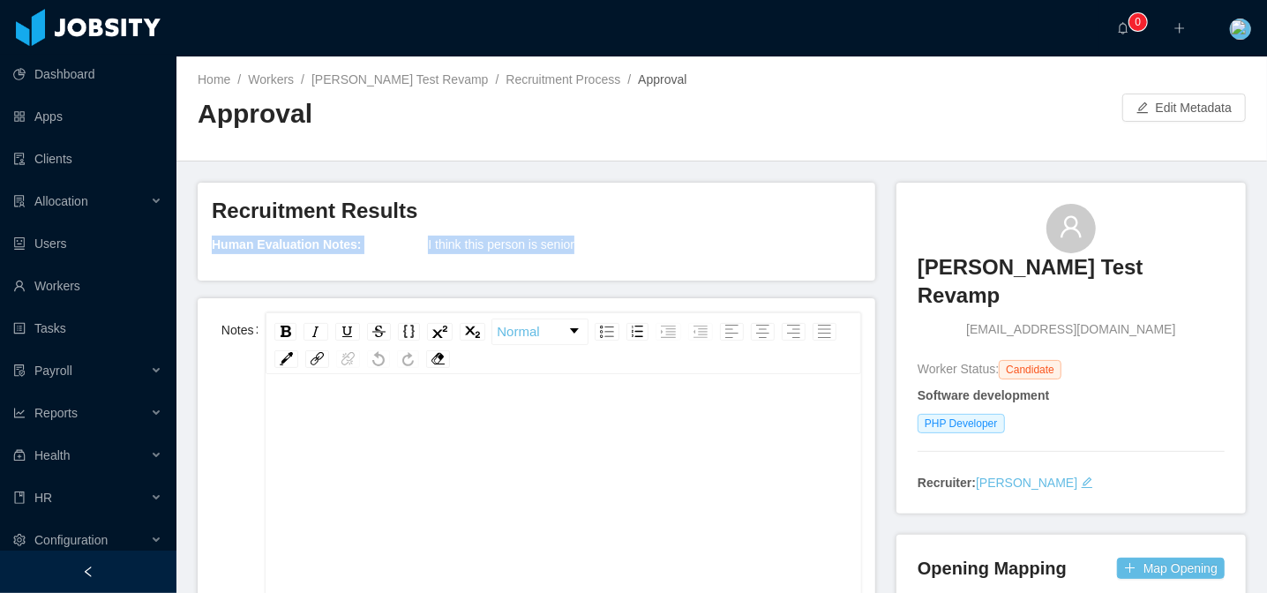
drag, startPoint x: 211, startPoint y: 246, endPoint x: 627, endPoint y: 249, distance: 415.6
click at [627, 249] on div "Recruitment Results Human Evaluation Notes: I think this person is senior" at bounding box center [537, 232] width 678 height 98
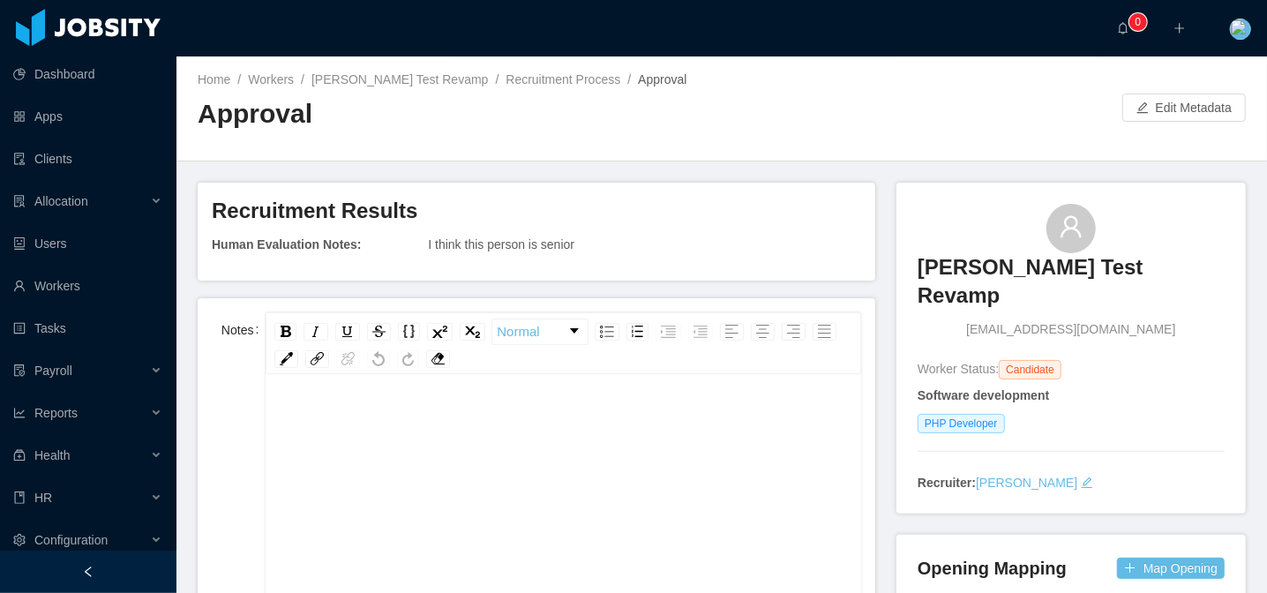
click at [661, 238] on p "I think this person is senior" at bounding box center [644, 245] width 433 height 19
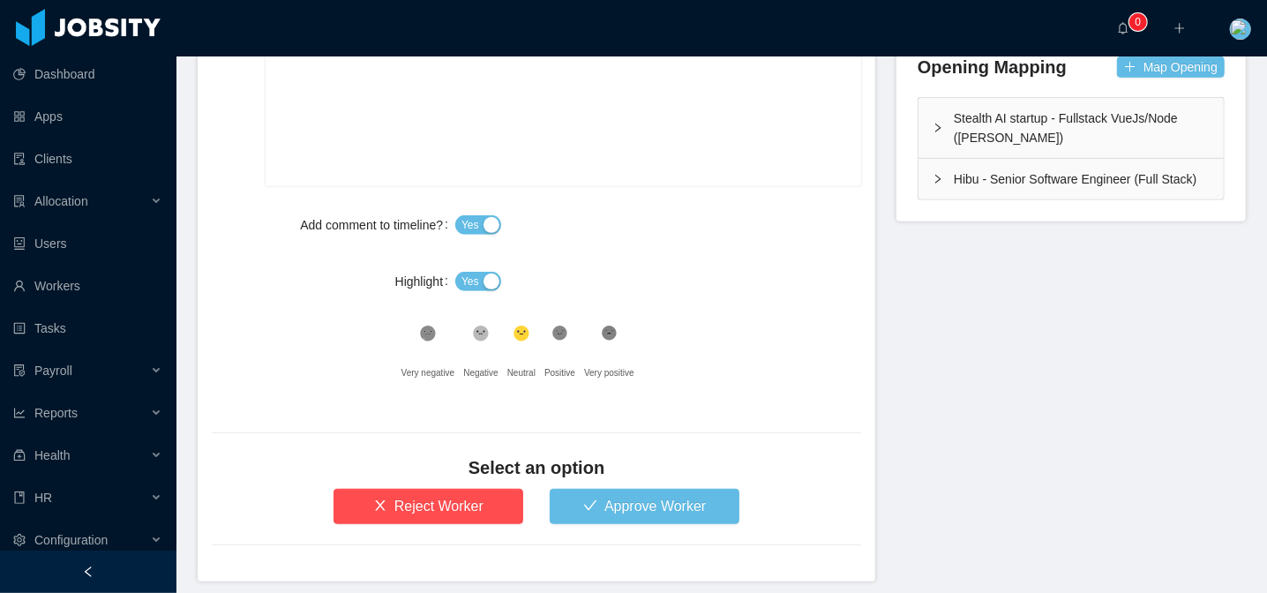
scroll to position [233, 0]
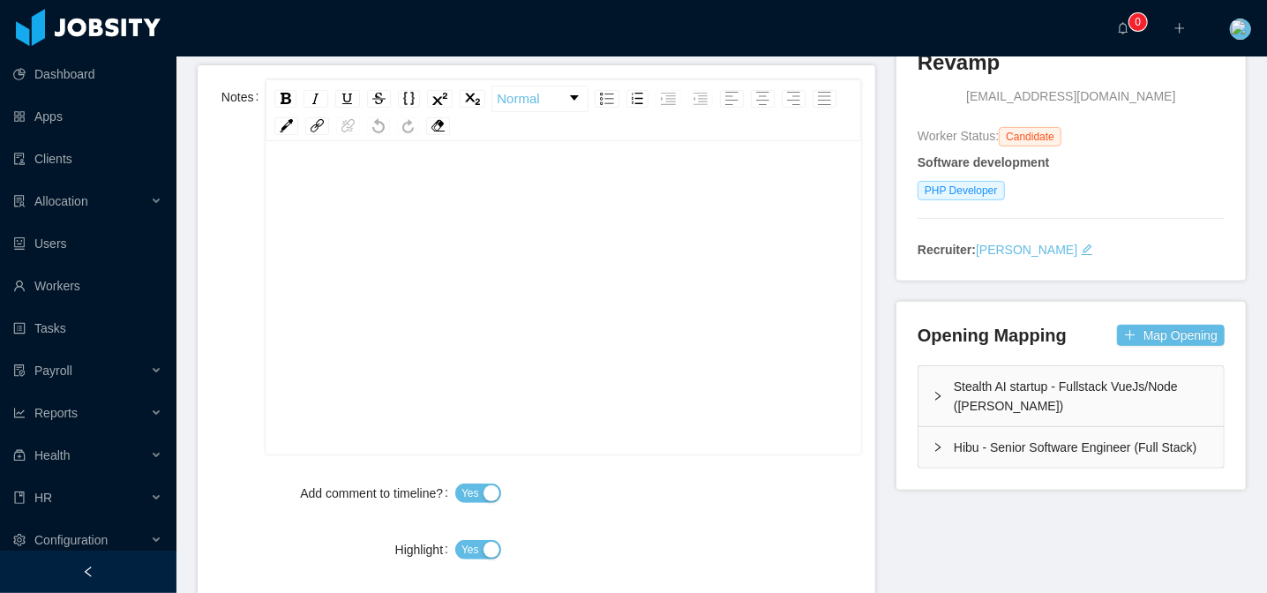
click at [422, 264] on div "rdw-editor" at bounding box center [564, 287] width 568 height 309
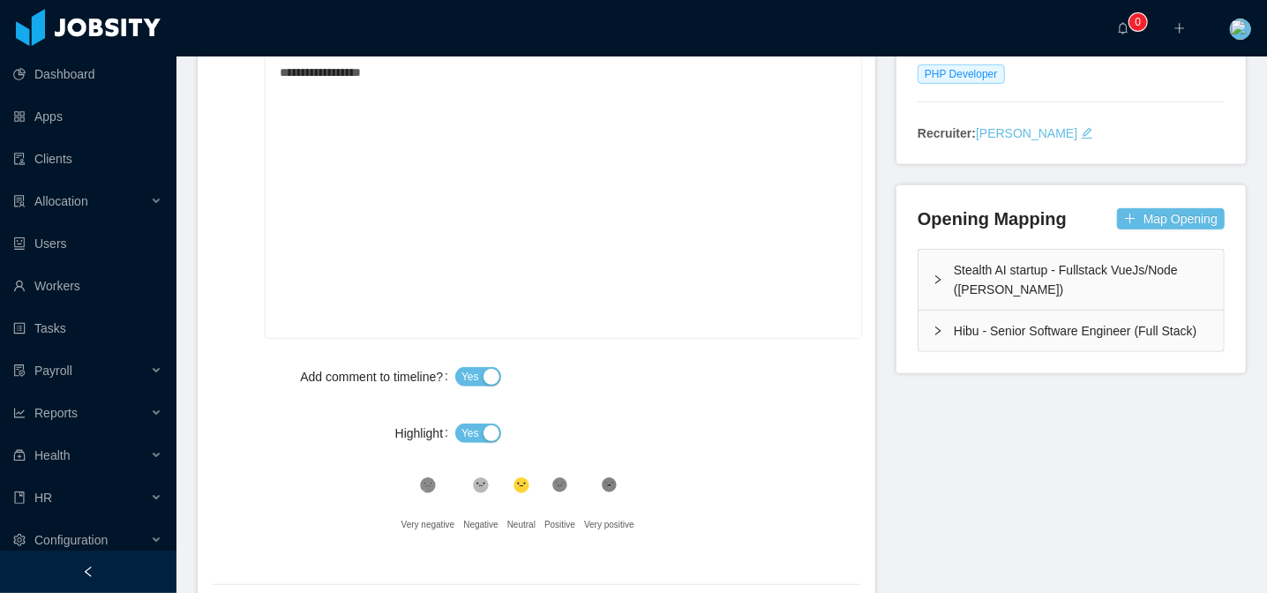
scroll to position [571, 0]
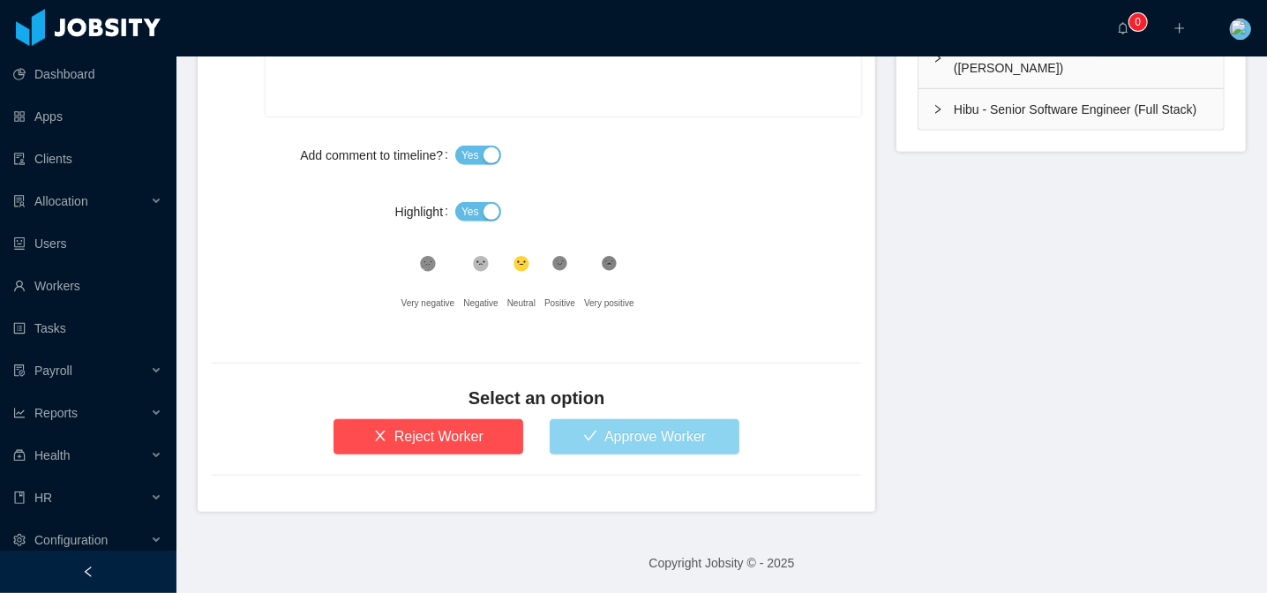
click at [624, 437] on button "Approve Worker" at bounding box center [645, 436] width 190 height 35
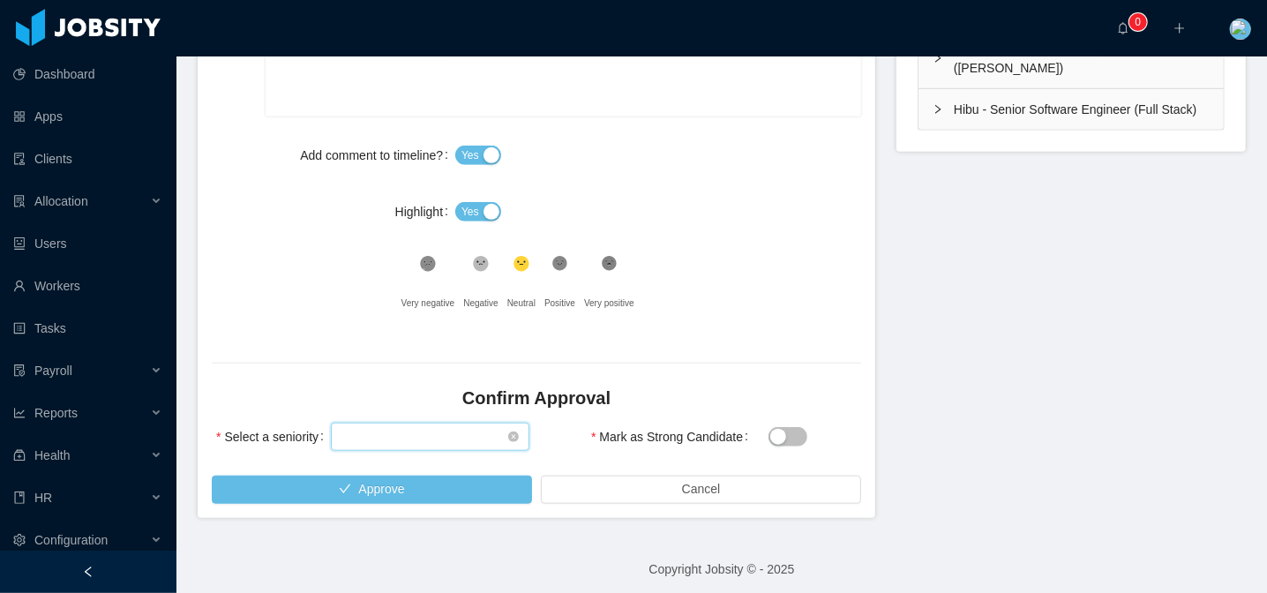
click at [392, 440] on div "Select seniority" at bounding box center [425, 437] width 166 height 26
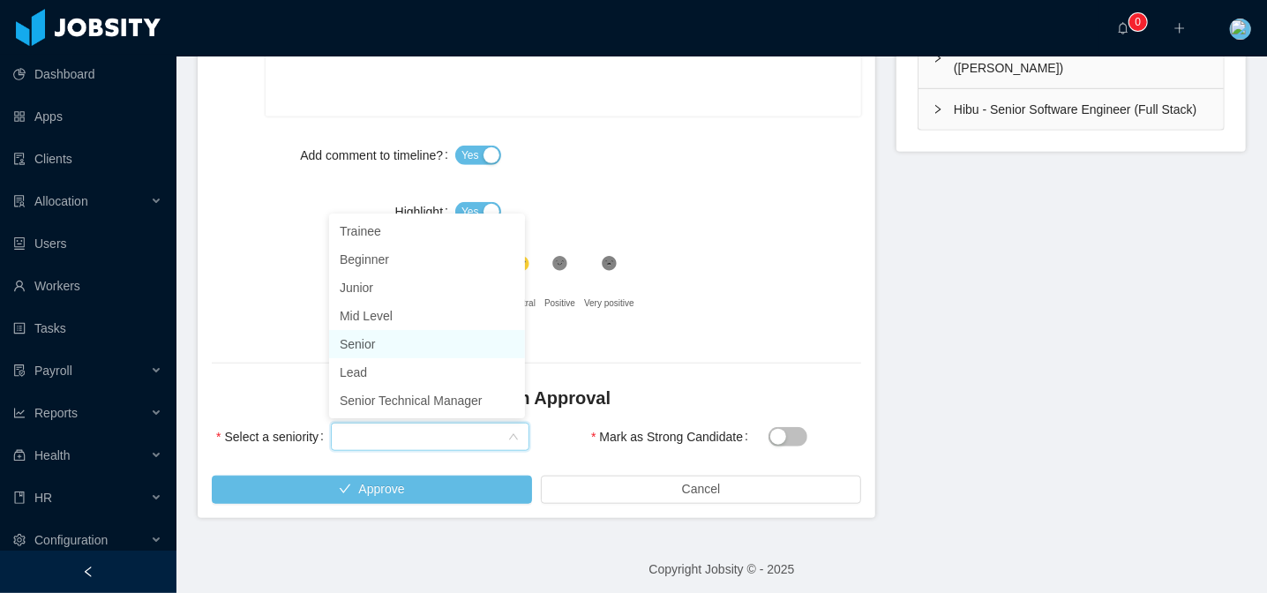
click at [407, 350] on li "Senior" at bounding box center [427, 344] width 196 height 28
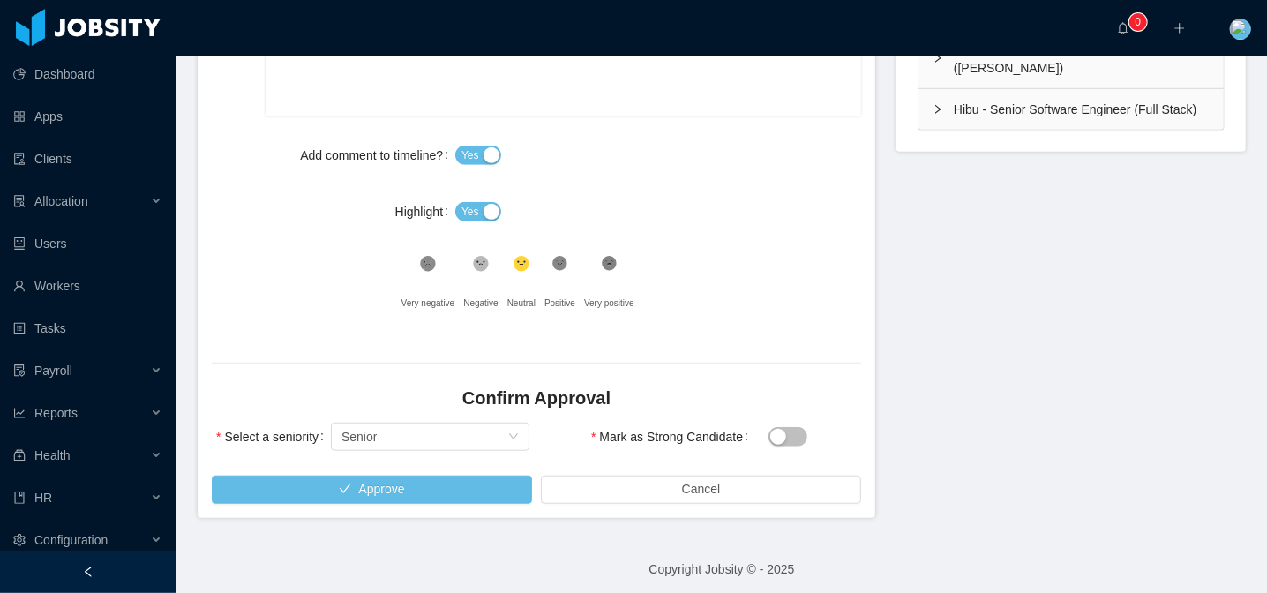
click at [792, 439] on button "Mark as Strong Candidate" at bounding box center [788, 436] width 39 height 19
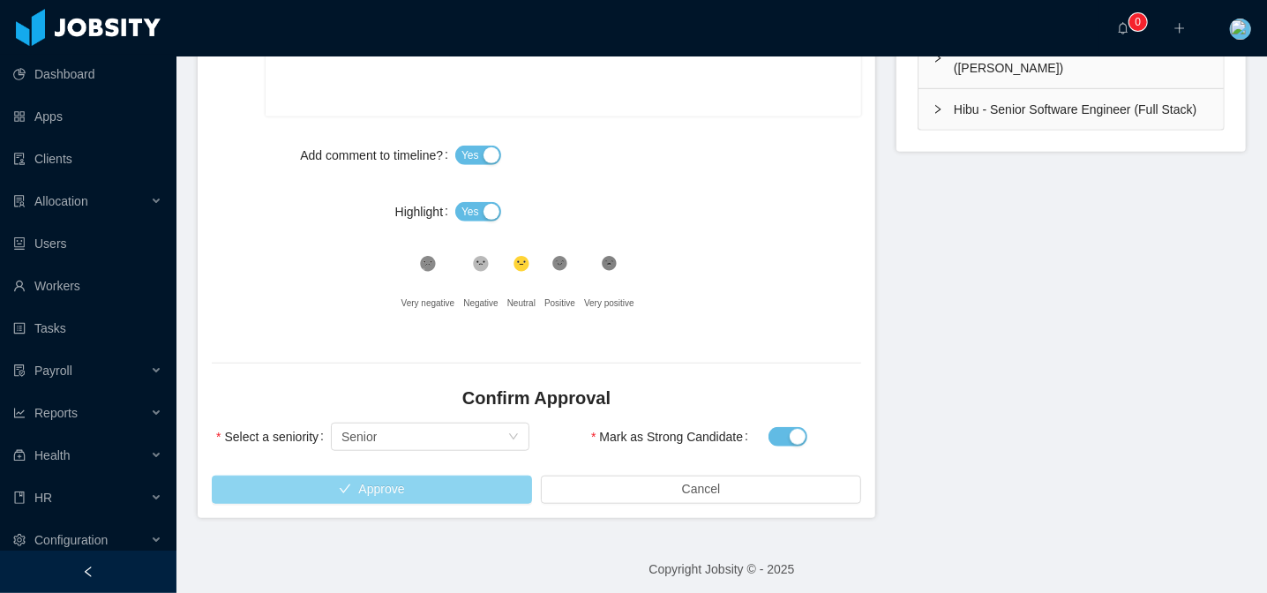
click at [427, 488] on button "Approve" at bounding box center [372, 490] width 320 height 28
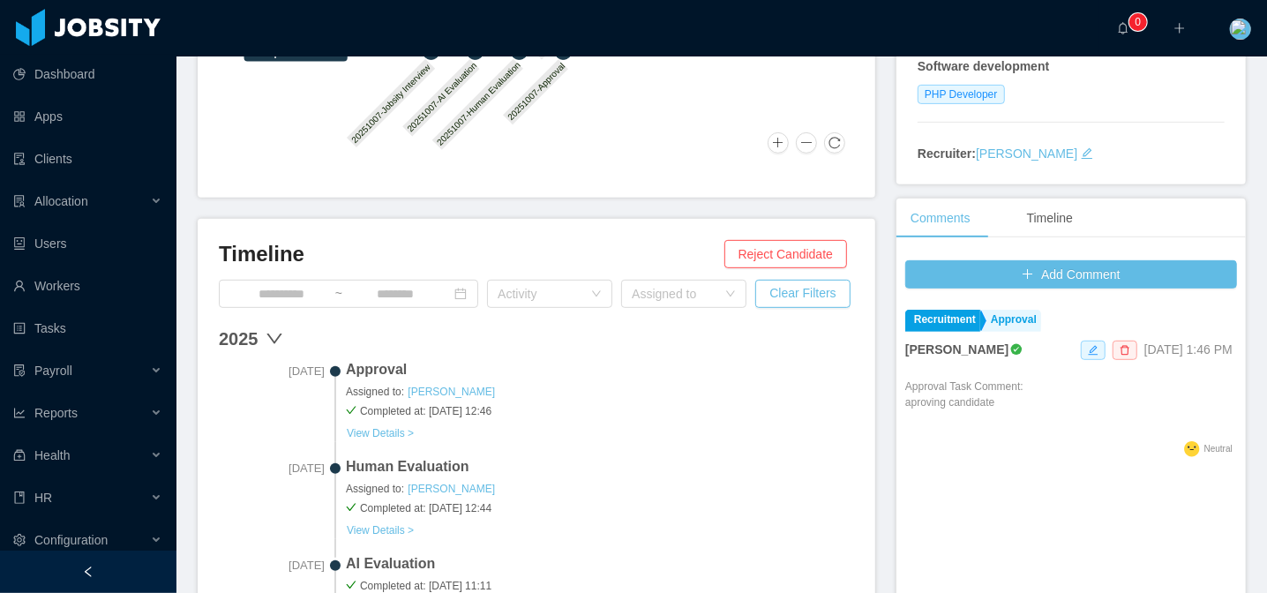
scroll to position [79, 0]
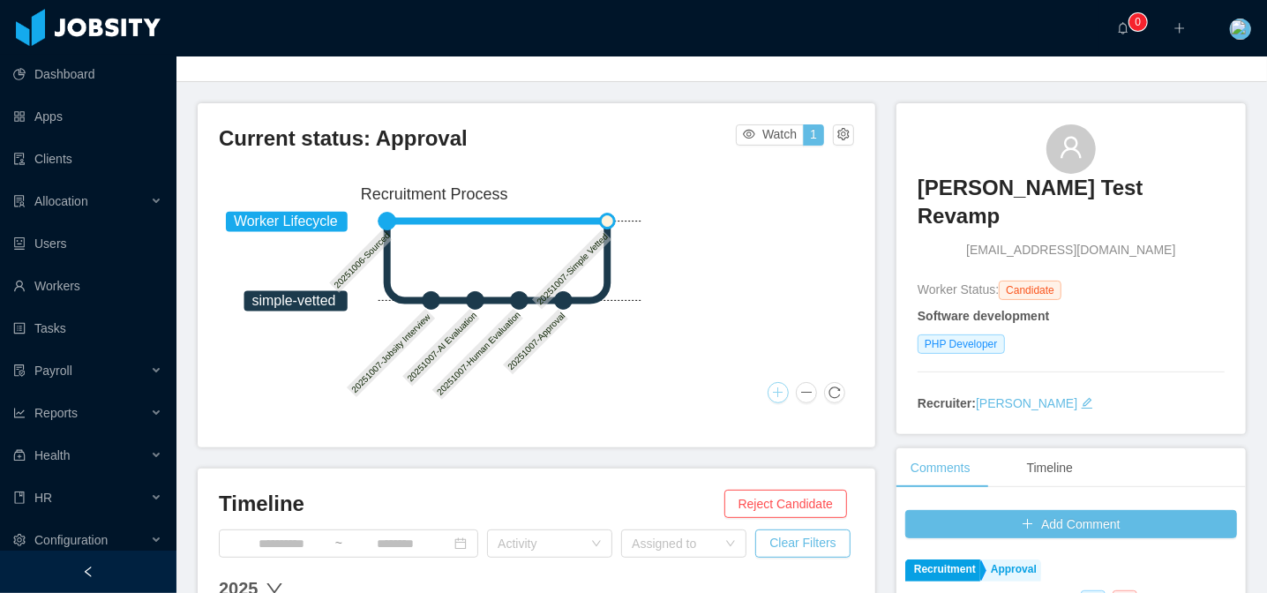
click at [768, 392] on button at bounding box center [778, 392] width 21 height 21
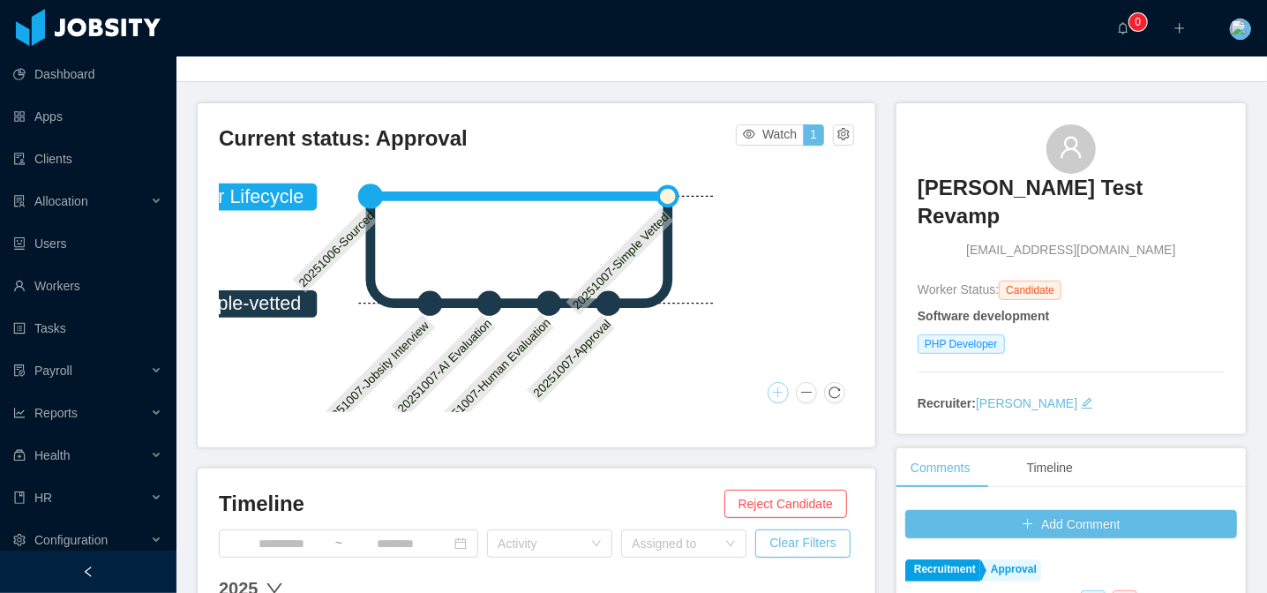
click at [768, 392] on button at bounding box center [778, 392] width 21 height 21
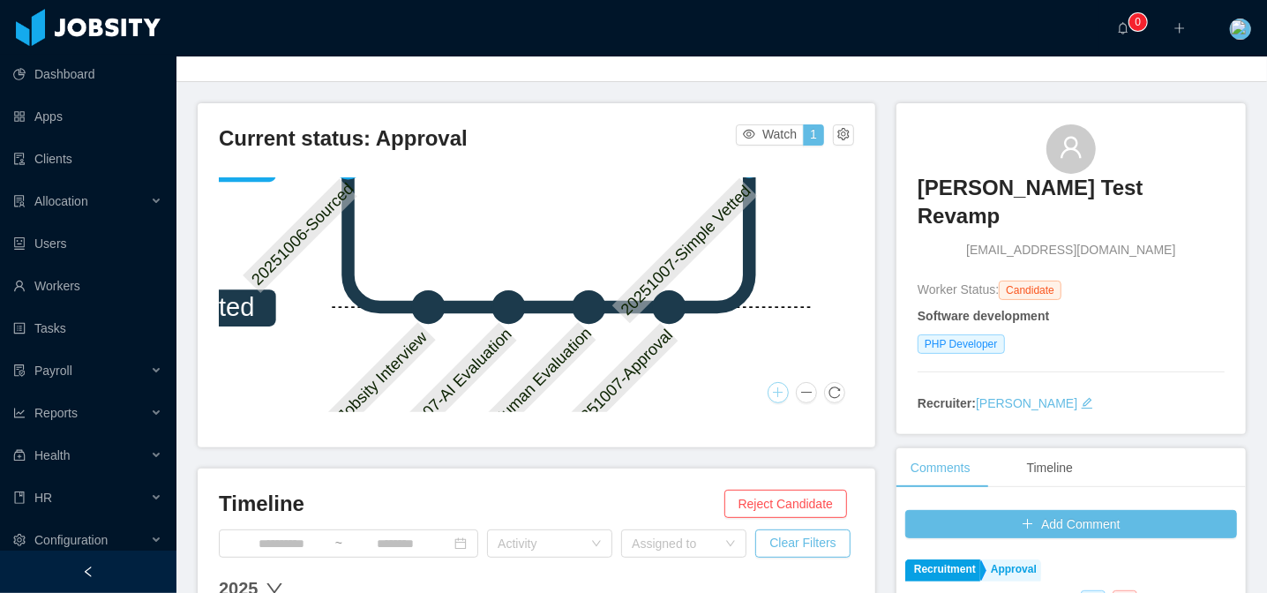
click at [768, 392] on button at bounding box center [778, 392] width 21 height 21
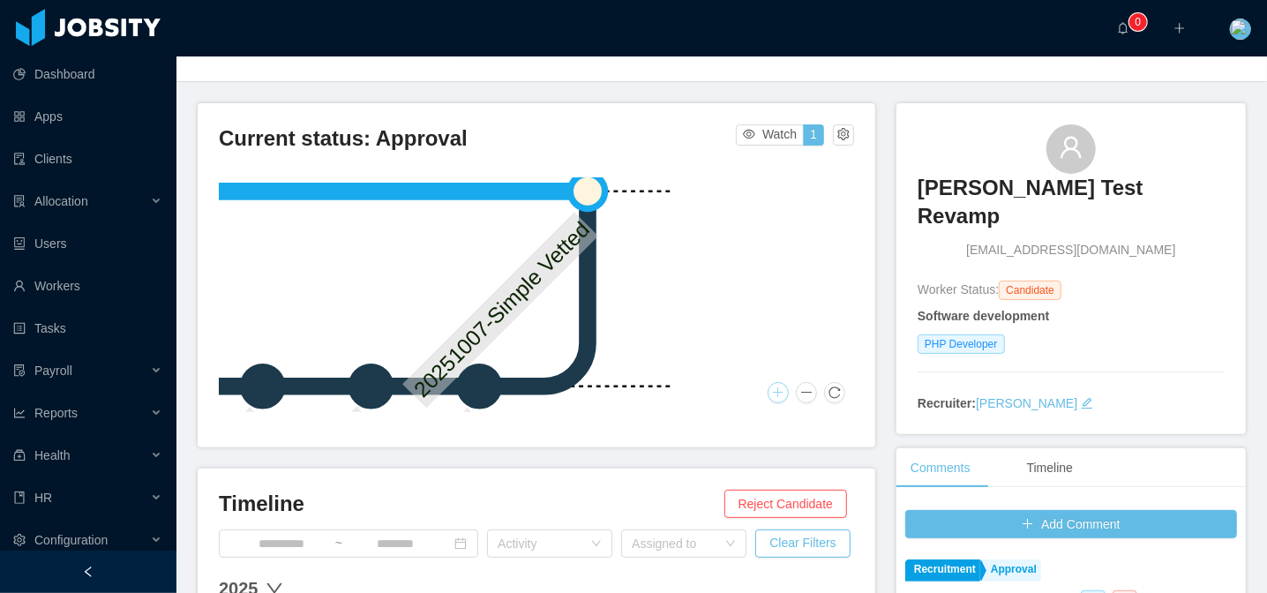
click at [467, 368] on rect at bounding box center [501, 311] width 196 height 196
click at [799, 394] on button at bounding box center [806, 392] width 21 height 21
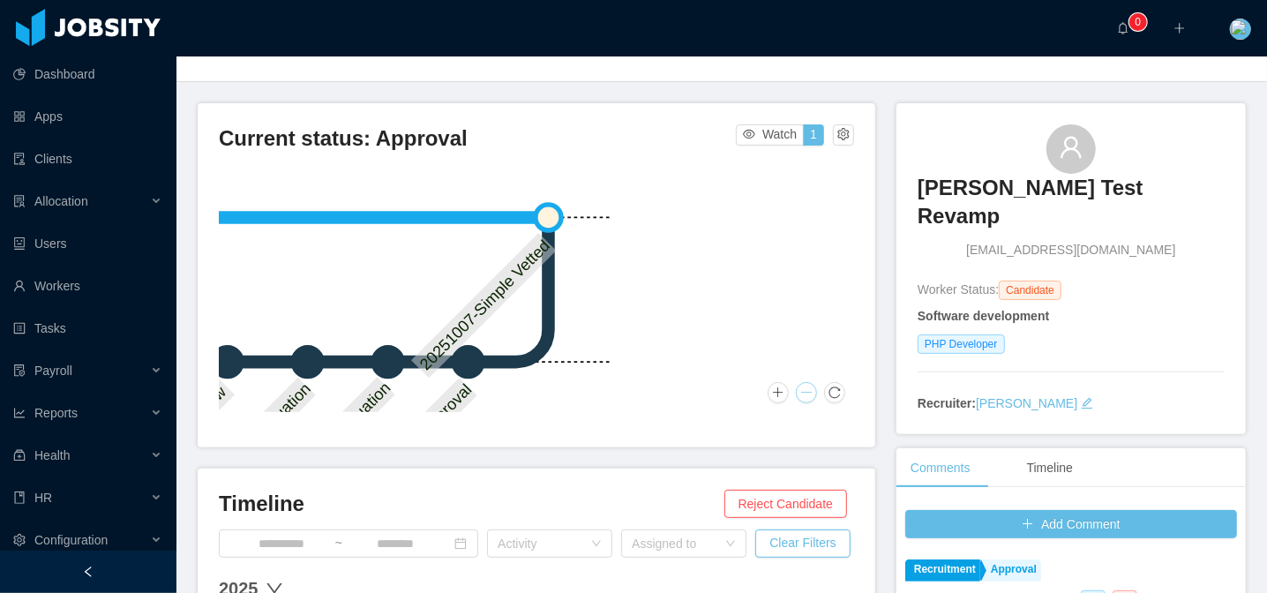
click at [799, 394] on button at bounding box center [806, 392] width 21 height 21
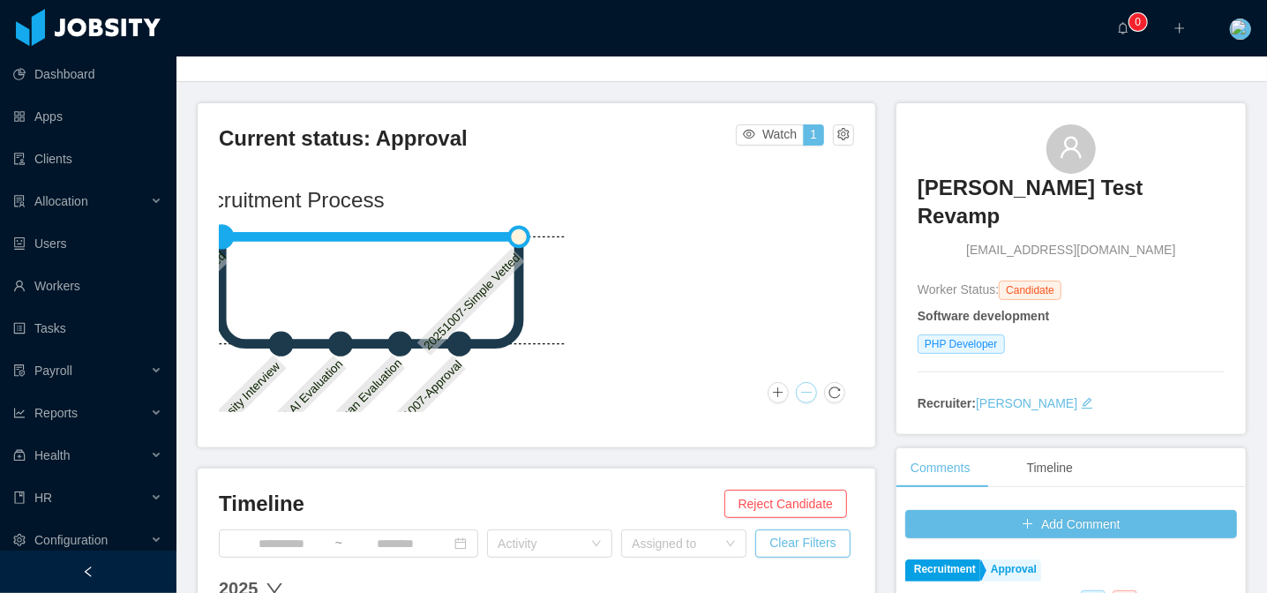
click at [799, 394] on button at bounding box center [806, 392] width 21 height 21
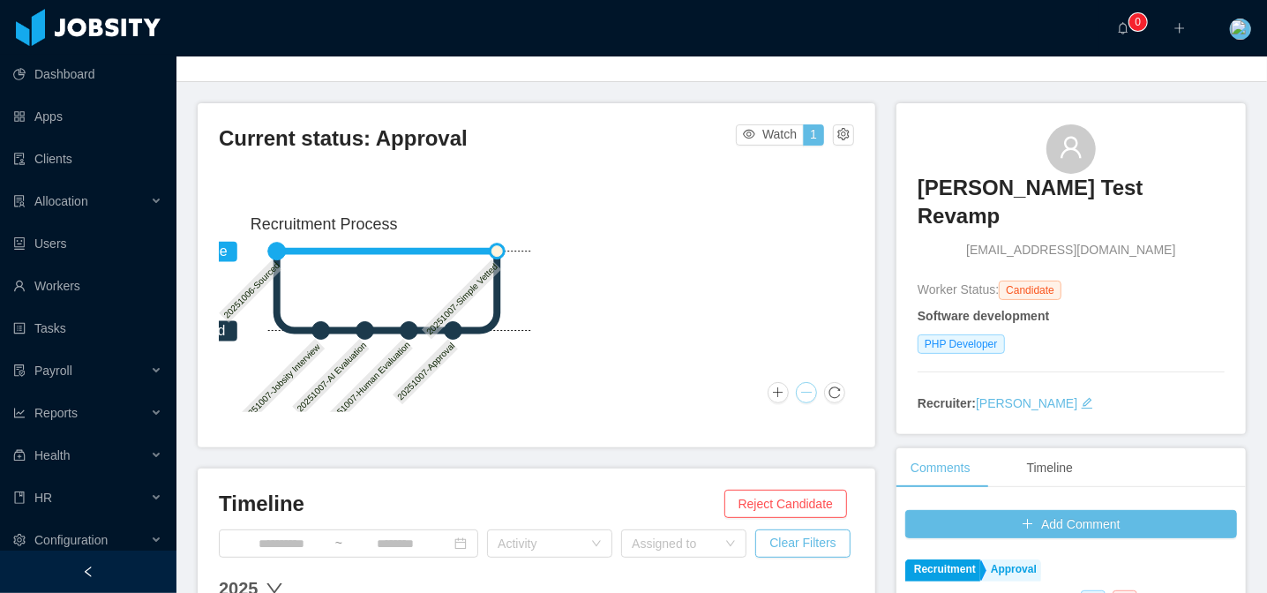
click at [799, 394] on button at bounding box center [806, 392] width 21 height 21
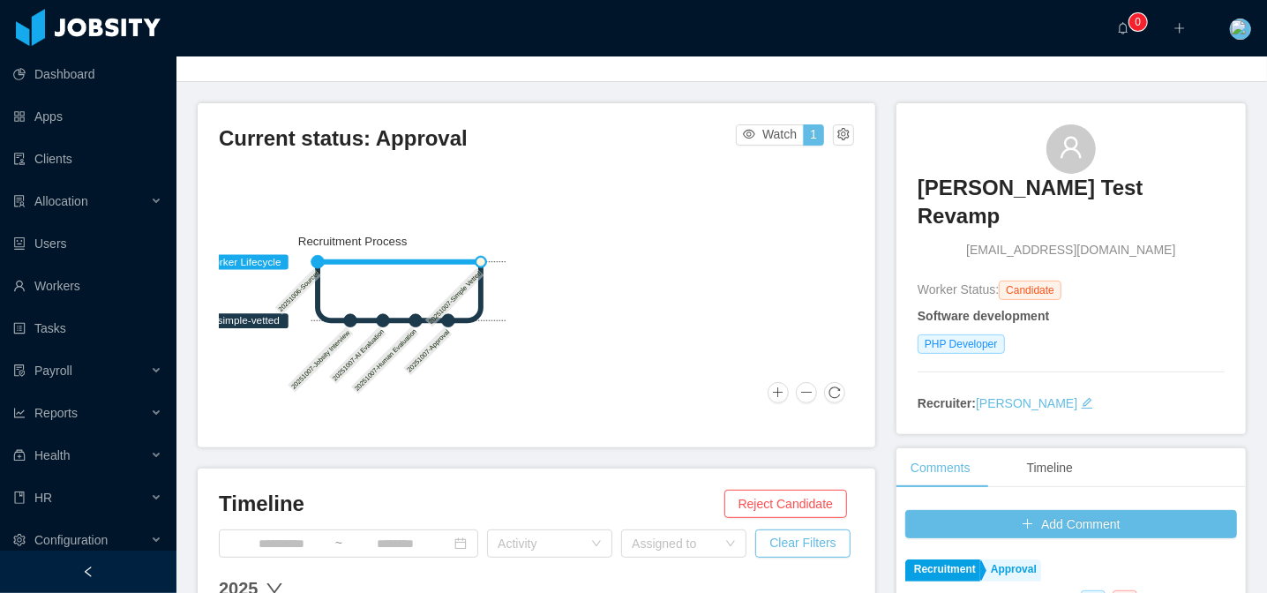
drag, startPoint x: 525, startPoint y: 367, endPoint x: 592, endPoint y: 360, distance: 67.4
click at [592, 360] on div "Worker Lifecycle simple-vetted 20251006-Sourced 20251007-Jobsity Interview 2025…" at bounding box center [536, 294] width 635 height 235
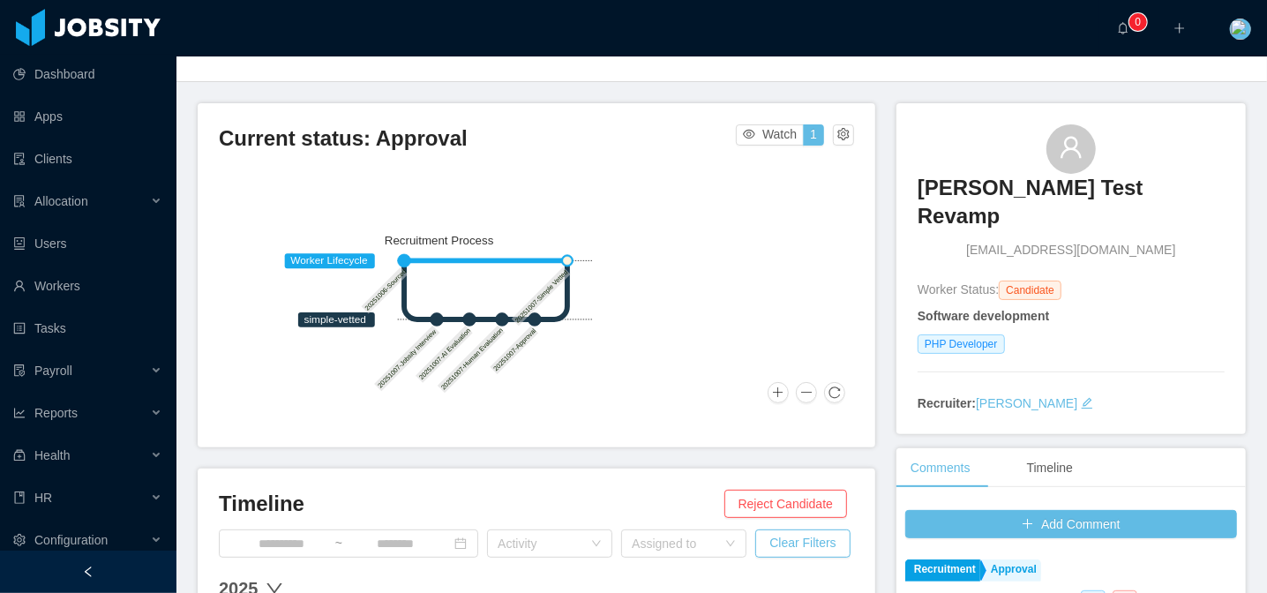
click at [578, 349] on icon "Worker Lifecycle simple-vetted 20251006-Sourced 20251007-Jobsity Interview 2025…" at bounding box center [439, 314] width 319 height 170
click at [796, 390] on button at bounding box center [806, 392] width 21 height 21
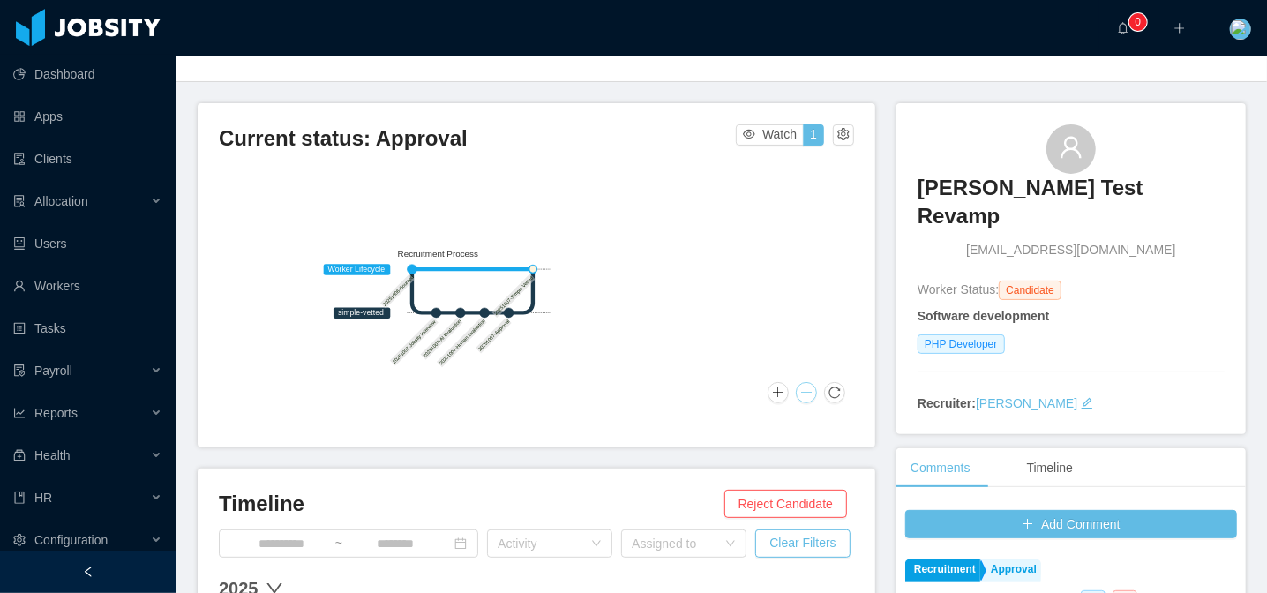
click at [796, 390] on button at bounding box center [806, 392] width 21 height 21
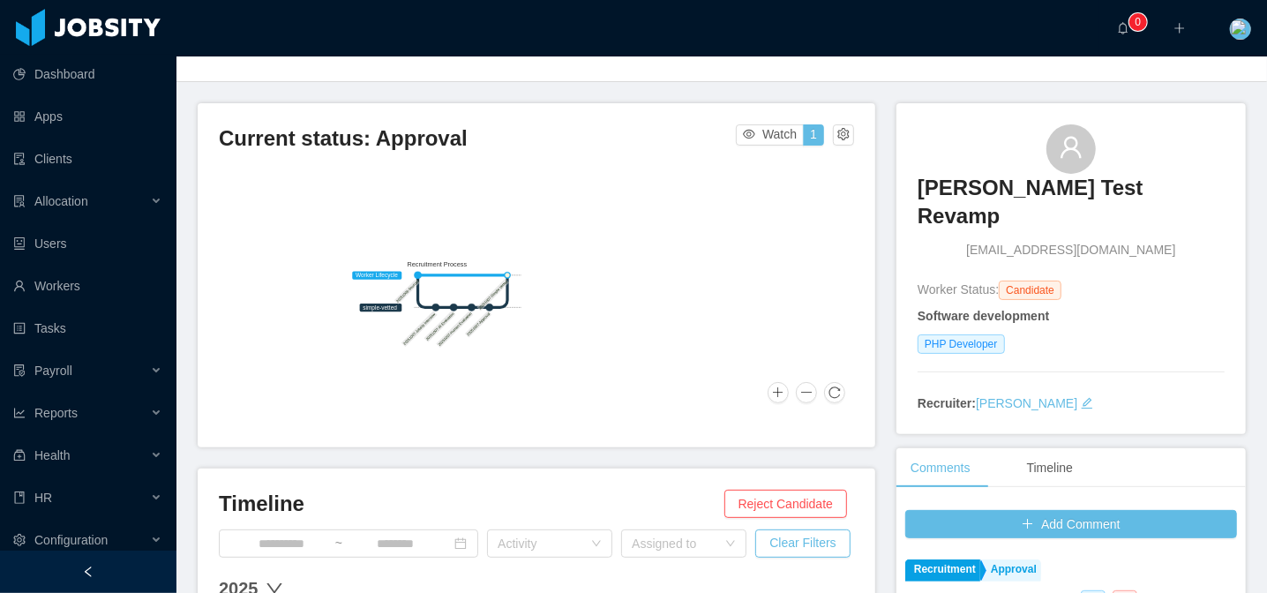
click at [782, 394] on div at bounding box center [807, 392] width 78 height 21
click at [773, 394] on button at bounding box center [778, 392] width 21 height 21
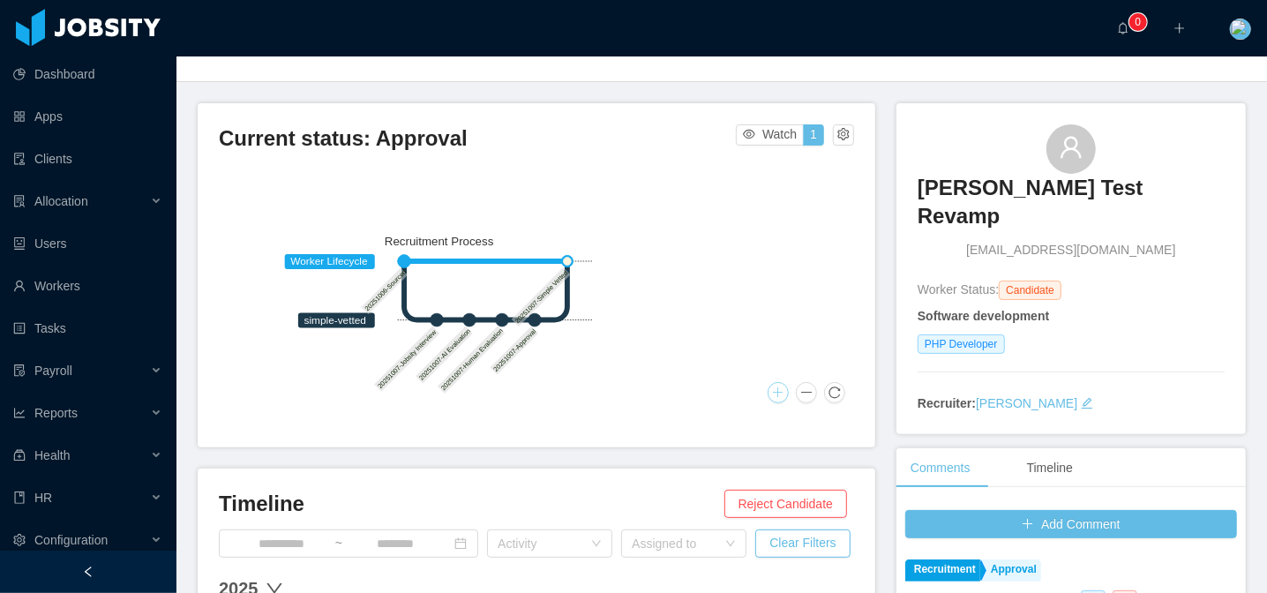
click at [773, 394] on button at bounding box center [778, 392] width 21 height 21
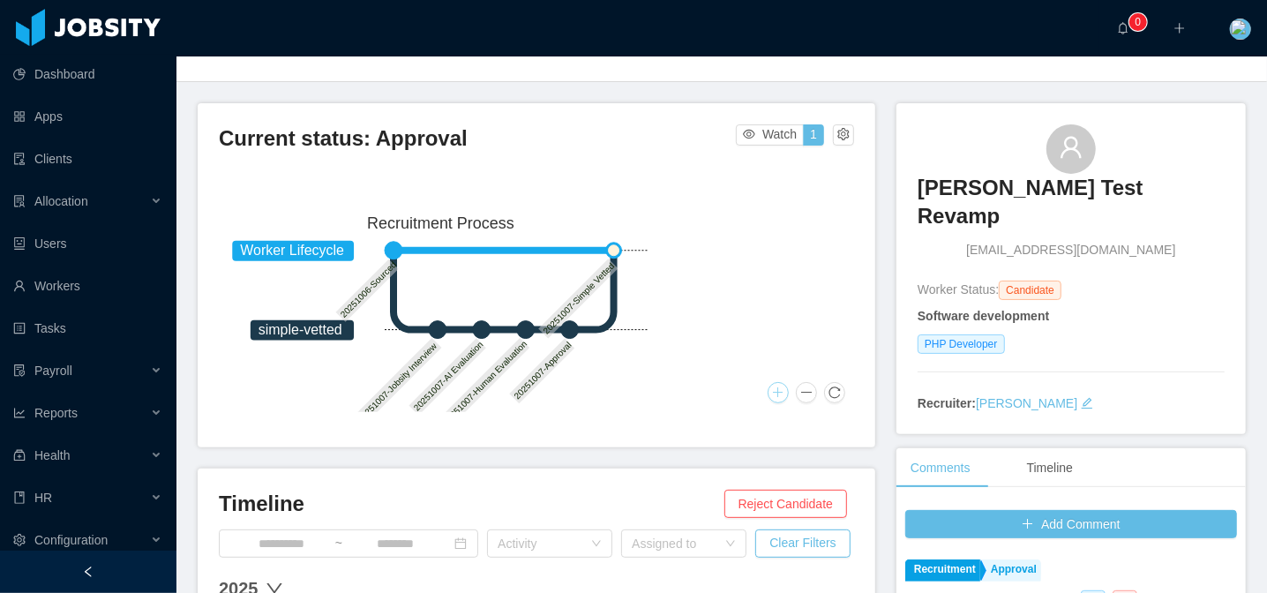
click at [774, 394] on button at bounding box center [778, 392] width 21 height 21
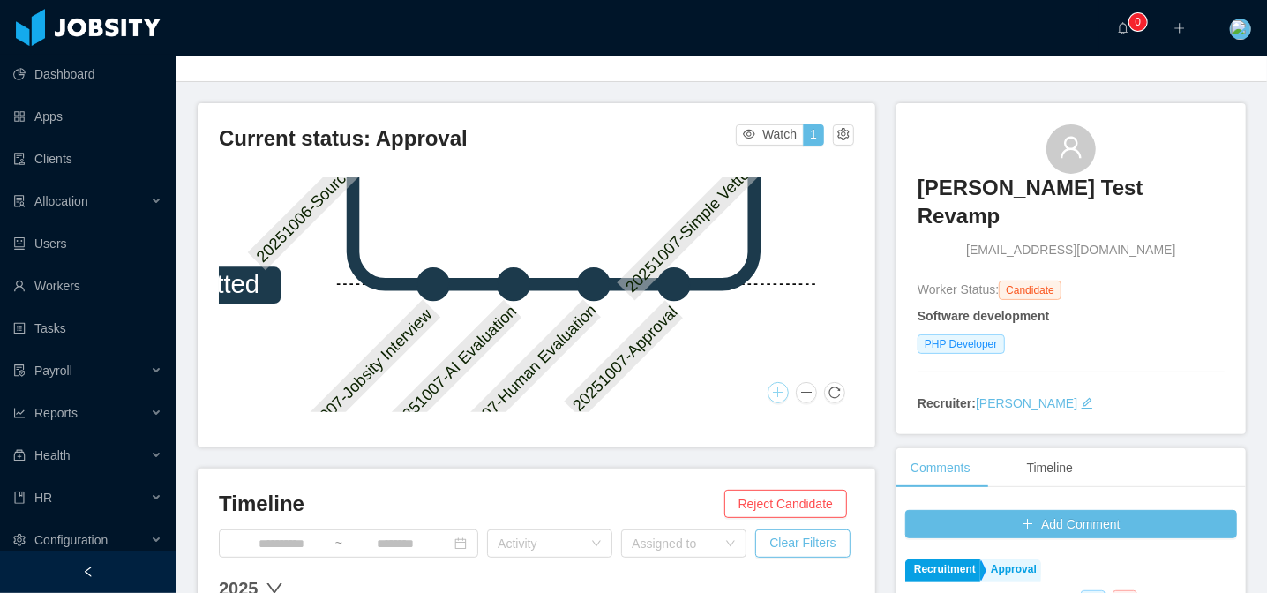
click at [640, 293] on rect at bounding box center [691, 228] width 146 height 146
click at [796, 391] on button at bounding box center [806, 392] width 21 height 21
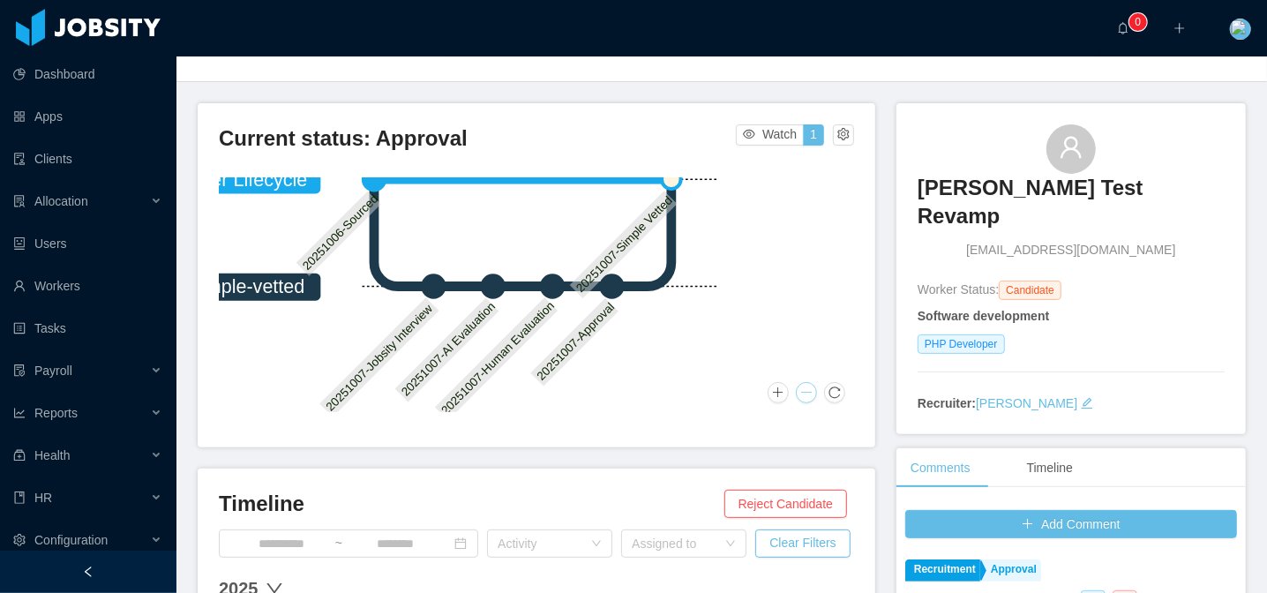
click at [796, 391] on button at bounding box center [806, 392] width 21 height 21
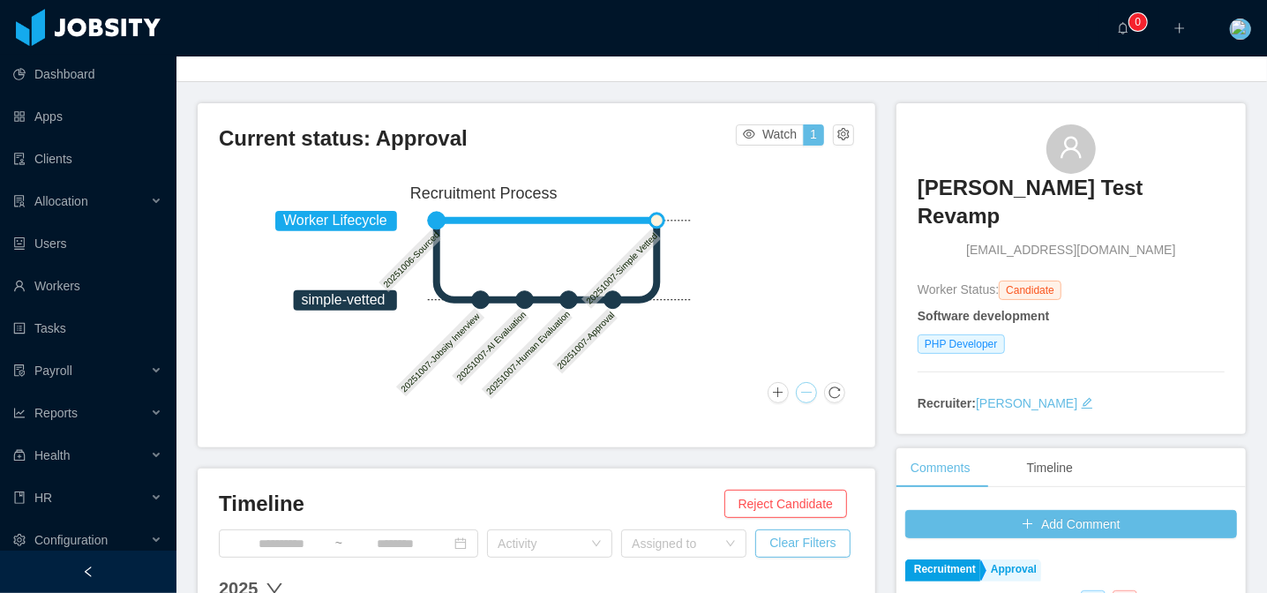
click at [651, 375] on icon "Worker Lifecycle simple-vetted 20251006-Sourced 20251007-Jobsity Interview 2025…" at bounding box center [484, 290] width 432 height 229
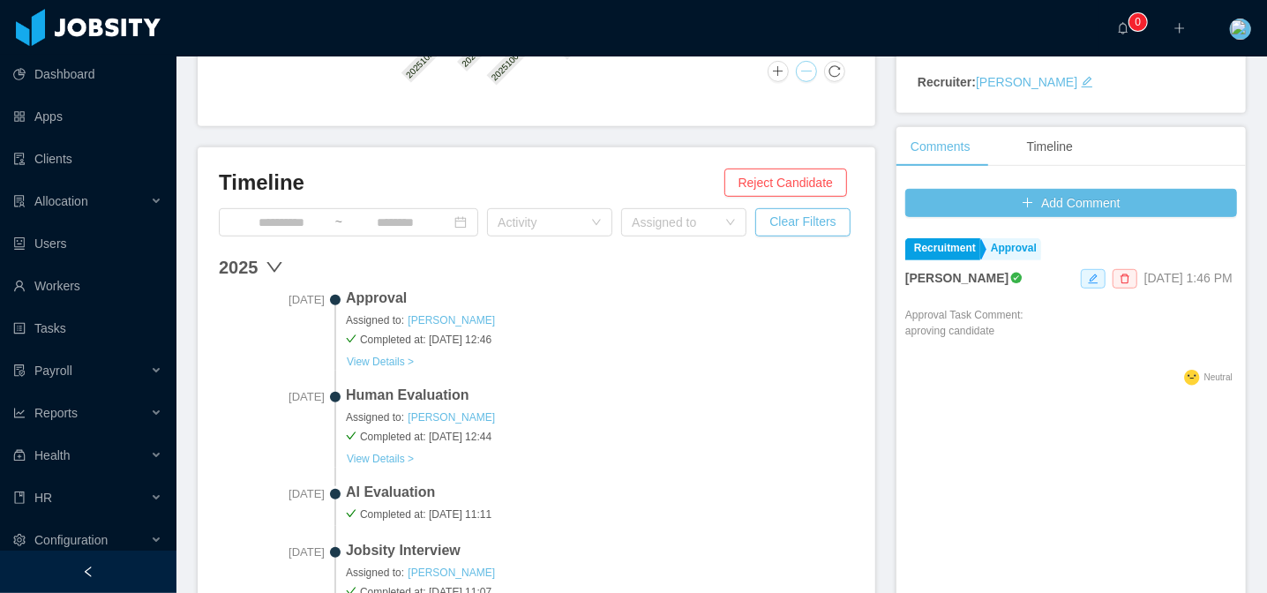
scroll to position [459, 0]
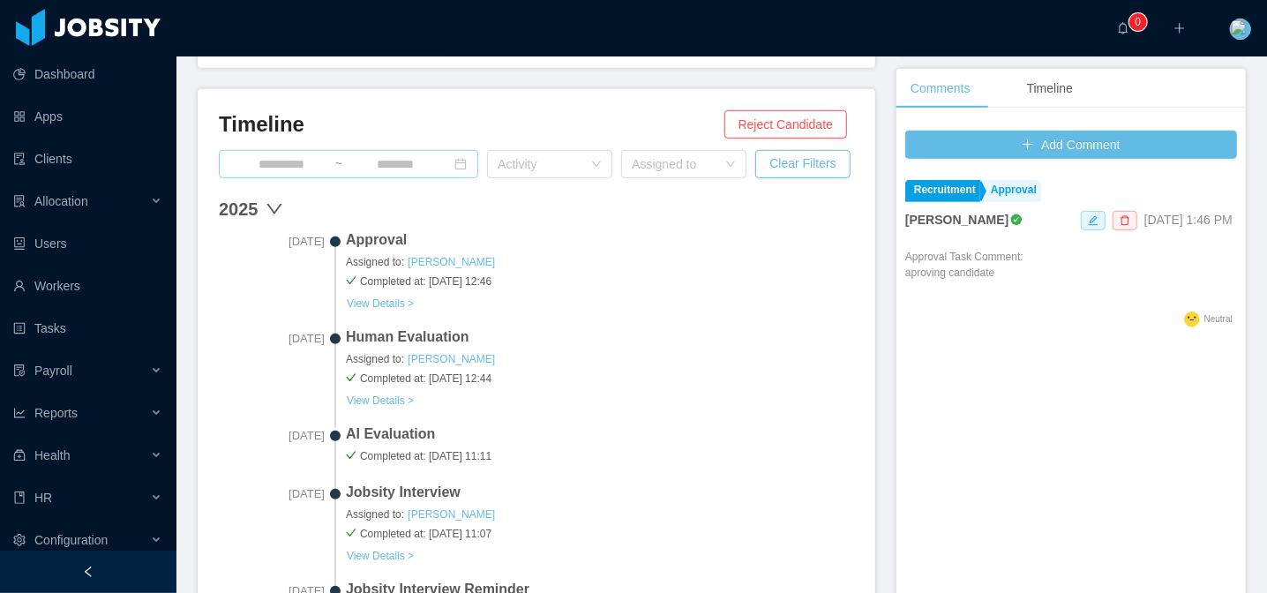
click at [265, 161] on input at bounding box center [281, 163] width 105 height 19
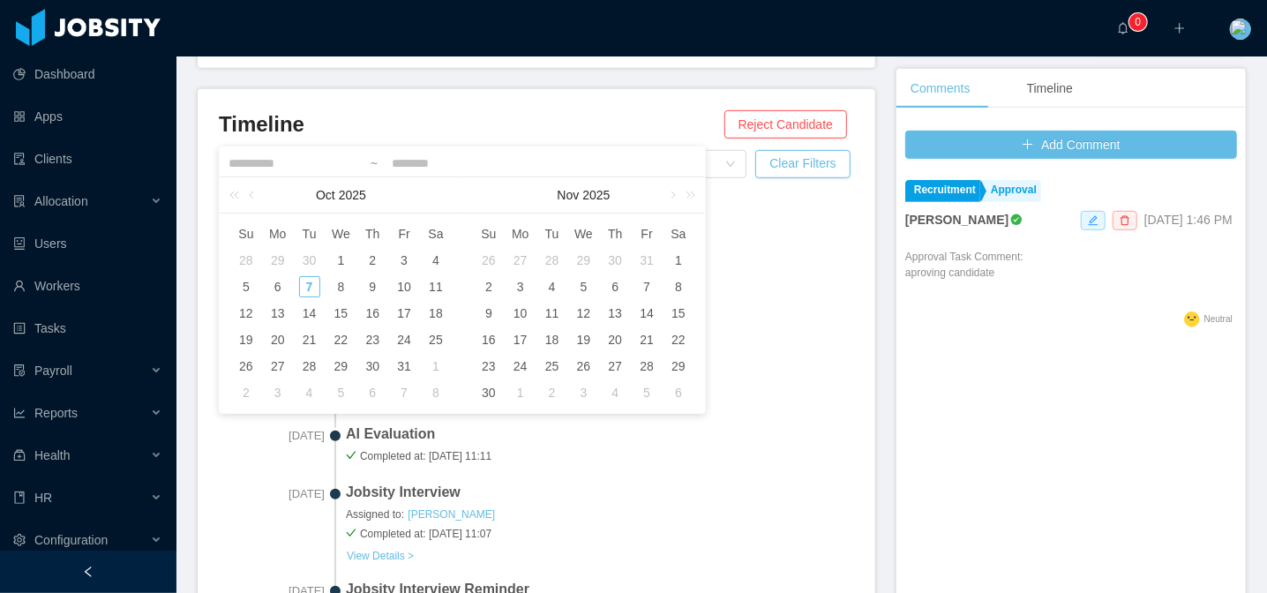
click at [394, 120] on h3 "Timeline" at bounding box center [472, 124] width 506 height 28
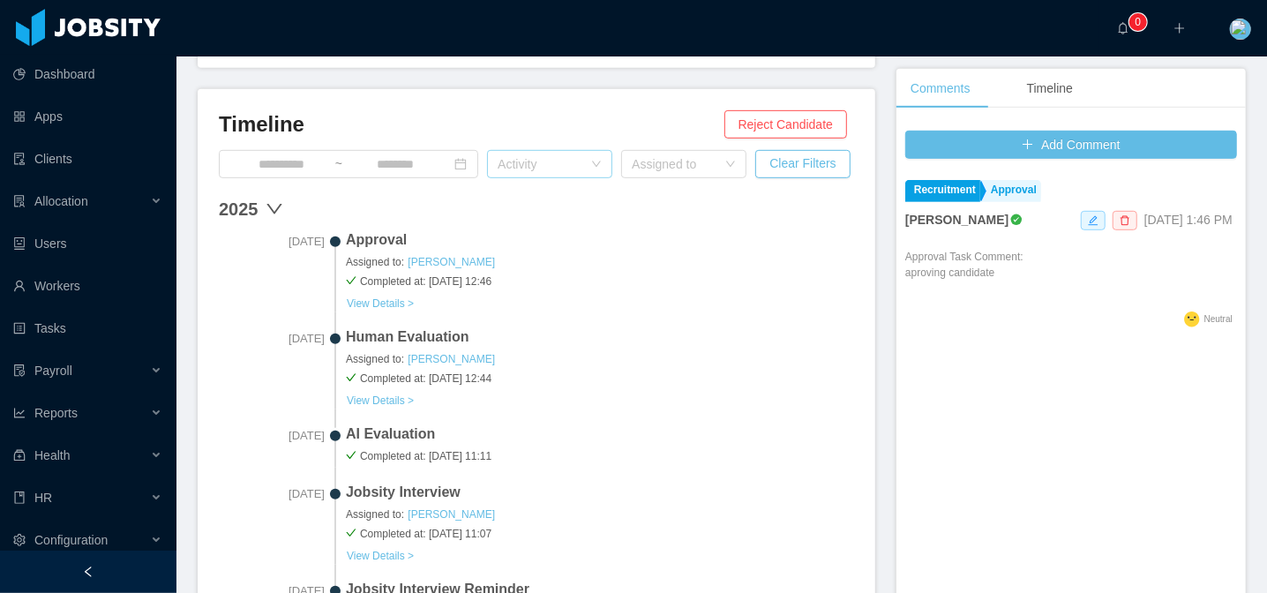
click at [540, 170] on div "Activity" at bounding box center [540, 164] width 85 height 18
click at [734, 259] on span "Assigned to: [PERSON_NAME]" at bounding box center [600, 262] width 508 height 16
click at [556, 164] on div "Activity" at bounding box center [540, 164] width 85 height 18
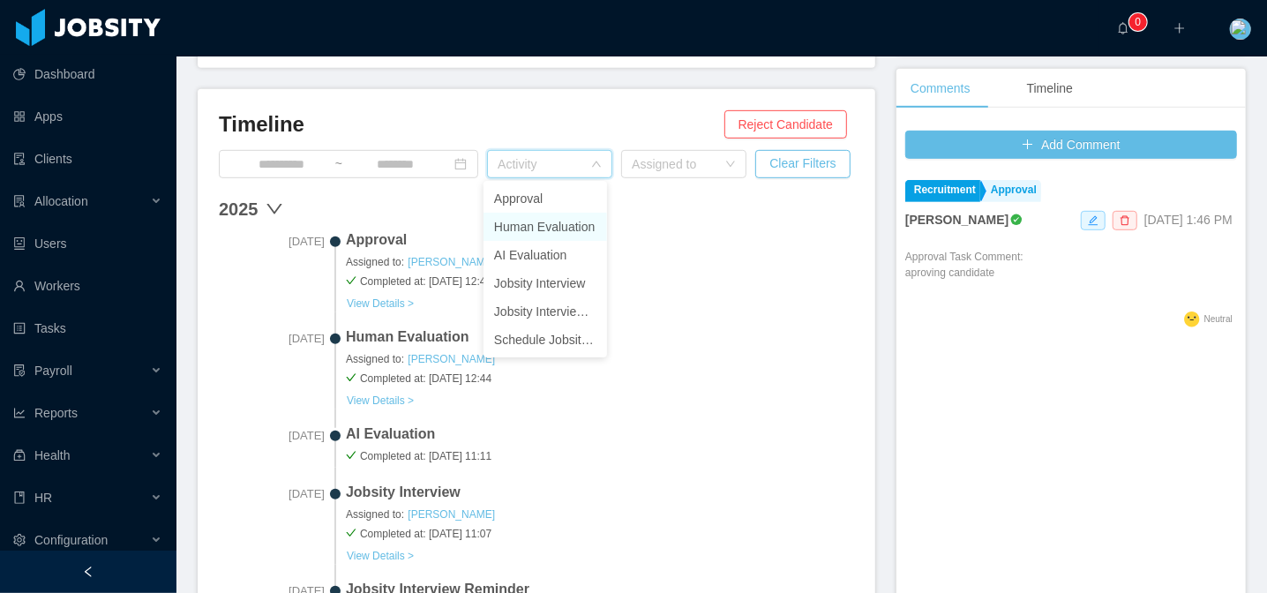
click at [559, 227] on li "Human Evaluation" at bounding box center [546, 227] width 124 height 28
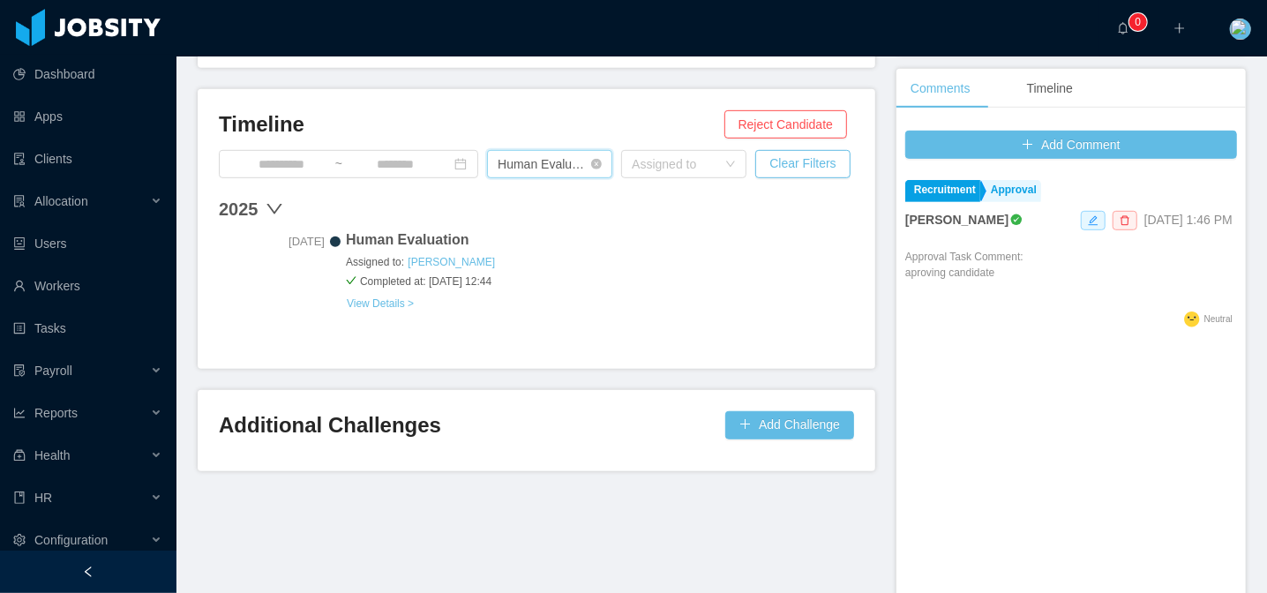
click at [537, 159] on div "Human Evaluation" at bounding box center [544, 164] width 93 height 26
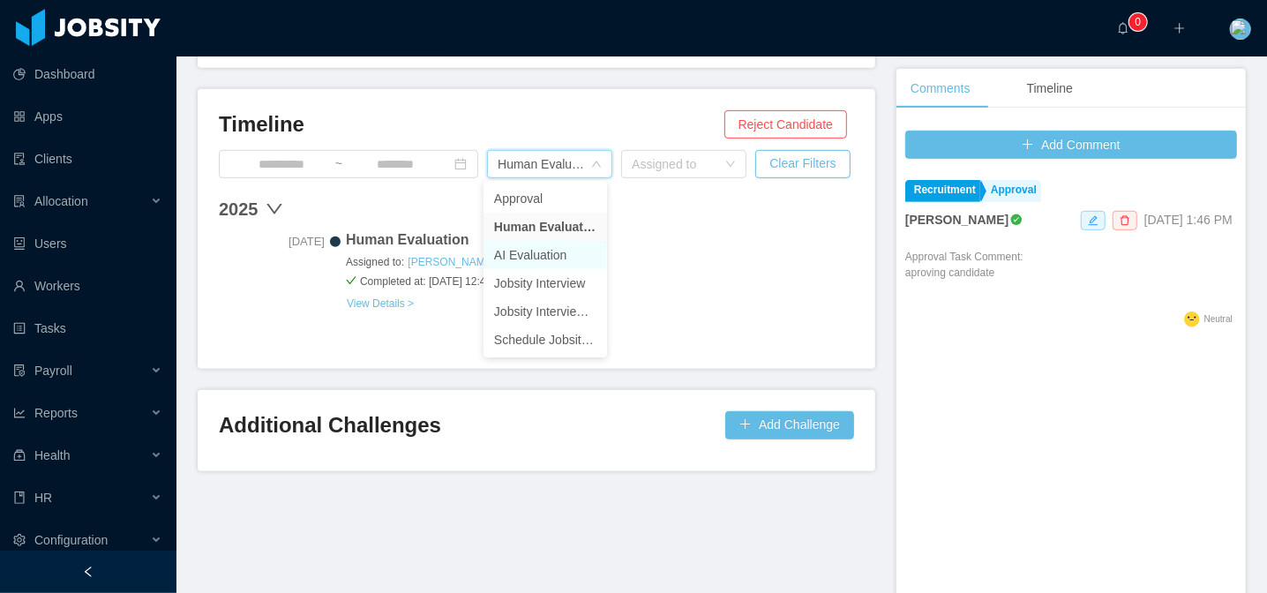
click at [557, 246] on li "AI Evaluation" at bounding box center [546, 255] width 124 height 28
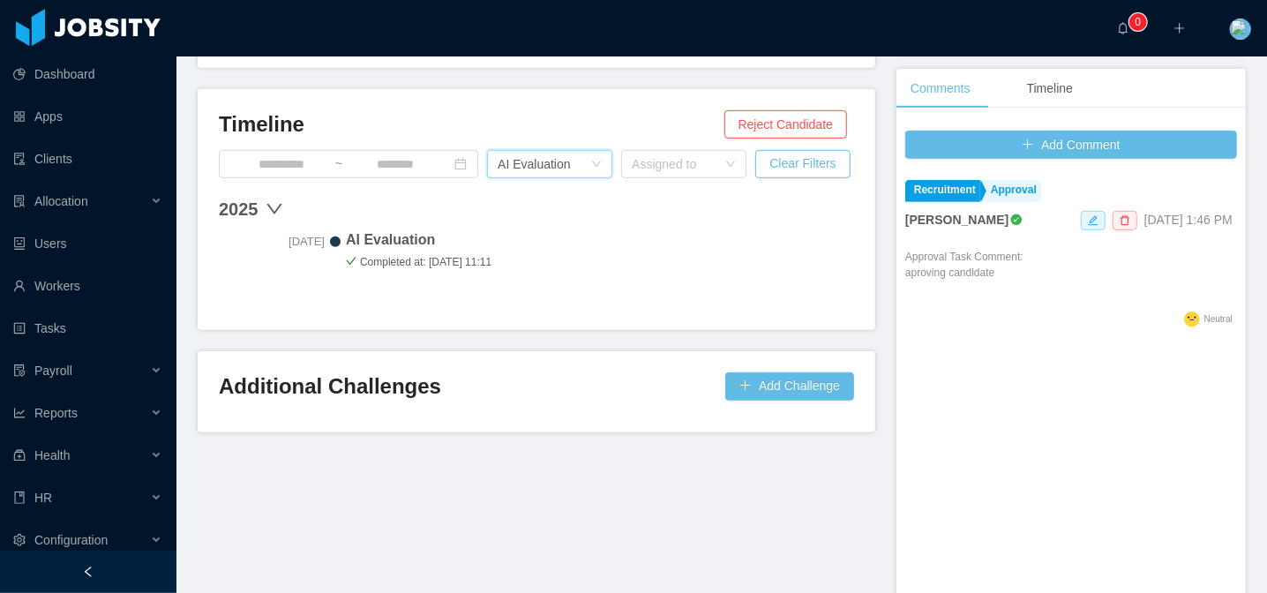
click at [521, 143] on div "Timeline Reject Candidate" at bounding box center [536, 129] width 635 height 39
click at [547, 164] on div "AI Evaluation" at bounding box center [534, 164] width 73 height 26
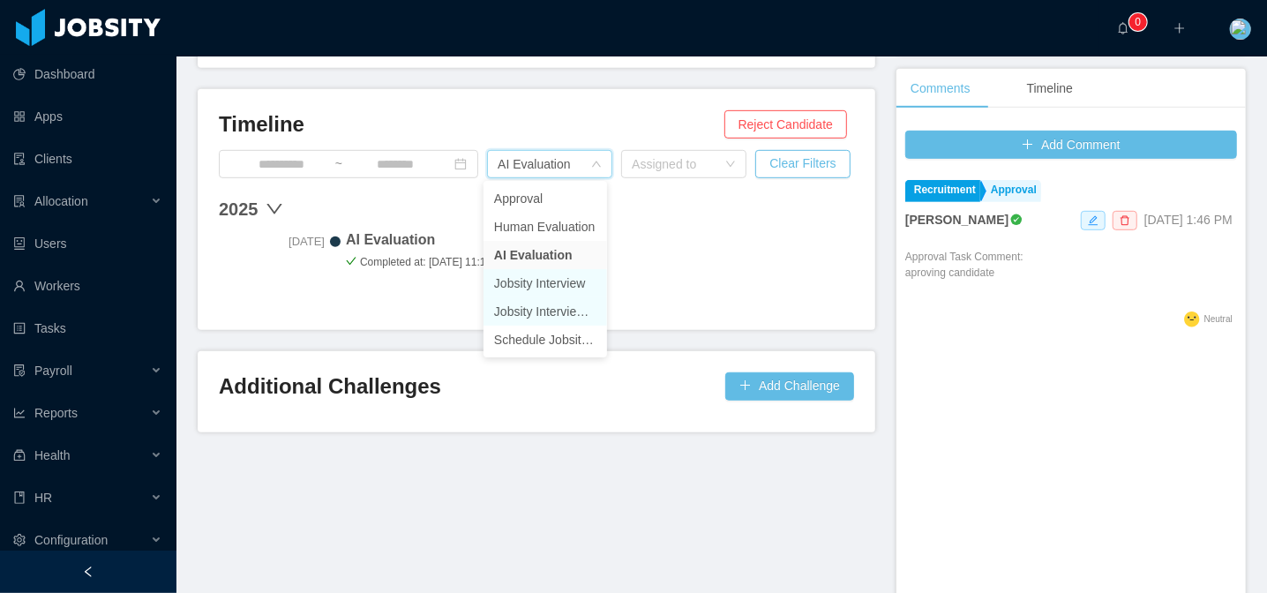
click at [549, 304] on li "Jobsity Interview Reminder" at bounding box center [546, 311] width 124 height 28
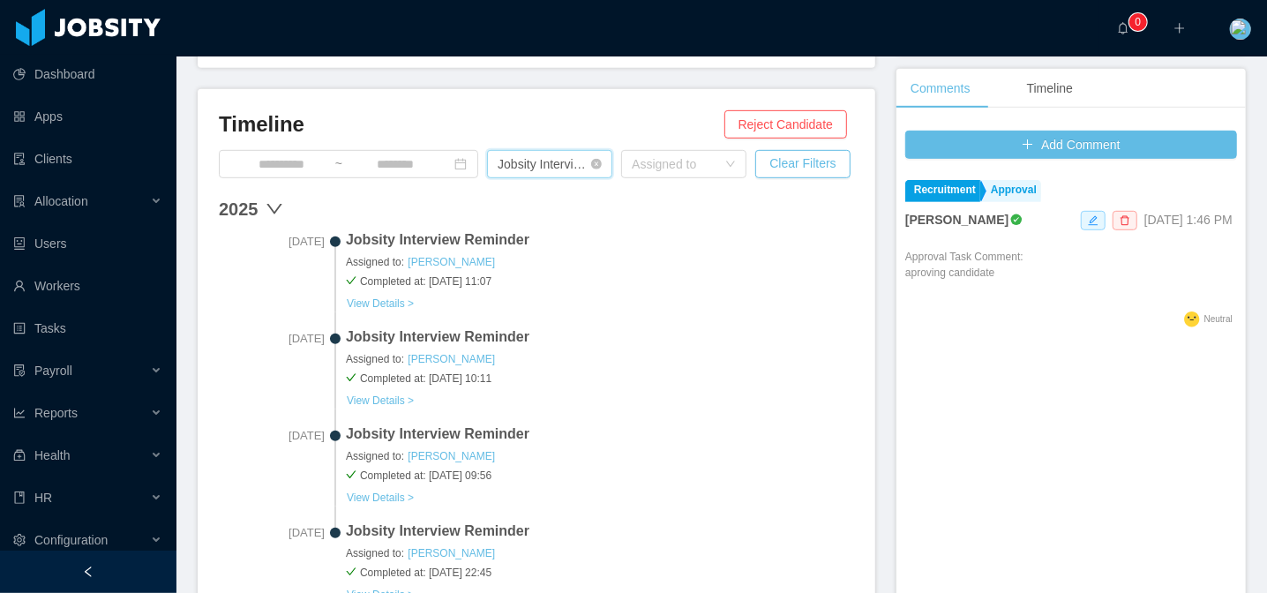
click at [574, 161] on div "Jobsity Interview Reminder" at bounding box center [544, 164] width 93 height 26
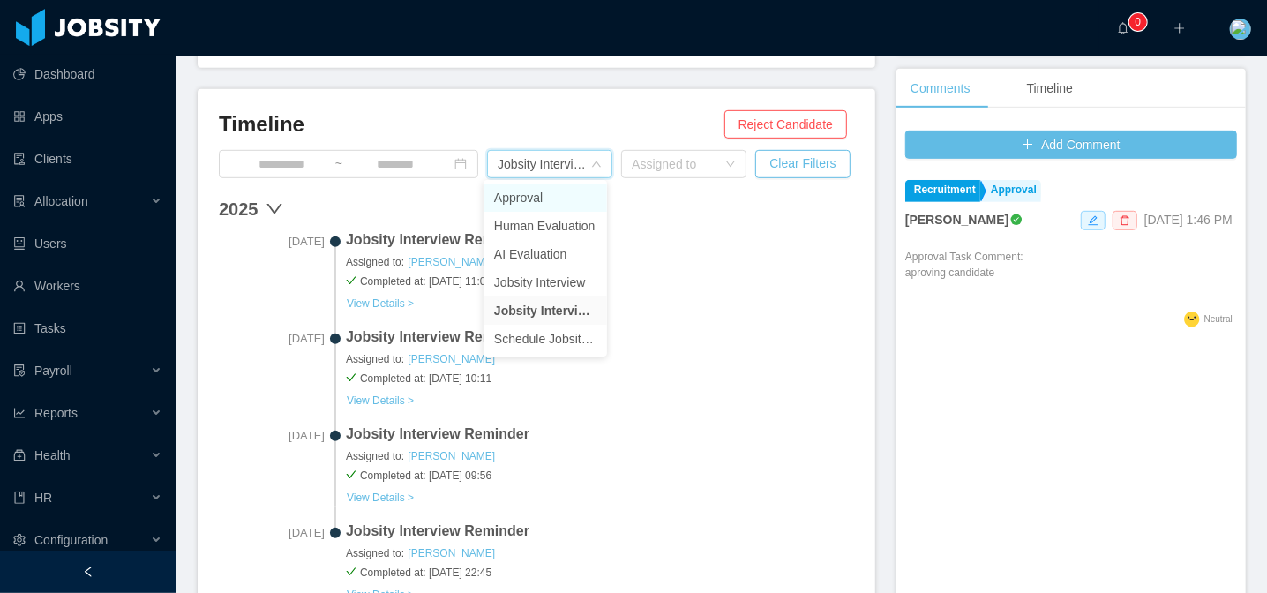
click at [537, 194] on li "Approval" at bounding box center [546, 198] width 124 height 28
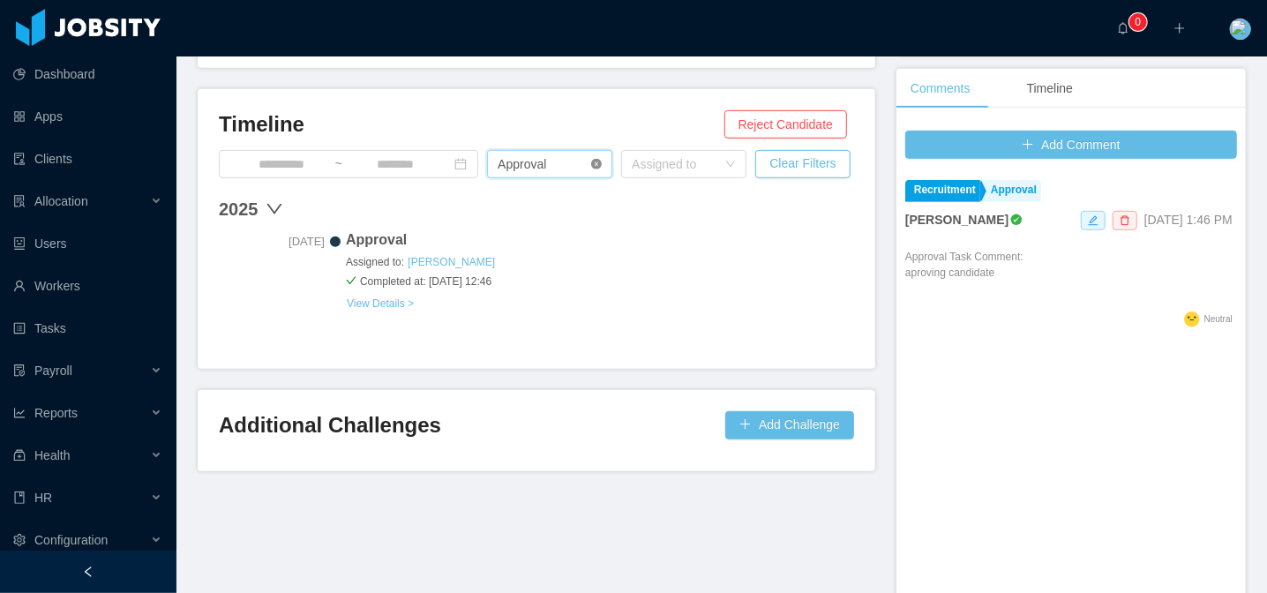
click at [597, 160] on icon "icon: close-circle" at bounding box center [596, 164] width 11 height 11
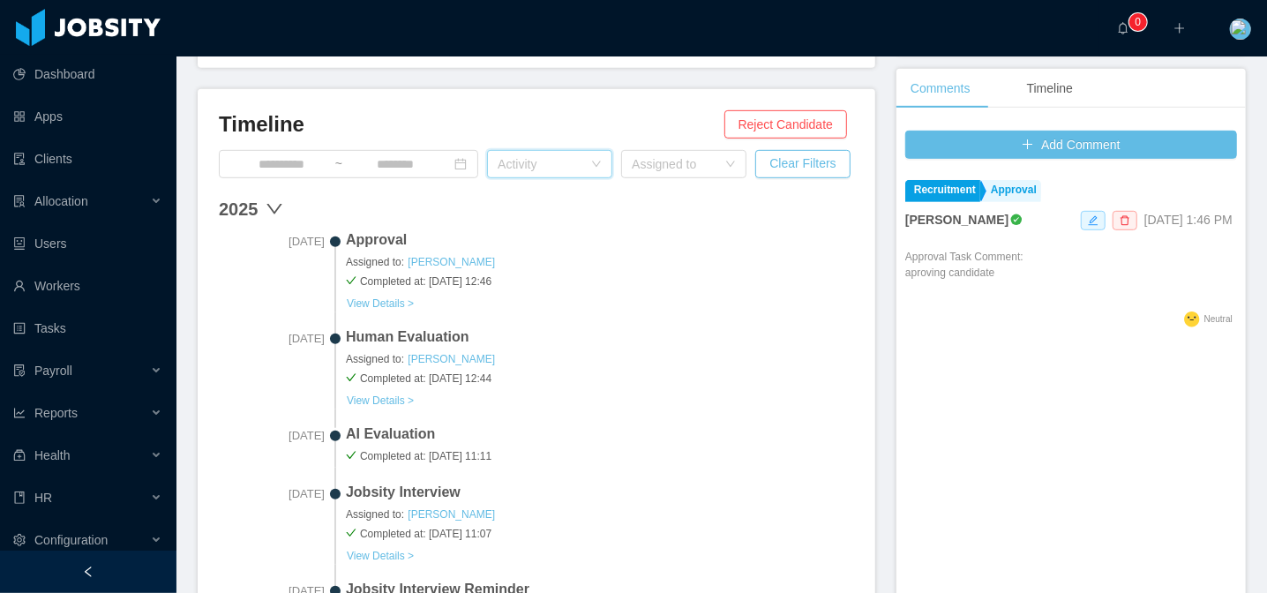
click at [669, 232] on span "Approval" at bounding box center [600, 239] width 508 height 21
click at [687, 174] on div "Assigned to" at bounding box center [678, 164] width 93 height 26
click at [656, 115] on h3 "Timeline" at bounding box center [472, 124] width 506 height 28
click at [260, 161] on input at bounding box center [281, 163] width 105 height 19
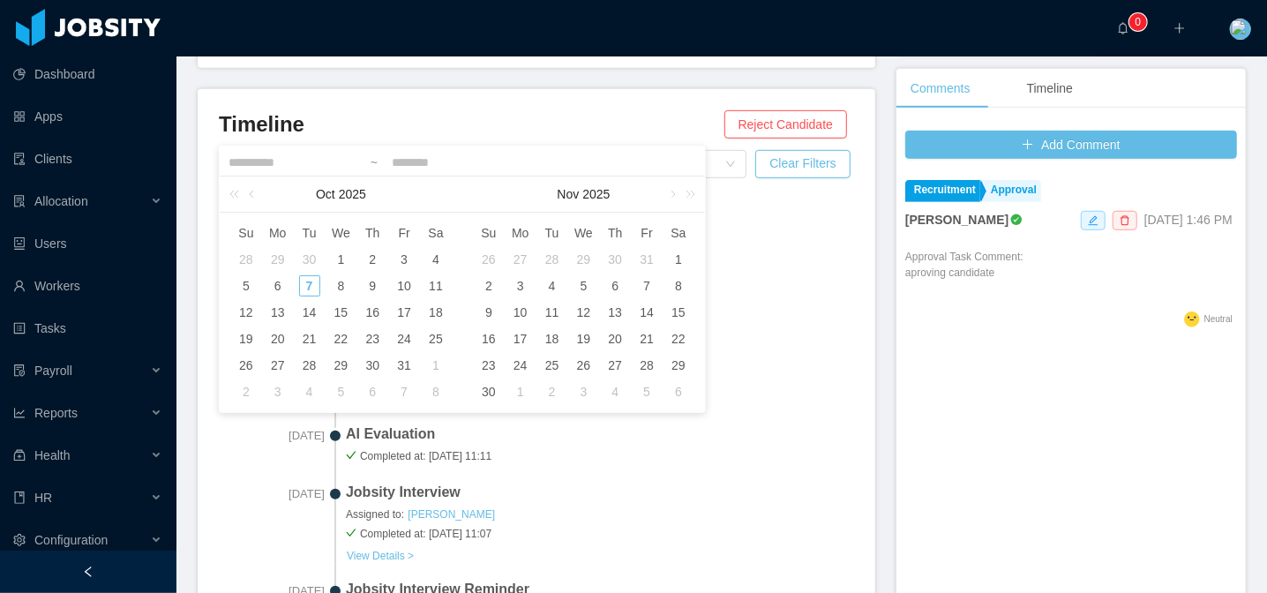
click at [416, 119] on h3 "Timeline" at bounding box center [472, 124] width 506 height 28
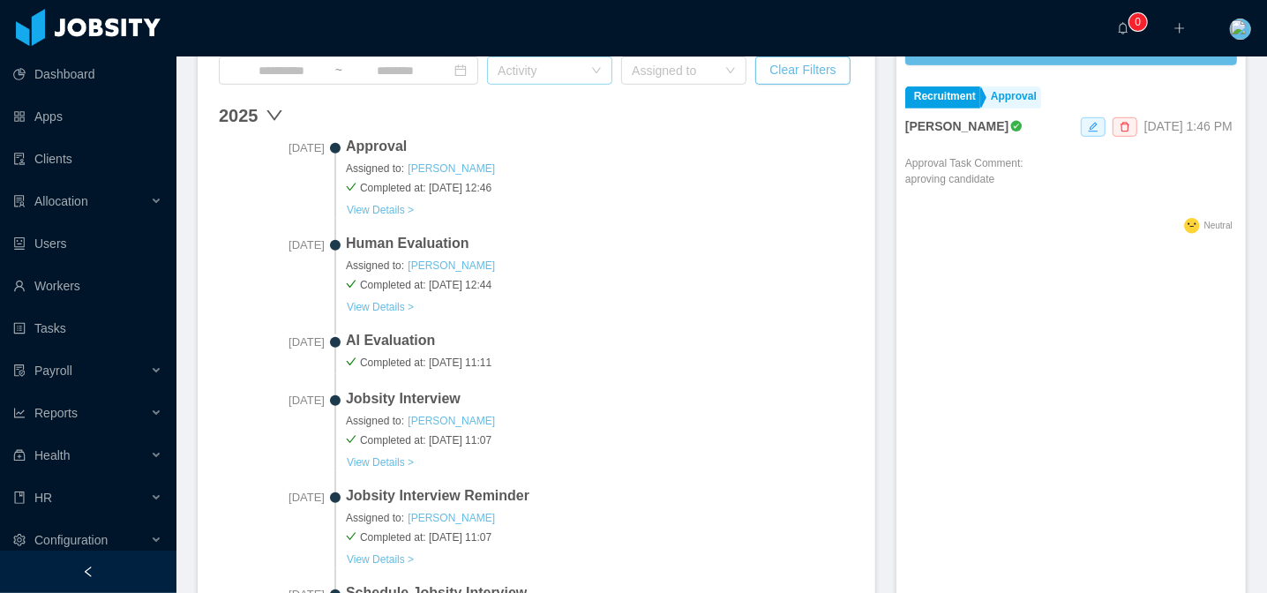
scroll to position [489, 0]
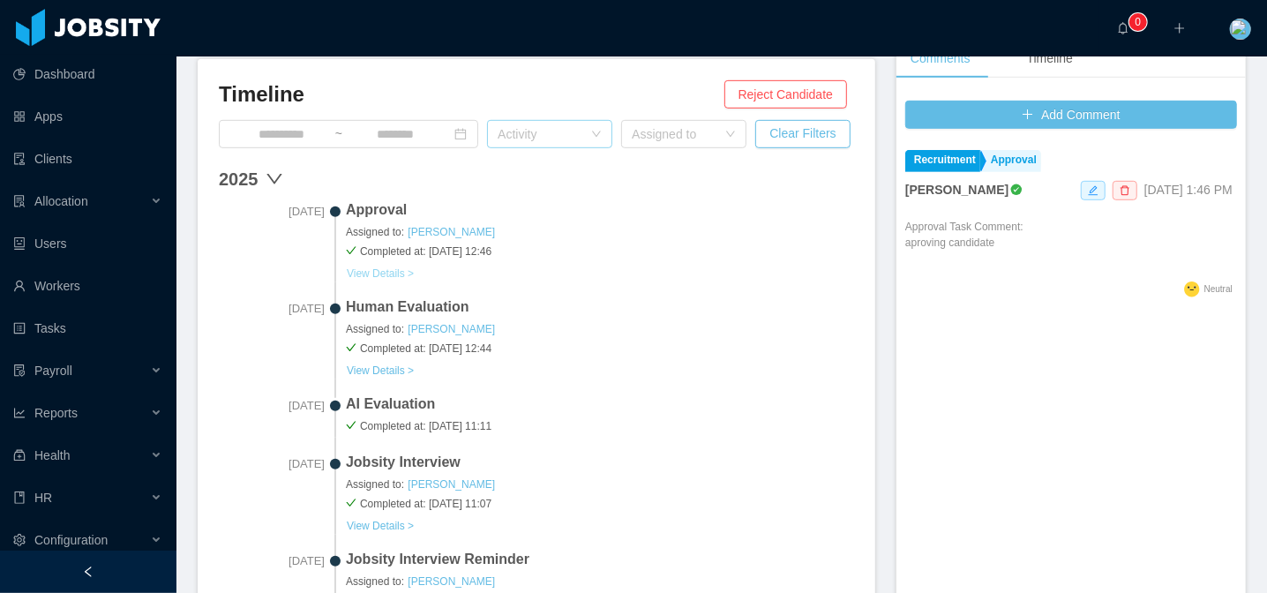
click at [387, 271] on button "View Details >" at bounding box center [380, 274] width 69 height 14
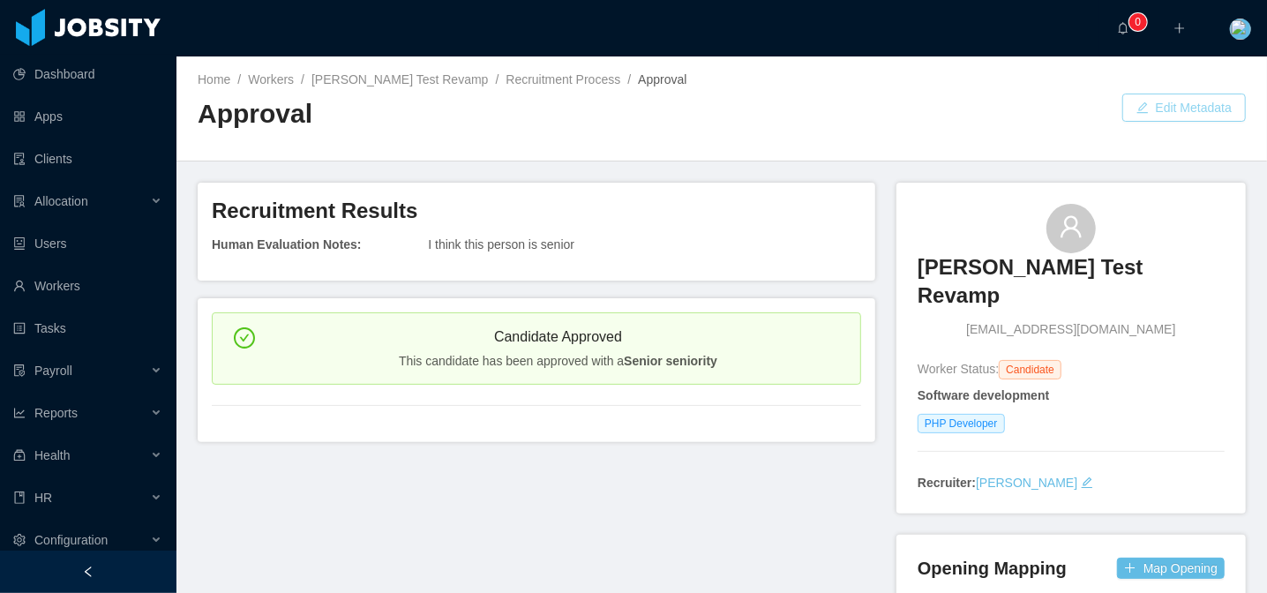
click at [1202, 95] on button "Edit Metadata" at bounding box center [1184, 108] width 124 height 28
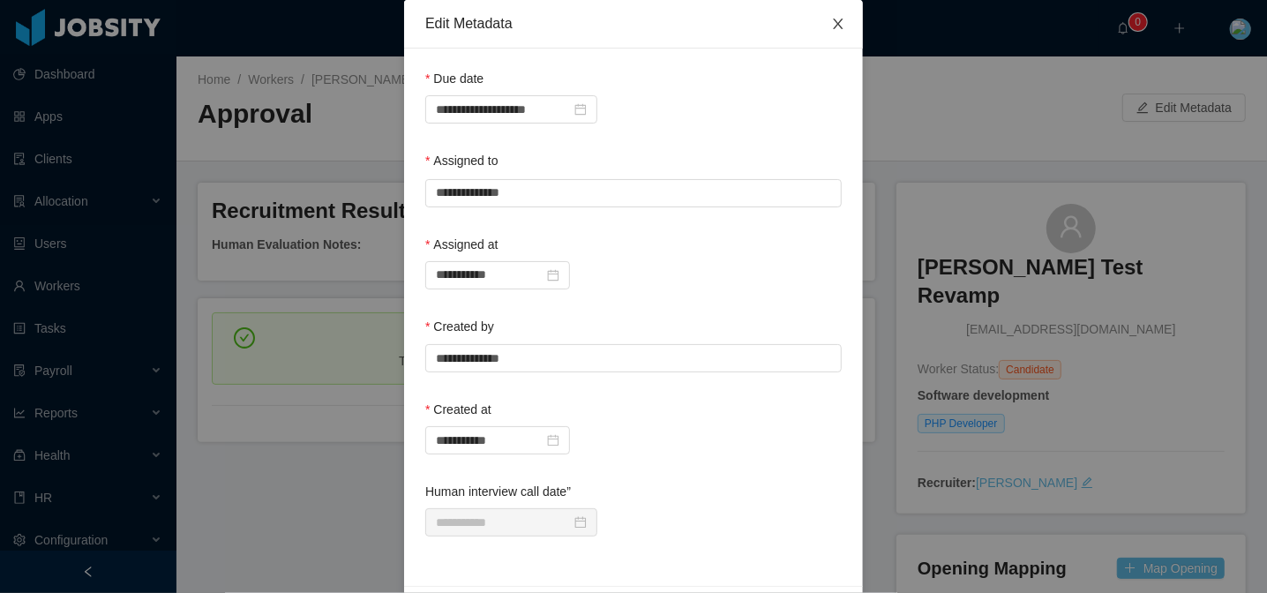
click at [832, 21] on icon "icon: close" at bounding box center [838, 24] width 14 height 14
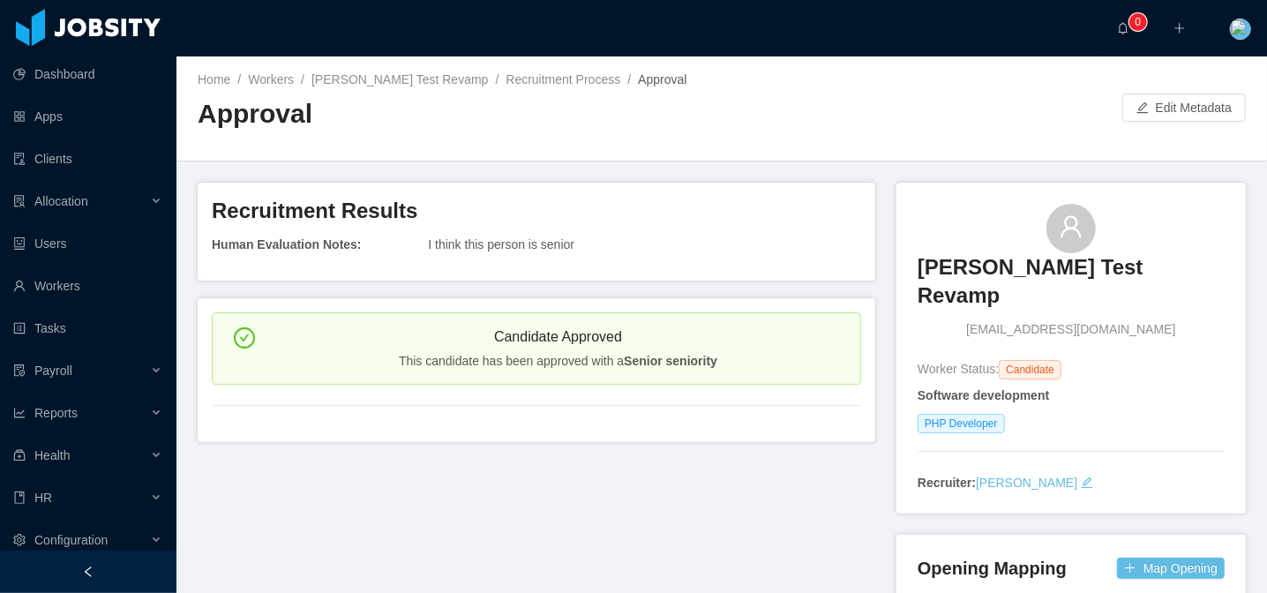
click at [793, 203] on h3 "Recruitment Results" at bounding box center [536, 211] width 649 height 28
click at [536, 79] on link "Recruitment Process" at bounding box center [563, 79] width 115 height 14
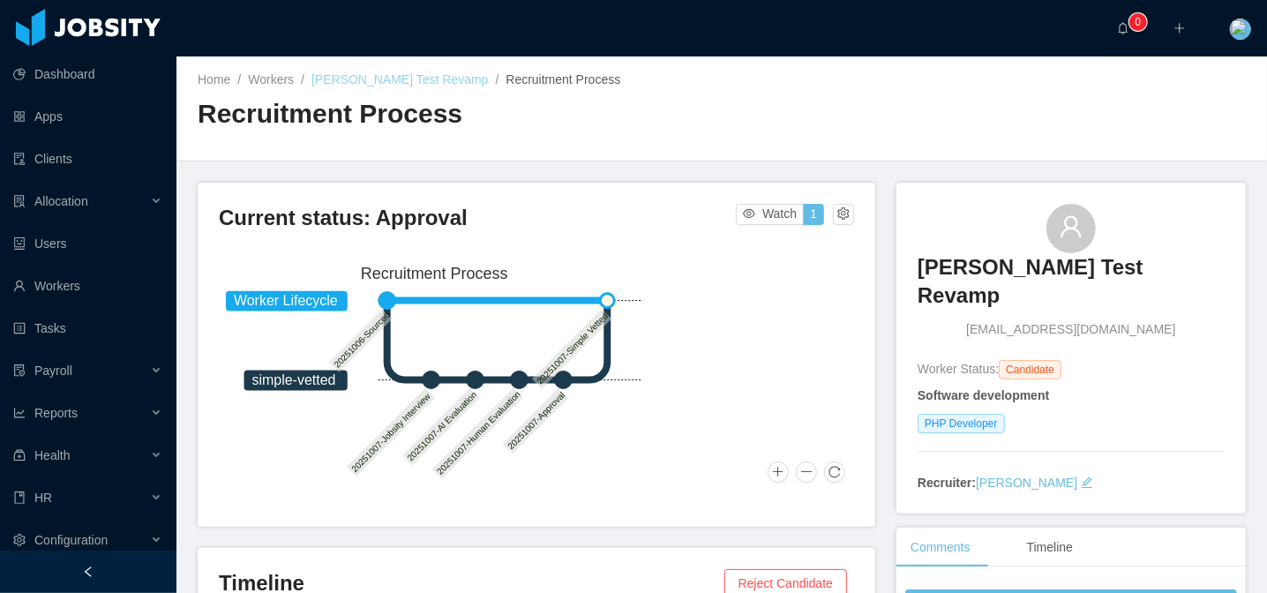
click at [417, 79] on link "[PERSON_NAME] Test Revamp" at bounding box center [400, 79] width 176 height 14
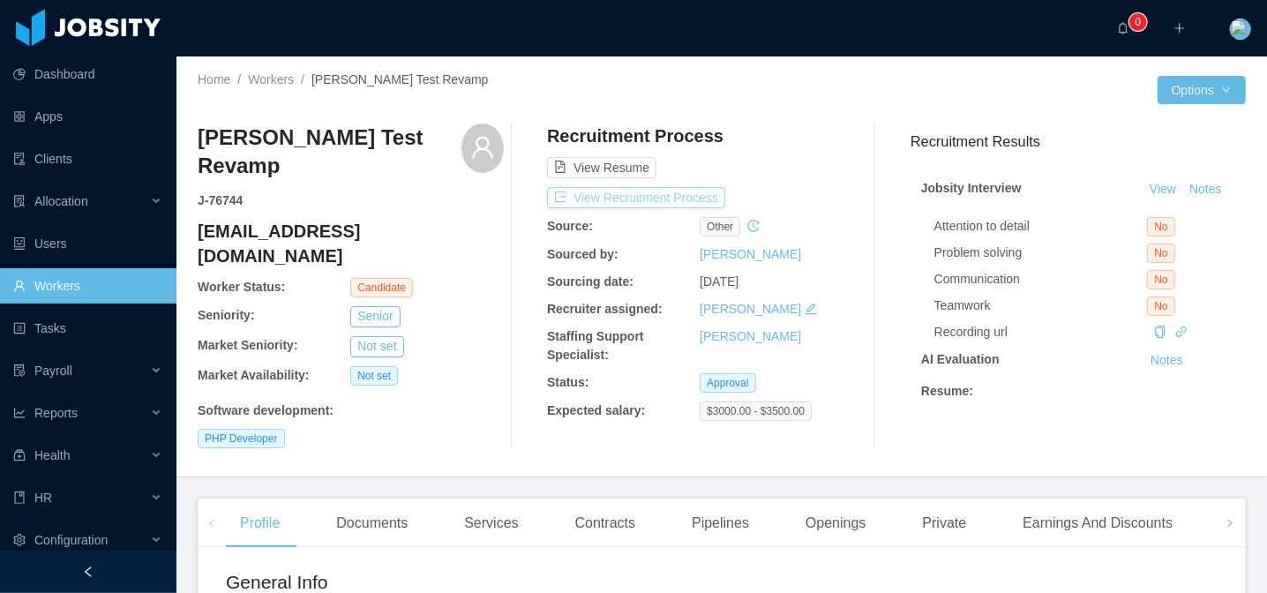
click at [633, 196] on button "View Recruitment Process" at bounding box center [636, 197] width 178 height 21
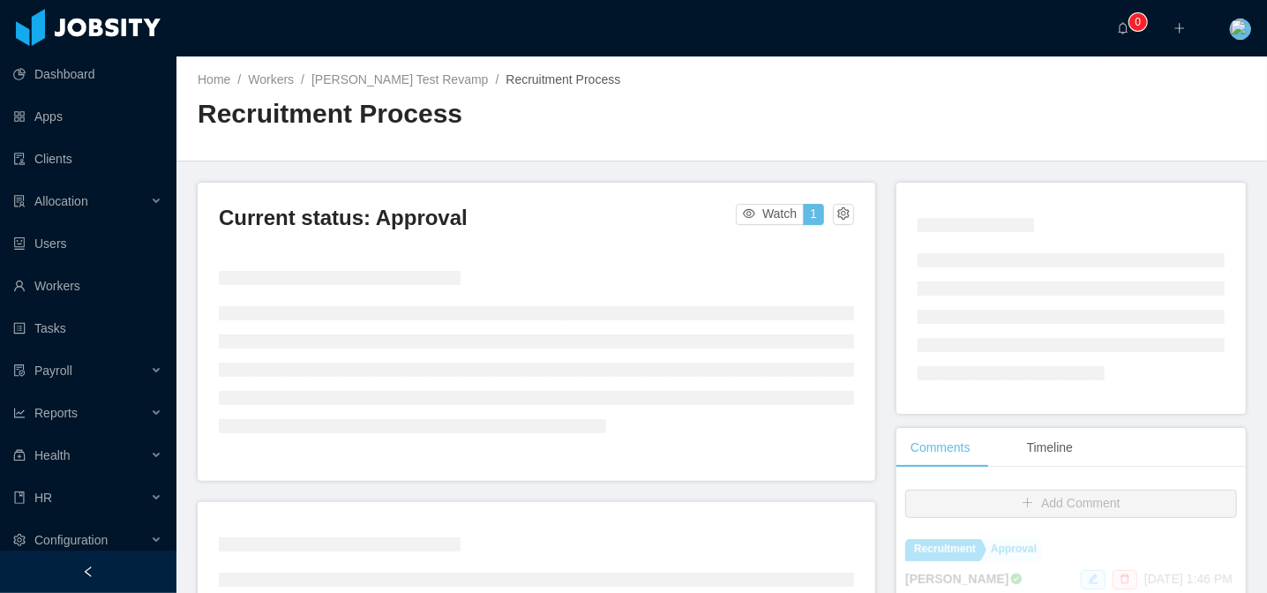
scroll to position [419, 0]
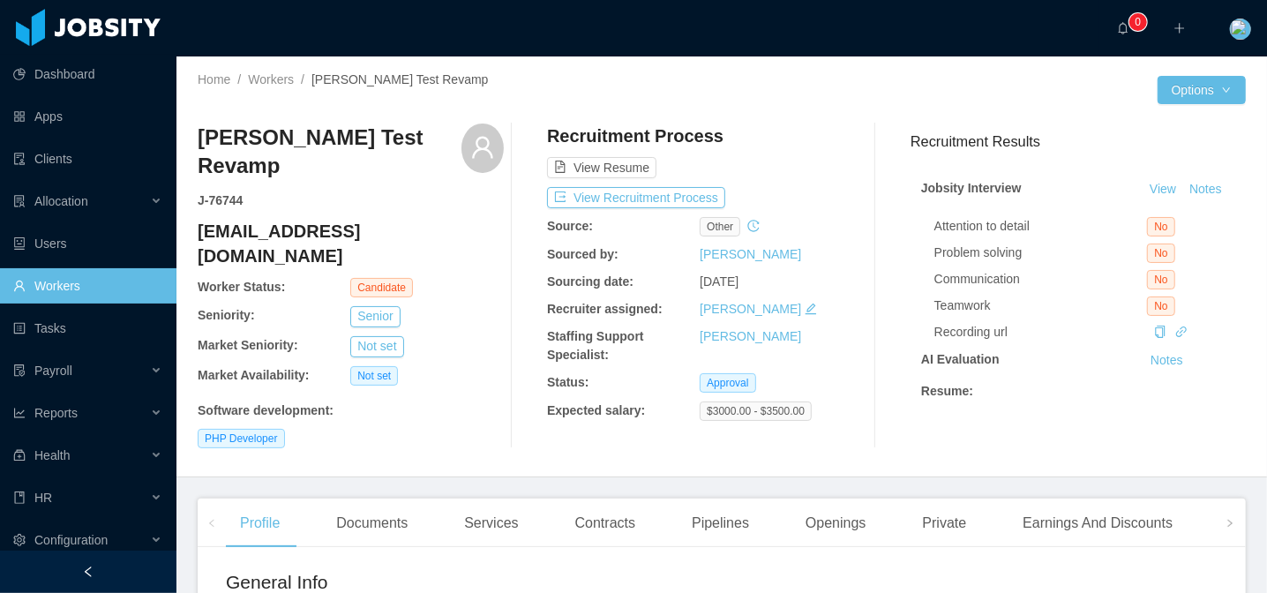
drag, startPoint x: 206, startPoint y: 182, endPoint x: 283, endPoint y: 186, distance: 77.8
click at [306, 184] on div "[PERSON_NAME] Test Revamp J- 76744" at bounding box center [330, 167] width 264 height 86
drag, startPoint x: 254, startPoint y: 202, endPoint x: 196, endPoint y: 201, distance: 58.2
click at [196, 201] on div "Home / Workers / [PERSON_NAME] Test Revamp / Options [PERSON_NAME] Test Revamp …" at bounding box center [721, 266] width 1091 height 421
click at [266, 190] on div "[PERSON_NAME] Test Revamp J- 76744" at bounding box center [330, 167] width 264 height 86
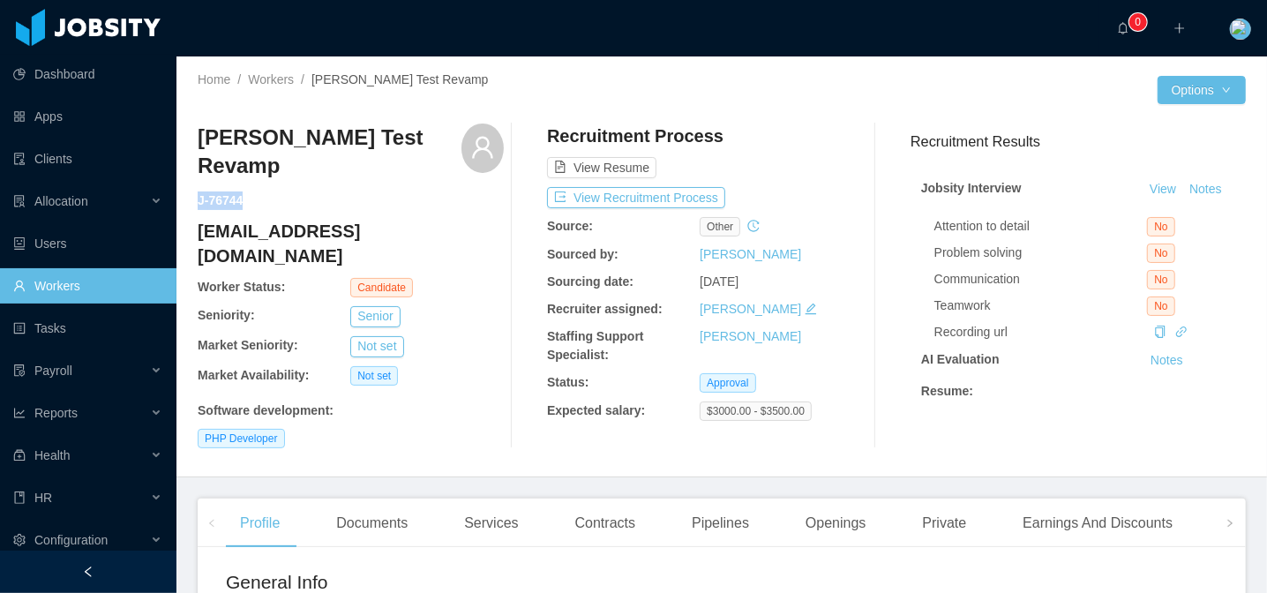
drag, startPoint x: 270, startPoint y: 203, endPoint x: 197, endPoint y: 203, distance: 73.2
click at [198, 203] on div "[PERSON_NAME] Test Revamp J- 76744" at bounding box center [330, 167] width 264 height 86
click at [291, 194] on div "[PERSON_NAME] Test Revamp J- 76744" at bounding box center [330, 167] width 264 height 86
drag, startPoint x: 273, startPoint y: 199, endPoint x: 196, endPoint y: 202, distance: 76.8
click at [196, 202] on div "Home / Workers / [PERSON_NAME] Test Revamp / Options [PERSON_NAME] Test Revamp …" at bounding box center [721, 266] width 1091 height 421
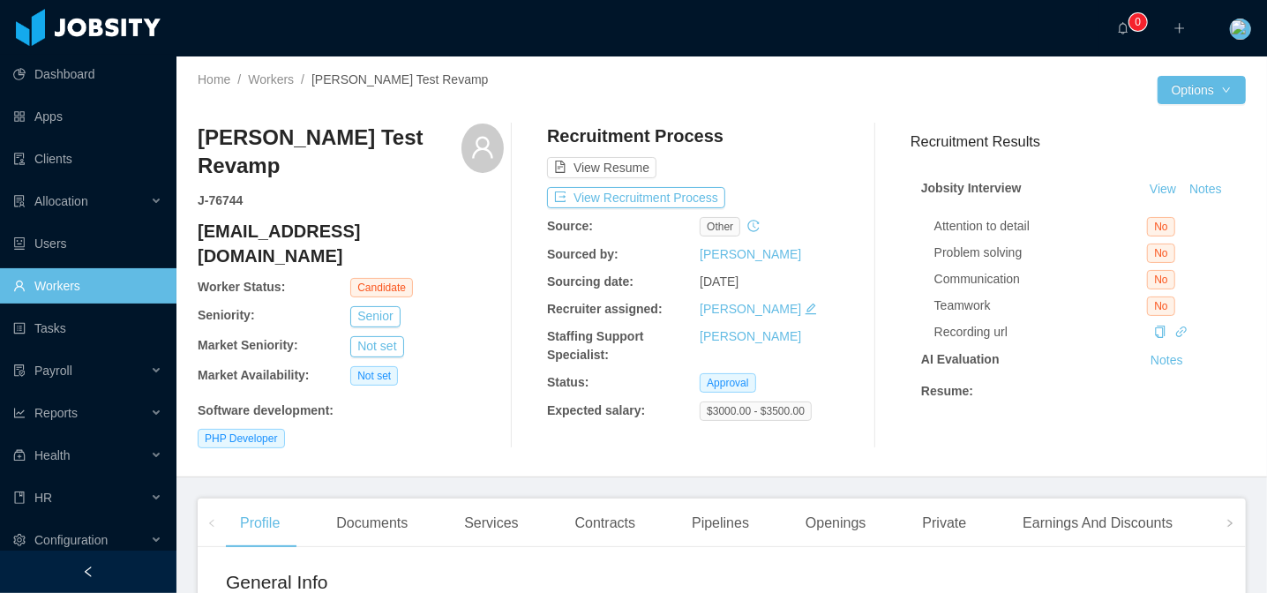
click at [299, 203] on div "[PERSON_NAME] Test Revamp J- 76744" at bounding box center [330, 167] width 264 height 86
drag, startPoint x: 202, startPoint y: 263, endPoint x: 448, endPoint y: 254, distance: 246.4
click at [448, 254] on div "[EMAIL_ADDRESS][DOMAIN_NAME] Worker Status: Candidate" at bounding box center [351, 258] width 306 height 79
click at [663, 362] on div "Staffing Support Specialist:" at bounding box center [623, 345] width 153 height 37
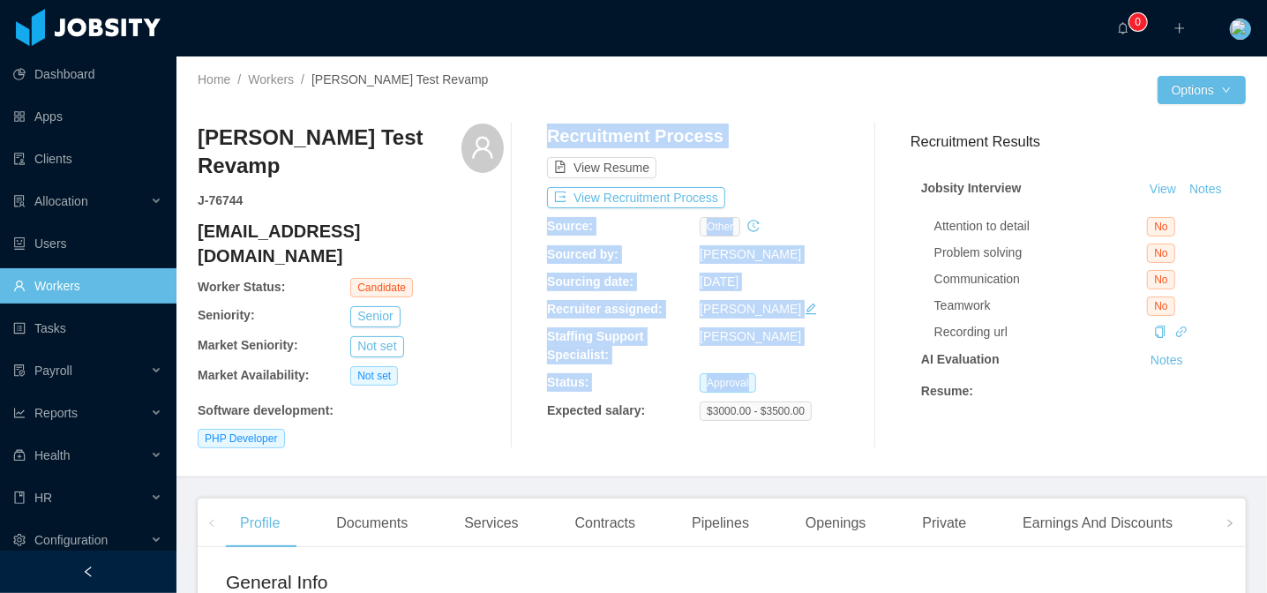
drag, startPoint x: 542, startPoint y: 384, endPoint x: 766, endPoint y: 377, distance: 224.3
click at [766, 377] on div "[PERSON_NAME] Test Revamp J- 76744 [EMAIL_ADDRESS][DOMAIN_NAME] Worker Status: …" at bounding box center [722, 286] width 1048 height 325
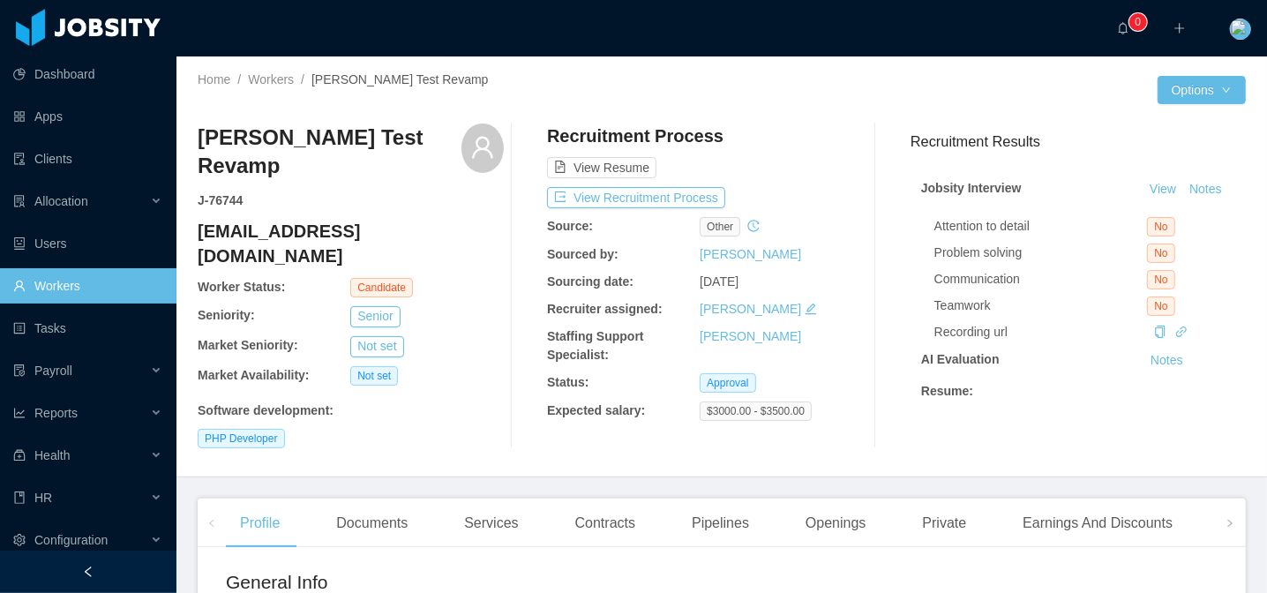
click at [770, 377] on div "Approval" at bounding box center [776, 382] width 153 height 19
drag, startPoint x: 544, startPoint y: 383, endPoint x: 779, endPoint y: 380, distance: 234.8
click at [779, 380] on div "Status: Approval" at bounding box center [700, 382] width 306 height 19
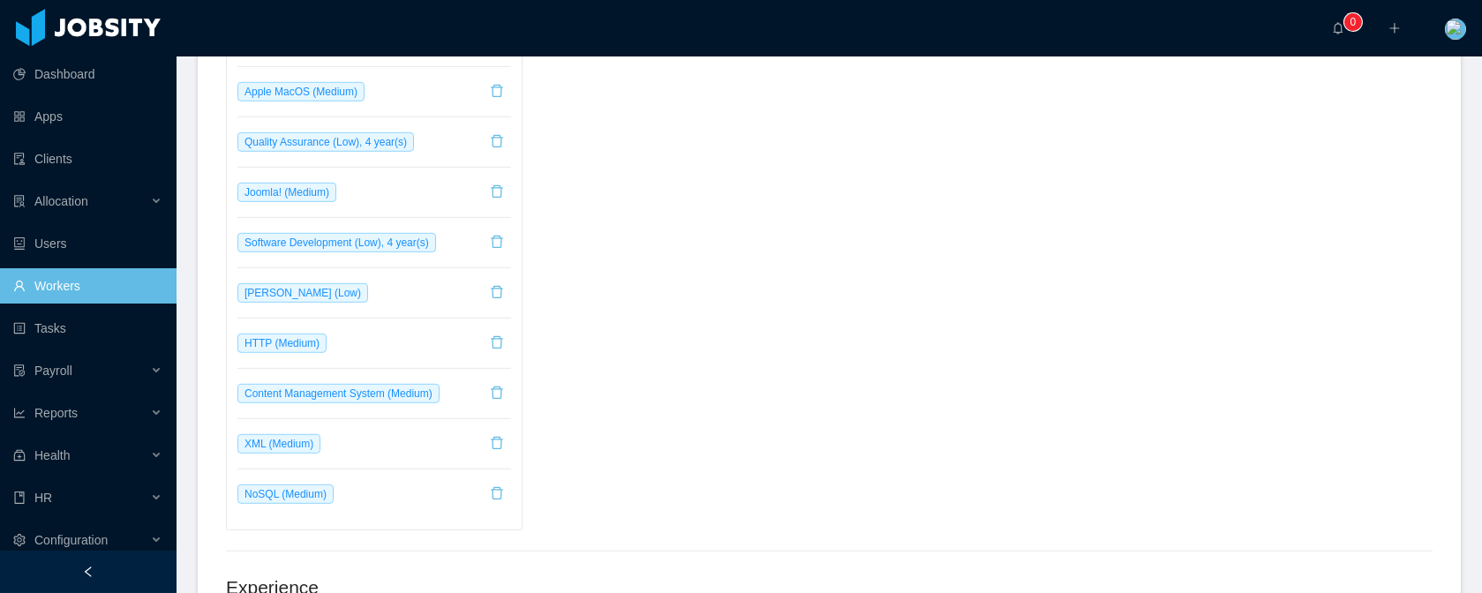
scroll to position [3051, 0]
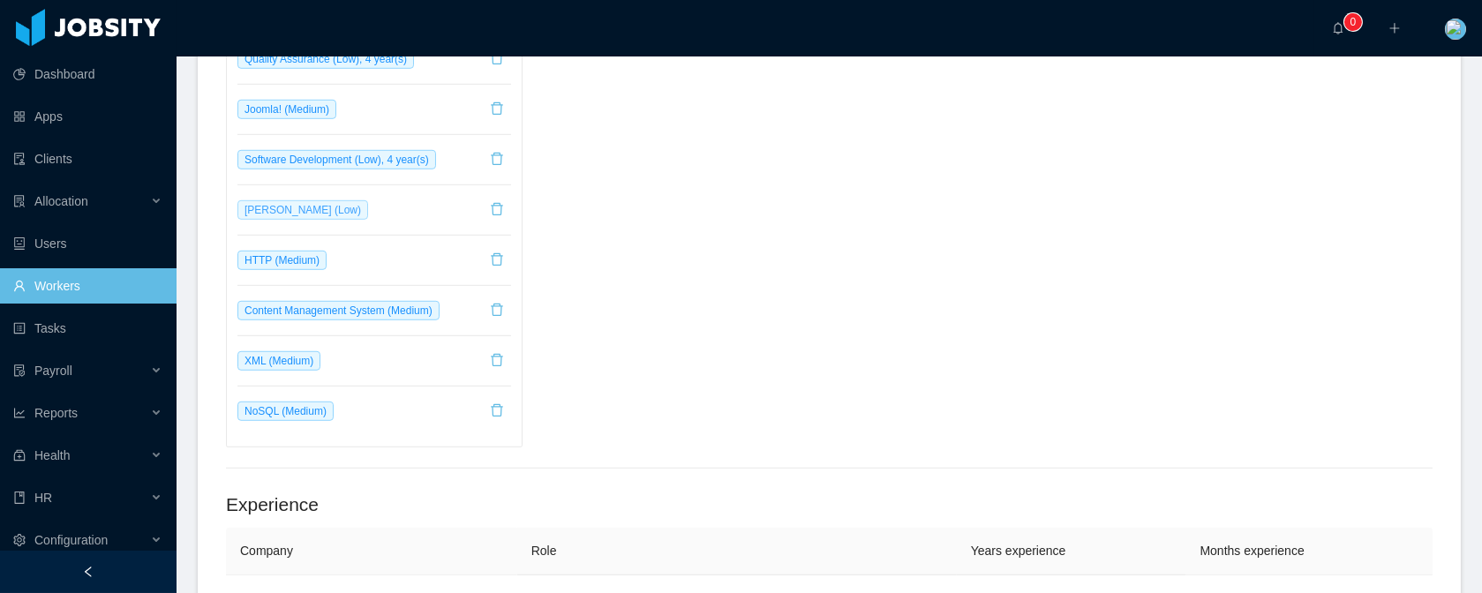
click at [260, 214] on span "[PERSON_NAME] (Low)" at bounding box center [302, 209] width 131 height 19
copy span "[PERSON_NAME]"
